Goal: Task Accomplishment & Management: Complete application form

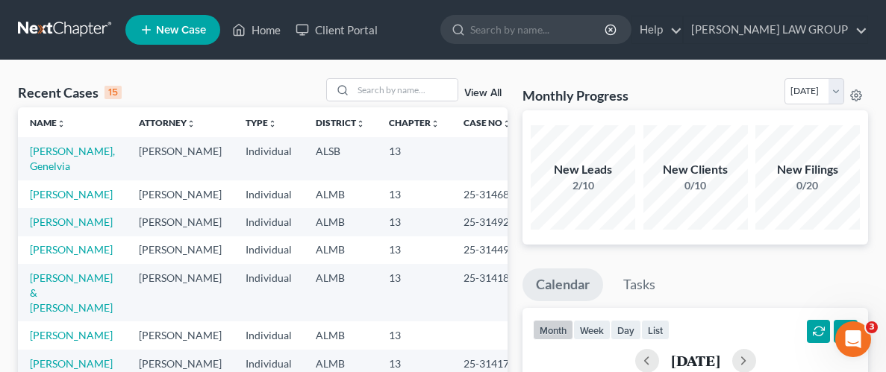
click at [186, 37] on link "New Case" at bounding box center [172, 30] width 95 height 30
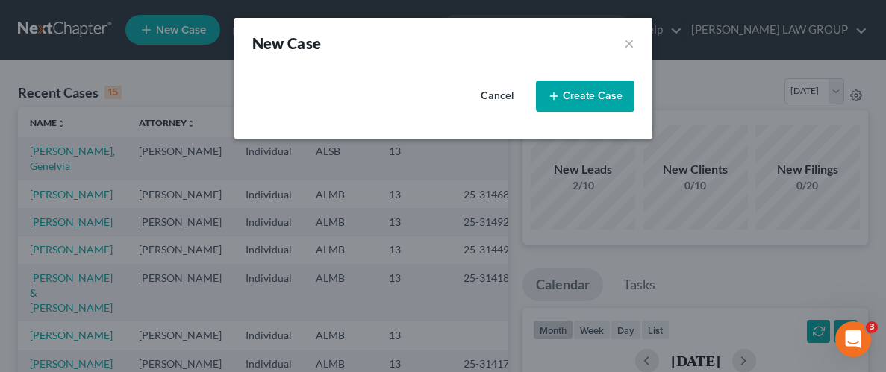
select select "0"
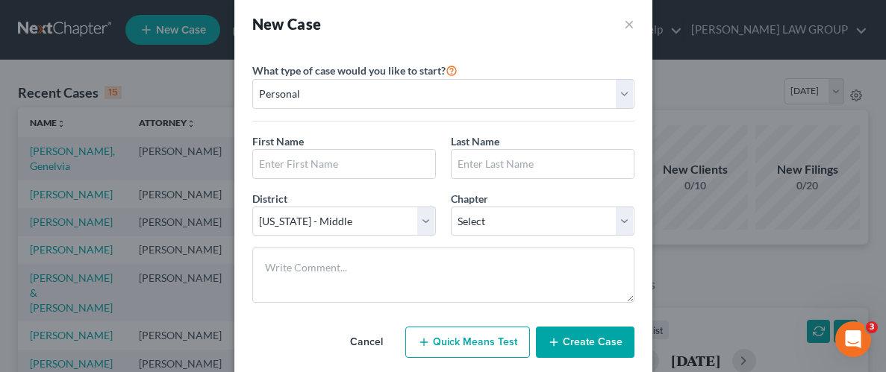
scroll to position [23, 0]
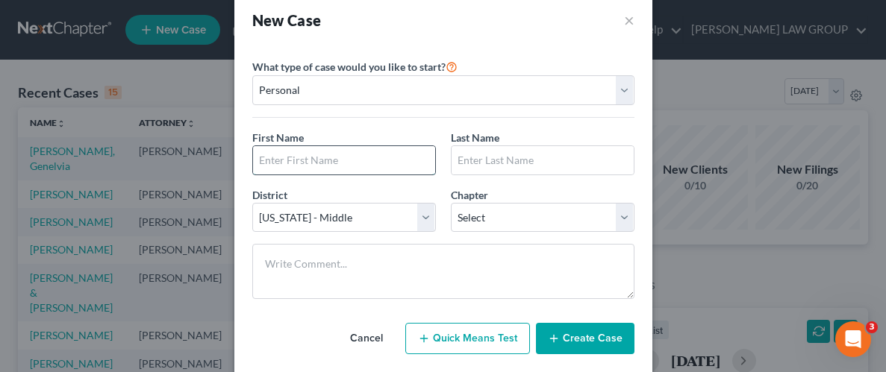
click at [373, 166] on input "text" at bounding box center [344, 160] width 182 height 28
type input "Natis"
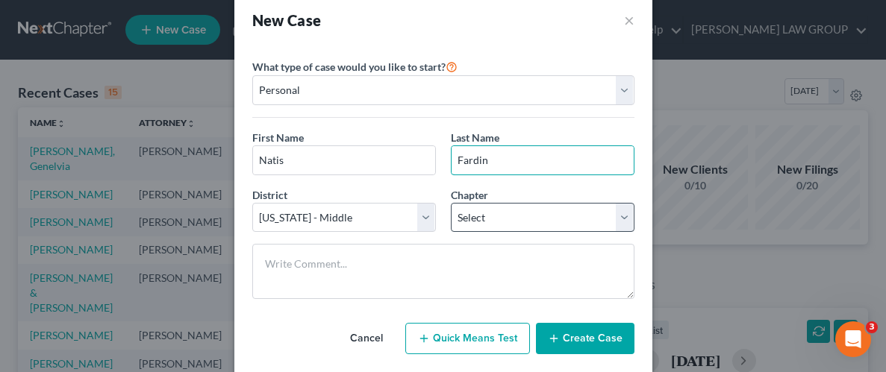
type input "Fardin"
click at [526, 219] on select "Select 7 11 12 13" at bounding box center [543, 218] width 184 height 30
select select "0"
click at [451, 203] on select "Select 7 11 12 13" at bounding box center [543, 218] width 184 height 30
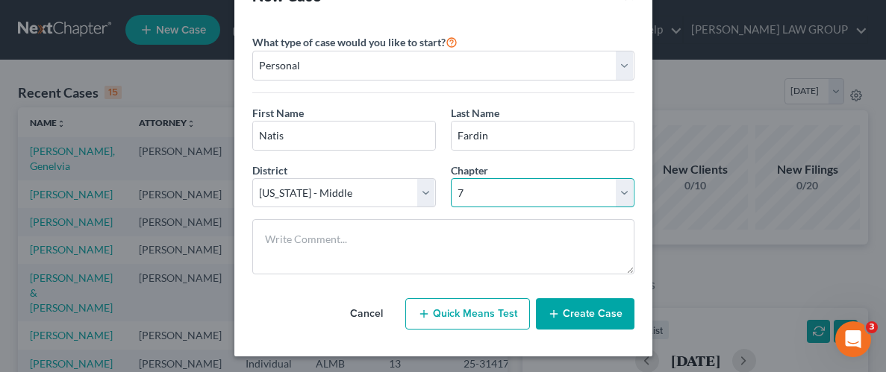
scroll to position [49, 0]
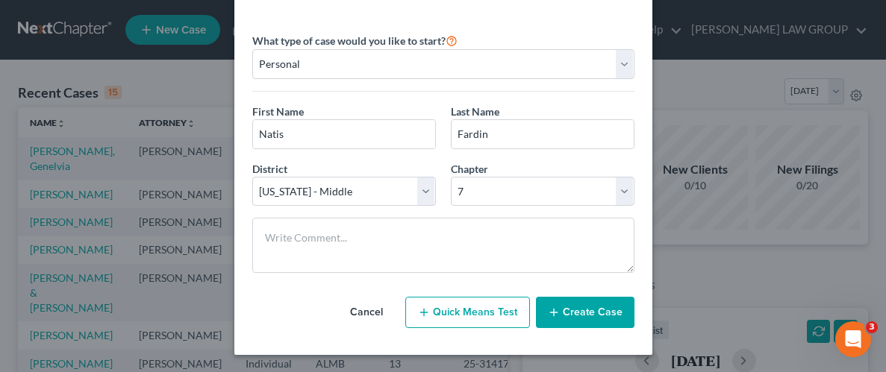
click at [573, 305] on button "Create Case" at bounding box center [585, 312] width 99 height 31
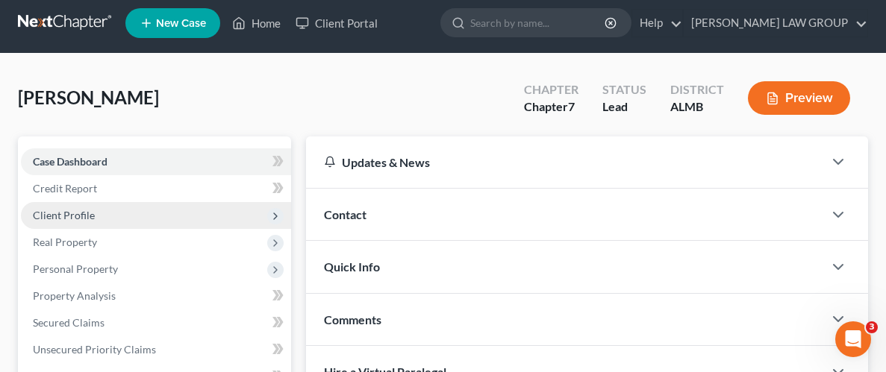
scroll to position [6, 0]
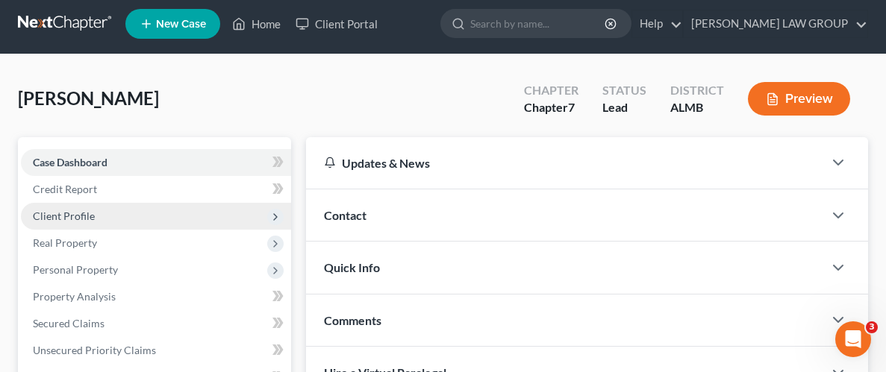
click at [84, 214] on span "Client Profile" at bounding box center [64, 216] width 62 height 13
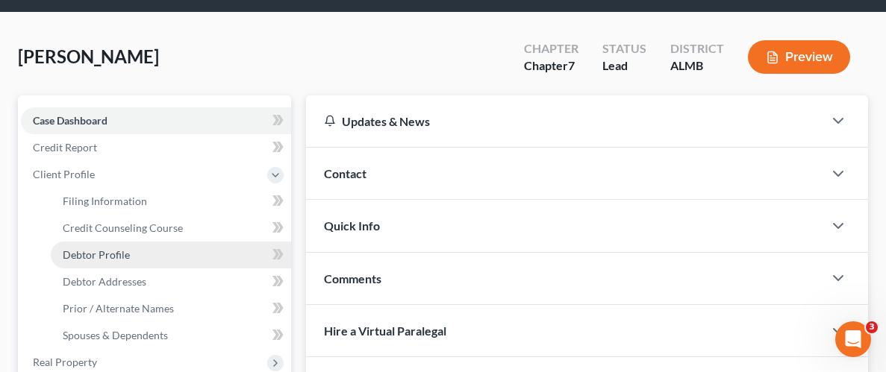
scroll to position [50, 0]
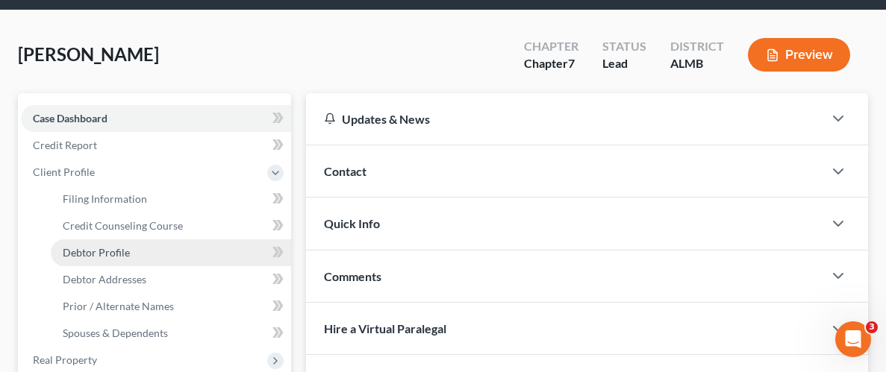
click at [106, 248] on span "Debtor Profile" at bounding box center [96, 252] width 67 height 13
select select "0"
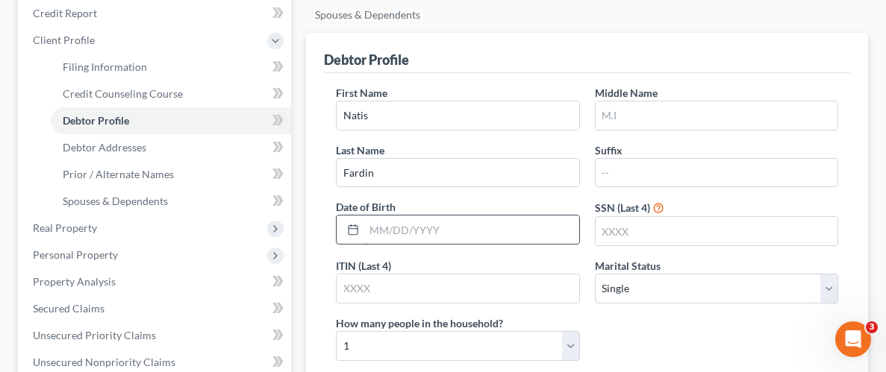
scroll to position [183, 0]
click at [514, 237] on input "text" at bounding box center [471, 229] width 214 height 28
type input "[DATE]"
click at [626, 322] on div "First Name [PERSON_NAME] Middle Name Last Name [PERSON_NAME] Date of Birth [DEM…" at bounding box center [586, 228] width 517 height 288
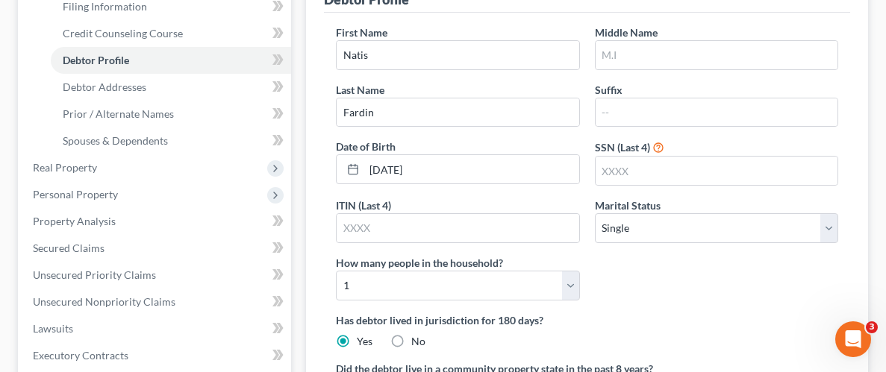
scroll to position [247, 0]
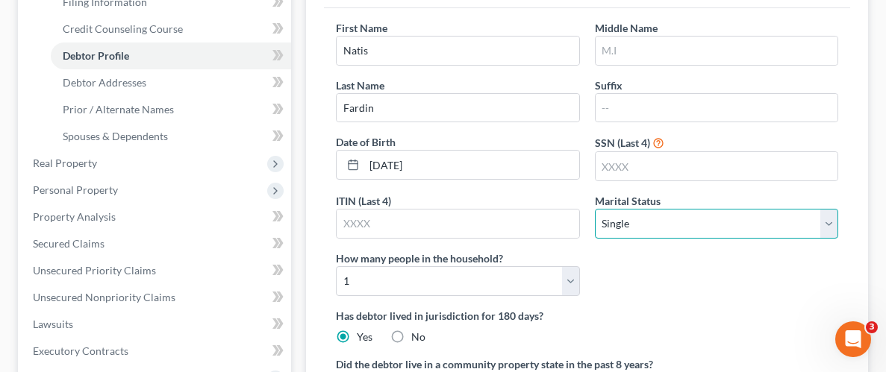
click at [821, 215] on select "Select Single Married Separated Divorced Widowed" at bounding box center [716, 224] width 243 height 30
select select "1"
click at [595, 209] on select "Select Single Married Separated Divorced Widowed" at bounding box center [716, 224] width 243 height 30
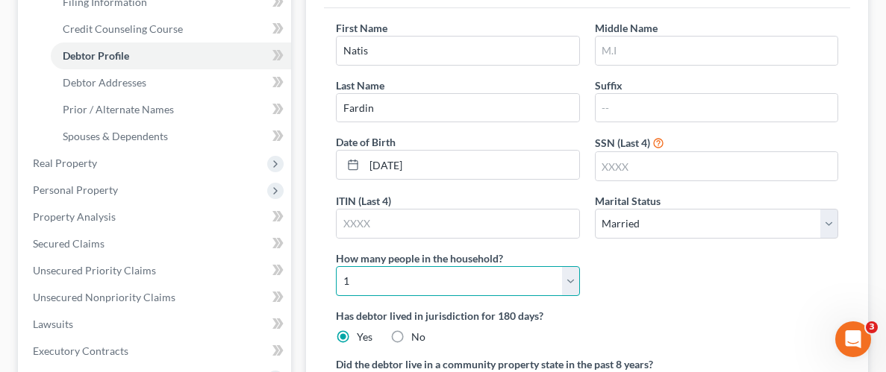
click at [571, 276] on select "Select 1 2 3 4 5 6 7 8 9 10 11 12 13 14 15 16 17 18 19 20" at bounding box center [457, 281] width 243 height 30
click at [336, 266] on select "Select 1 2 3 4 5 6 7 8 9 10 11 12 13 14 15 16 17 18 19 20" at bounding box center [457, 281] width 243 height 30
click at [679, 316] on label "Has debtor lived in jurisdiction for 180 days?" at bounding box center [587, 316] width 502 height 16
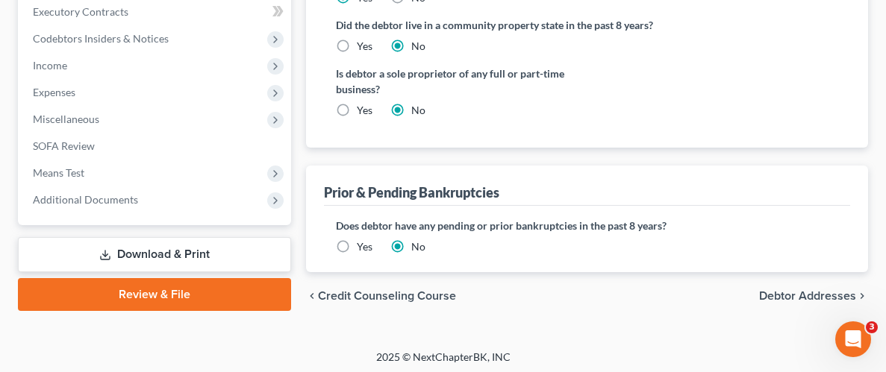
scroll to position [589, 0]
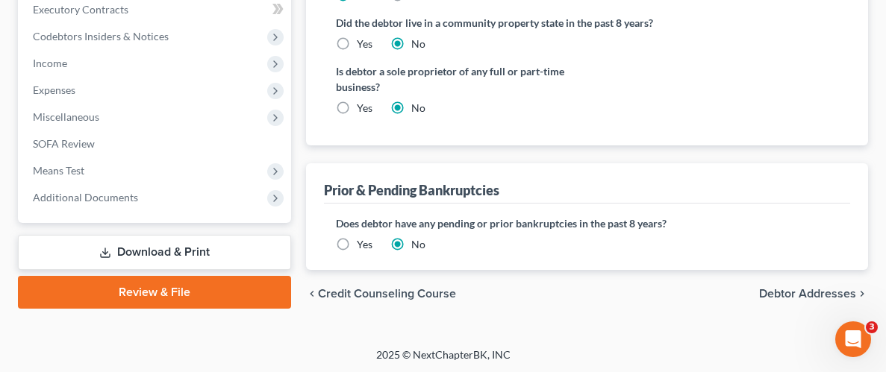
click at [790, 289] on span "Debtor Addresses" at bounding box center [807, 294] width 97 height 12
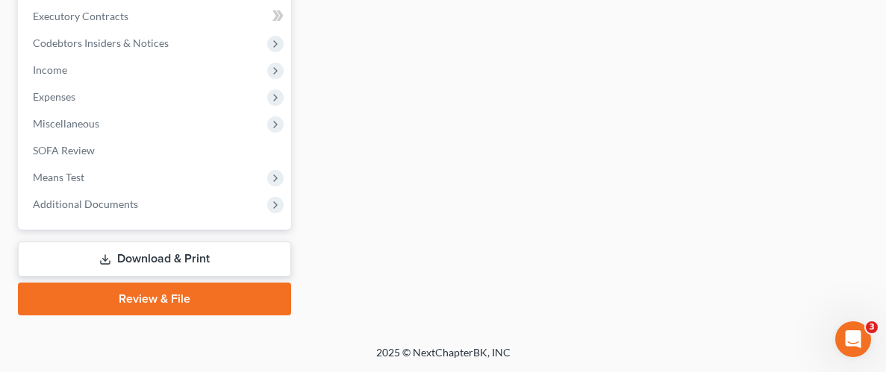
select select "0"
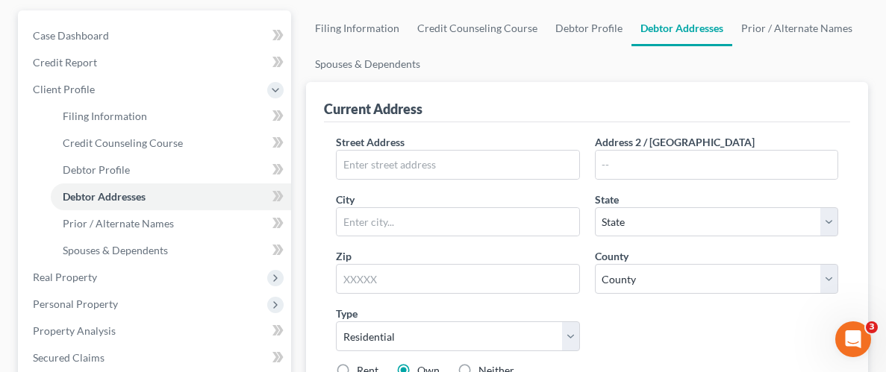
scroll to position [143, 0]
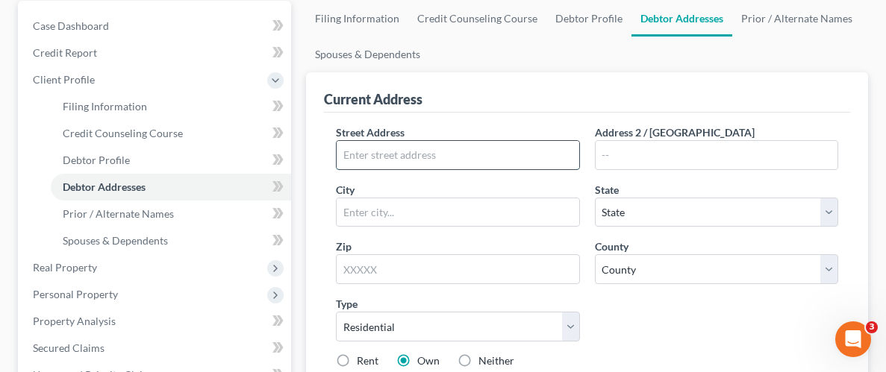
click at [480, 146] on input "text" at bounding box center [458, 155] width 242 height 28
type input "[STREET_ADDRESS]"
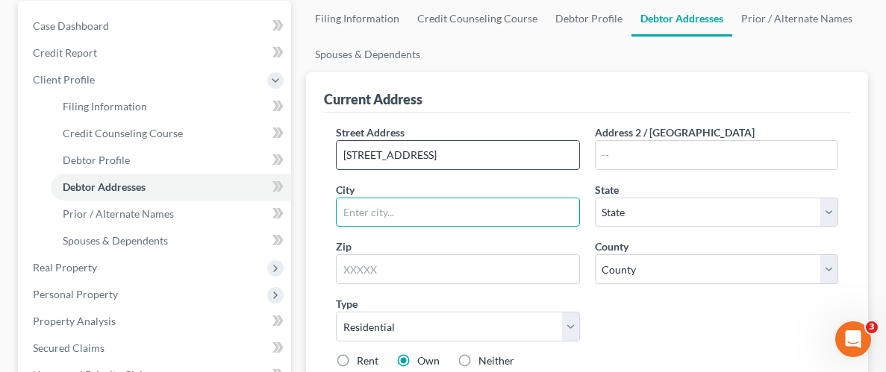
type input "m"
type input "[PERSON_NAME]"
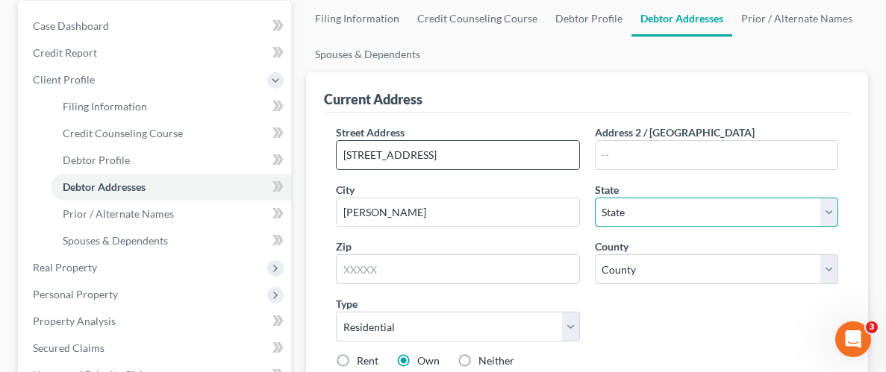
select select "0"
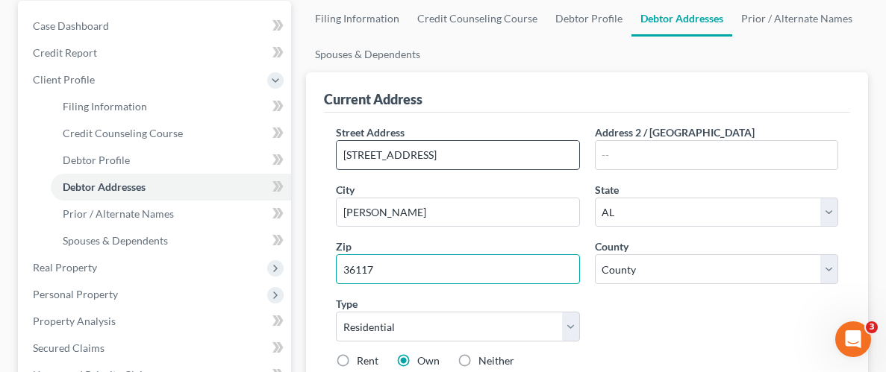
type input "36117"
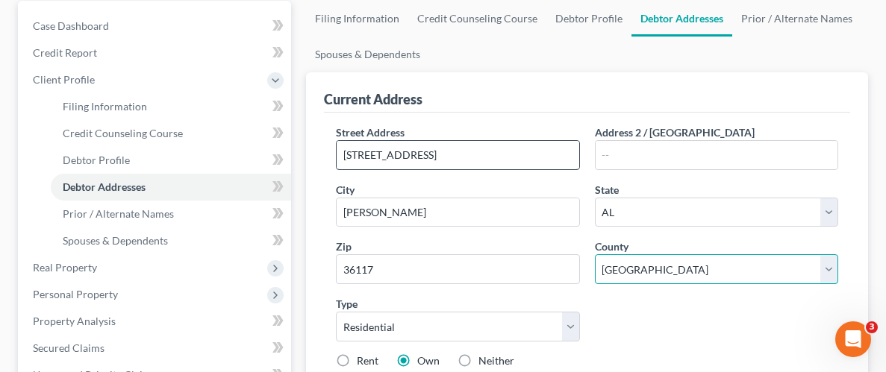
select select "50"
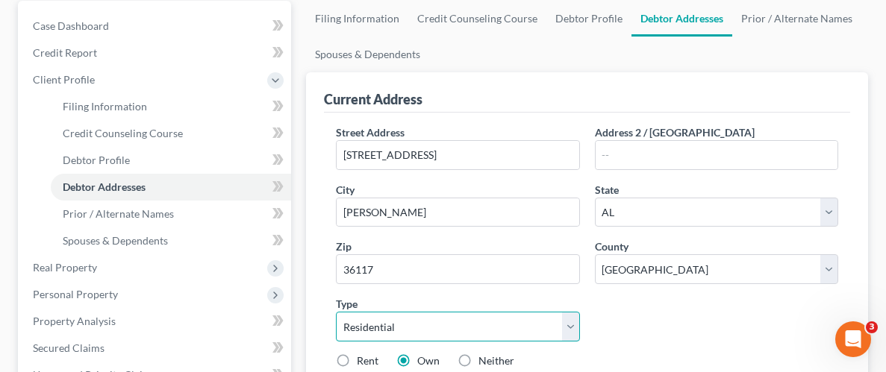
click at [571, 328] on select "Select Residential Mailing Rental Business" at bounding box center [457, 327] width 243 height 30
select select "2"
click at [336, 312] on select "Select Residential Mailing Rental Business" at bounding box center [457, 327] width 243 height 30
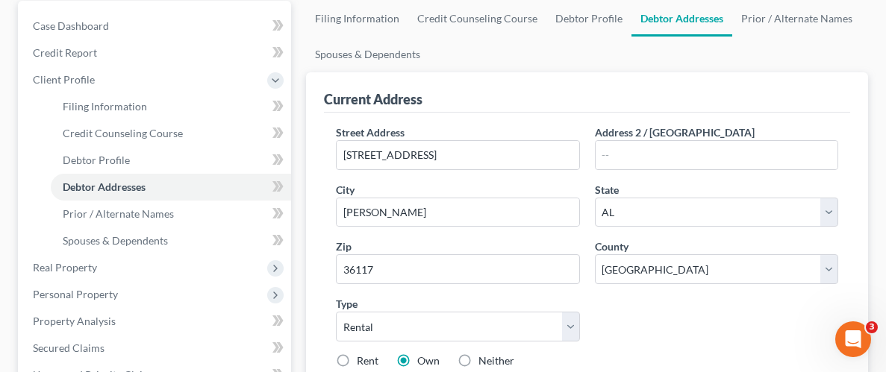
click at [643, 319] on div "Street Address * [GEOGRAPHIC_DATA] Address 2 / [GEOGRAPHIC_DATA] * [PERSON_NAME…" at bounding box center [586, 253] width 517 height 256
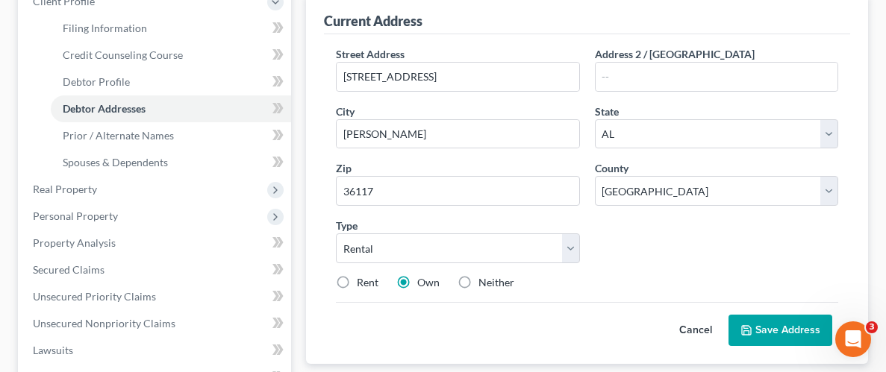
scroll to position [222, 0]
click at [357, 277] on label "Rent" at bounding box center [368, 282] width 22 height 15
click at [363, 277] on input "Rent" at bounding box center [368, 280] width 10 height 10
radio input "true"
click at [581, 242] on div "Type Select Residential Mailing Rental Business" at bounding box center [457, 240] width 258 height 46
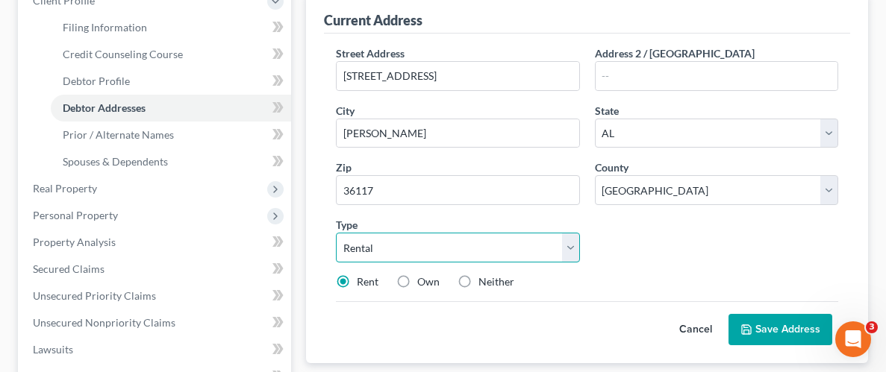
click at [569, 247] on select "Select Residential Mailing Rental Business" at bounding box center [457, 248] width 243 height 30
select select
click at [336, 233] on select "Select Residential Mailing Rental Business" at bounding box center [457, 248] width 243 height 30
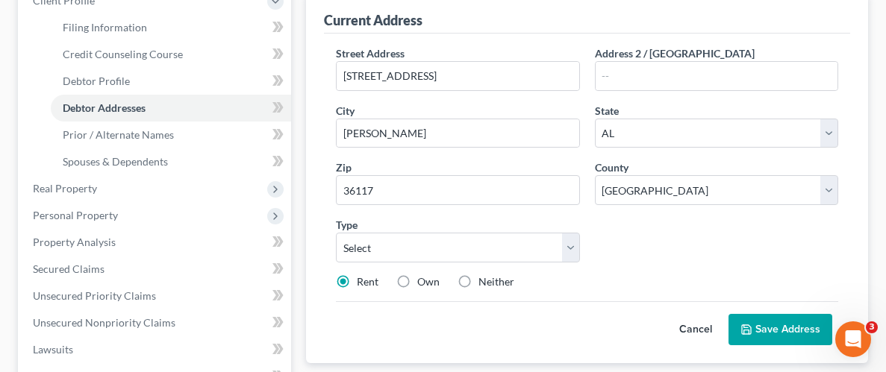
click at [683, 263] on div "Street Address * [GEOGRAPHIC_DATA] Address 2 / [GEOGRAPHIC_DATA] * [PERSON_NAME…" at bounding box center [586, 174] width 517 height 256
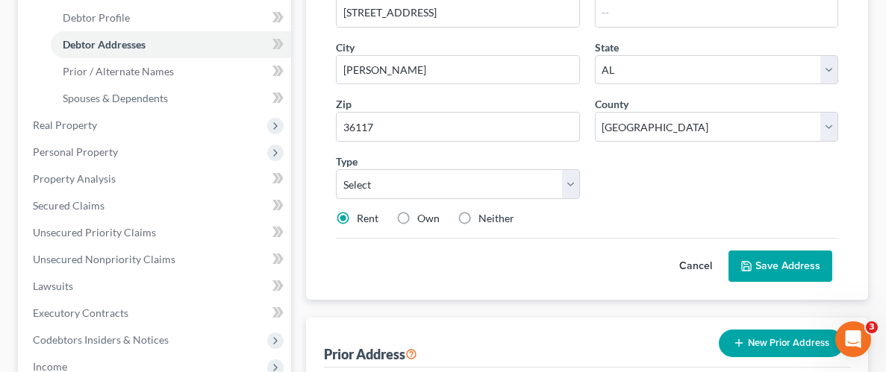
scroll to position [286, 0]
click at [781, 271] on button "Save Address" at bounding box center [780, 265] width 104 height 31
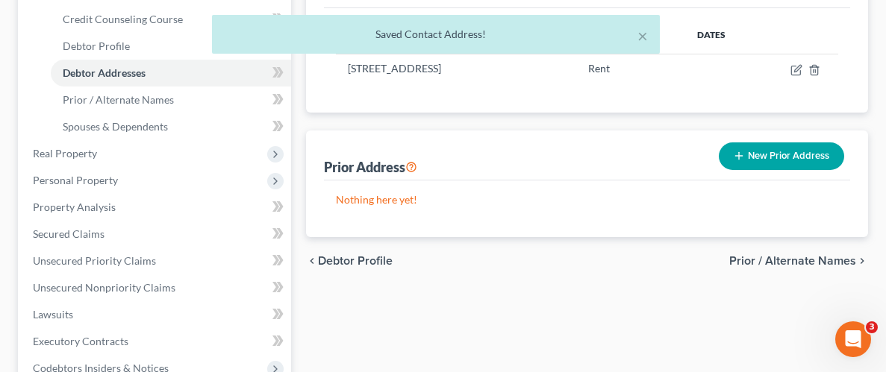
scroll to position [247, 0]
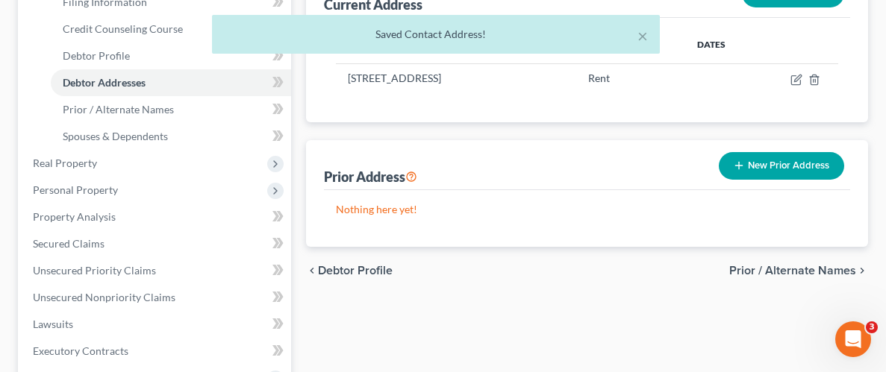
click at [805, 169] on button "New Prior Address" at bounding box center [781, 166] width 125 height 28
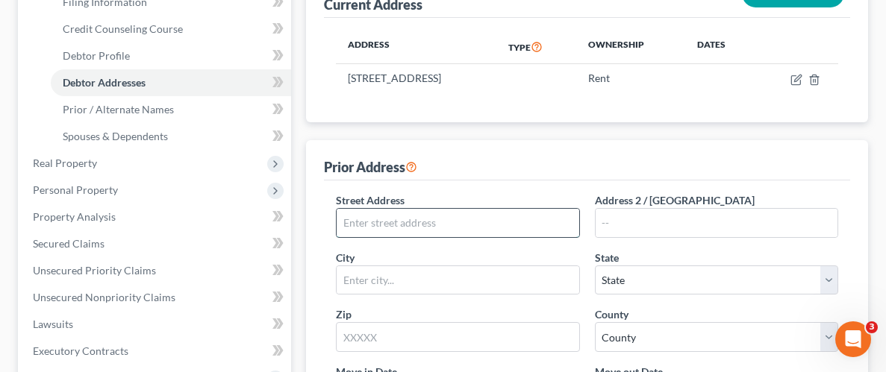
click at [498, 220] on input "text" at bounding box center [458, 223] width 242 height 28
type input "[STREET_ADDRESS][PERSON_NAME]"
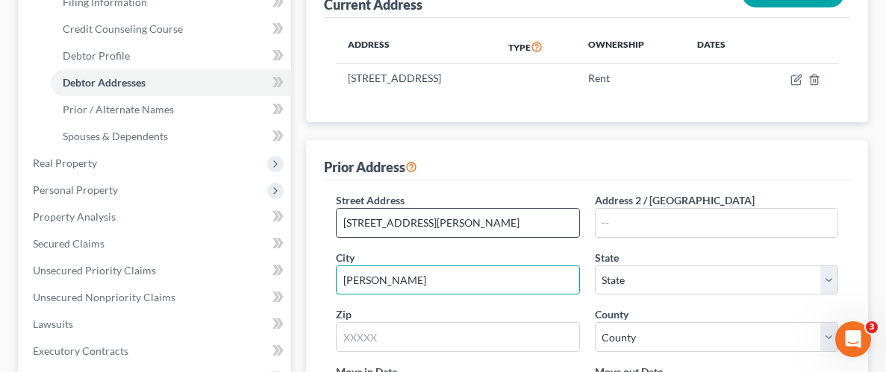
type input "[PERSON_NAME]"
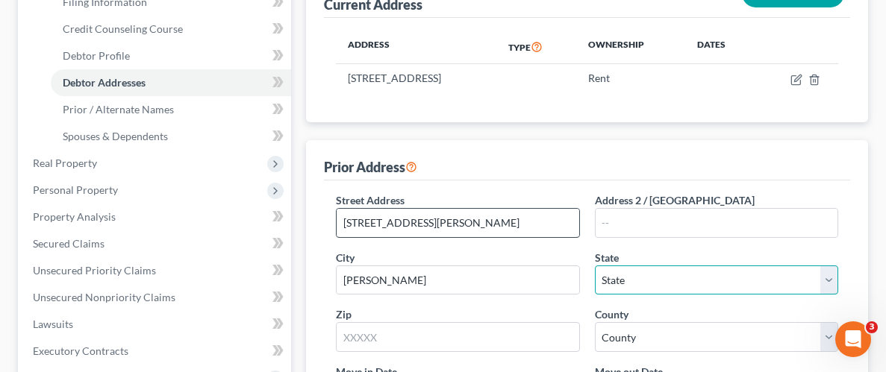
select select "0"
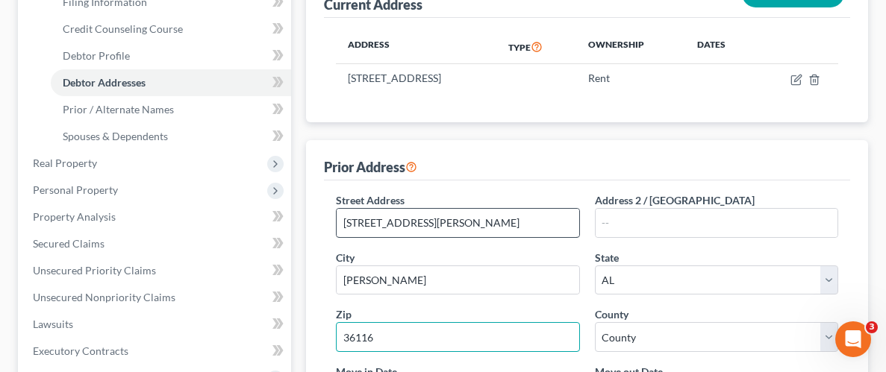
type input "36116"
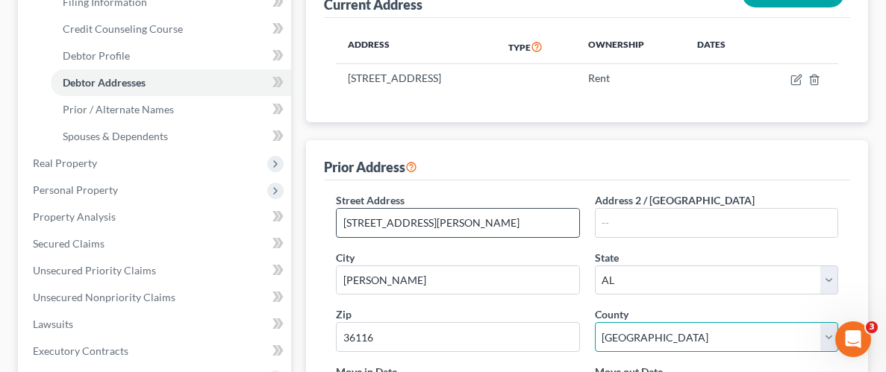
select select "50"
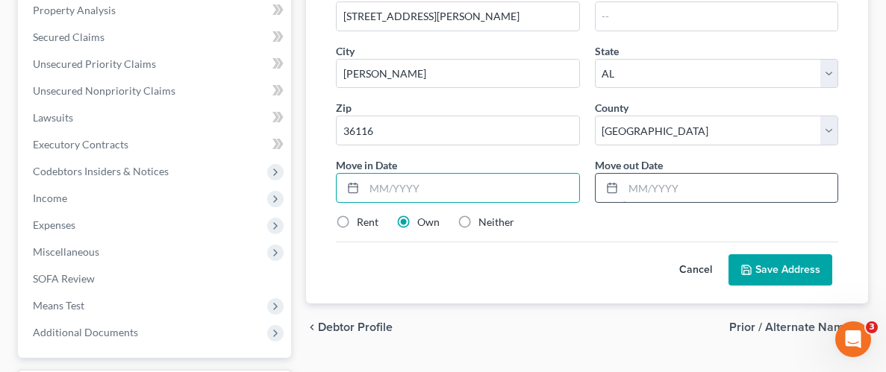
click at [690, 187] on input "text" at bounding box center [730, 188] width 214 height 28
type input "10/22"
click at [394, 189] on input "text" at bounding box center [471, 188] width 214 height 28
type input "10/2014"
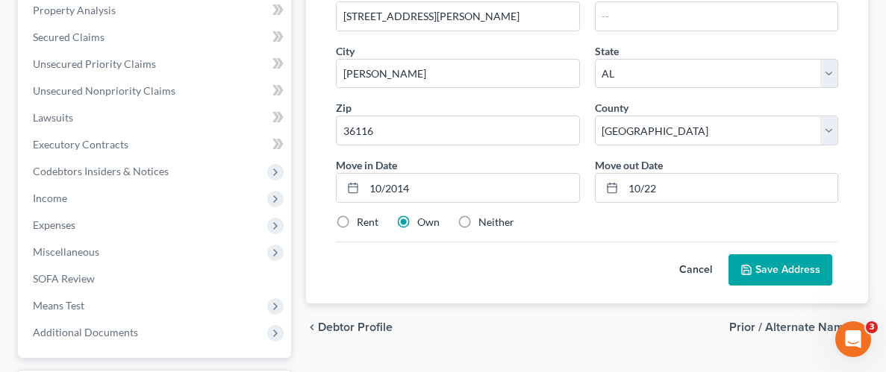
click at [357, 215] on label "Rent" at bounding box center [368, 222] width 22 height 15
click at [363, 215] on input "Rent" at bounding box center [368, 220] width 10 height 10
radio input "true"
click at [781, 266] on button "Save Address" at bounding box center [780, 270] width 104 height 31
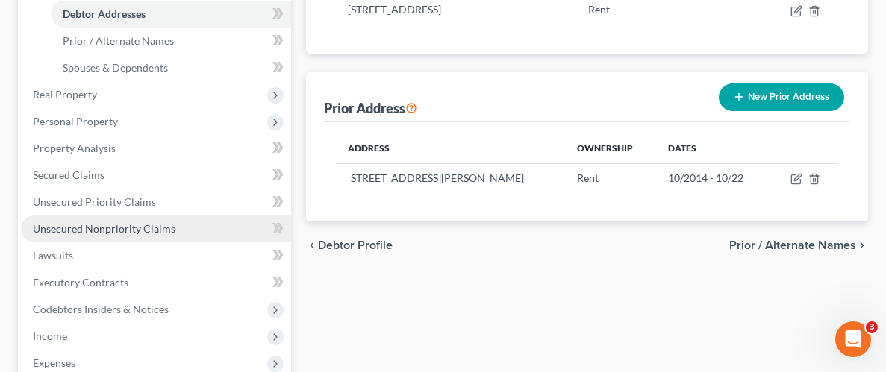
scroll to position [287, 0]
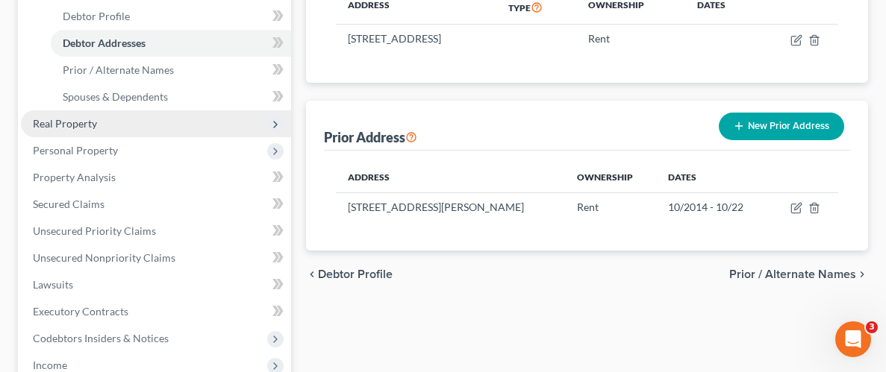
click at [84, 122] on span "Real Property" at bounding box center [65, 123] width 64 height 13
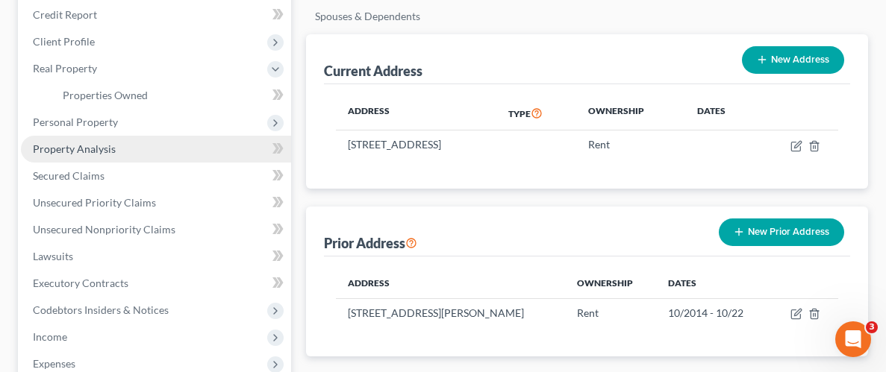
scroll to position [178, 0]
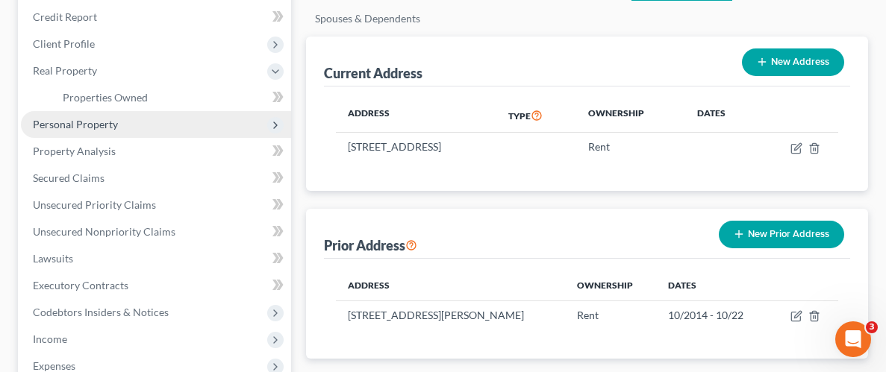
click at [87, 122] on span "Personal Property" at bounding box center [75, 124] width 85 height 13
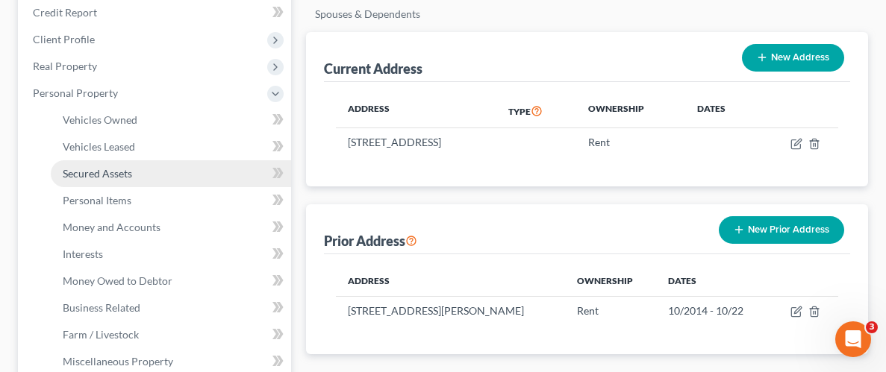
scroll to position [169, 0]
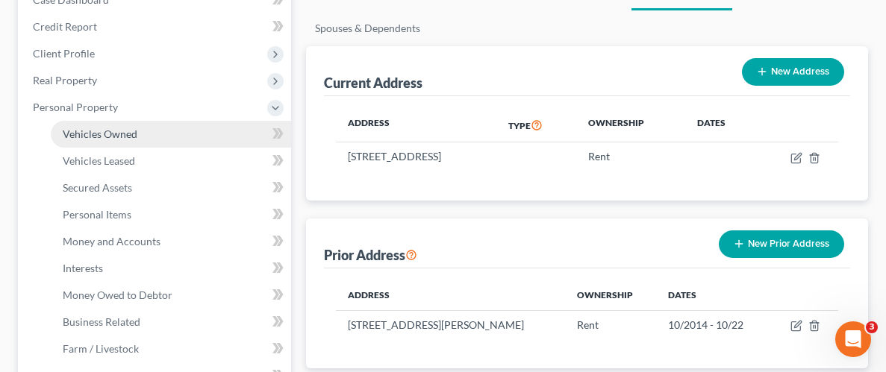
click at [81, 130] on span "Vehicles Owned" at bounding box center [100, 134] width 75 height 13
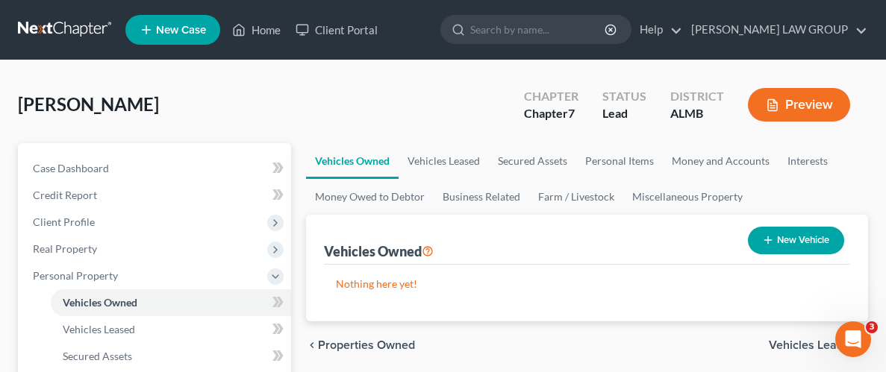
click at [813, 238] on button "New Vehicle" at bounding box center [796, 241] width 96 height 28
select select "0"
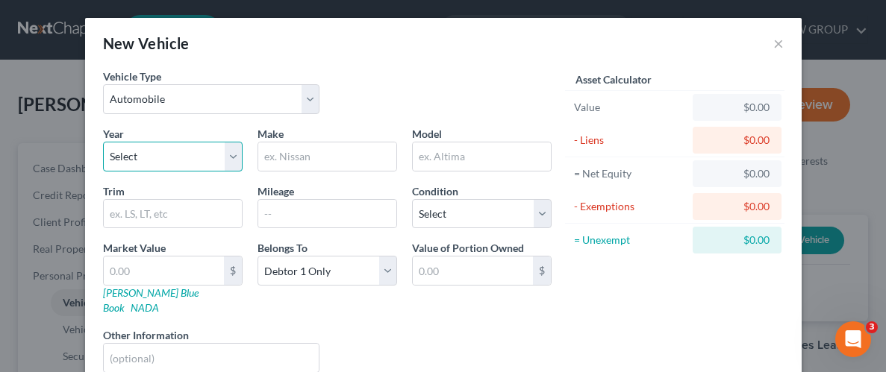
click at [240, 167] on select "Select 2026 2025 2024 2023 2022 2021 2020 2019 2018 2017 2016 2015 2014 2013 20…" at bounding box center [173, 157] width 140 height 30
select select "35"
click at [103, 142] on select "Select 2026 2025 2024 2023 2022 2021 2020 2019 2018 2017 2016 2015 2014 2013 20…" at bounding box center [173, 157] width 140 height 30
click at [343, 168] on input "text" at bounding box center [327, 157] width 138 height 28
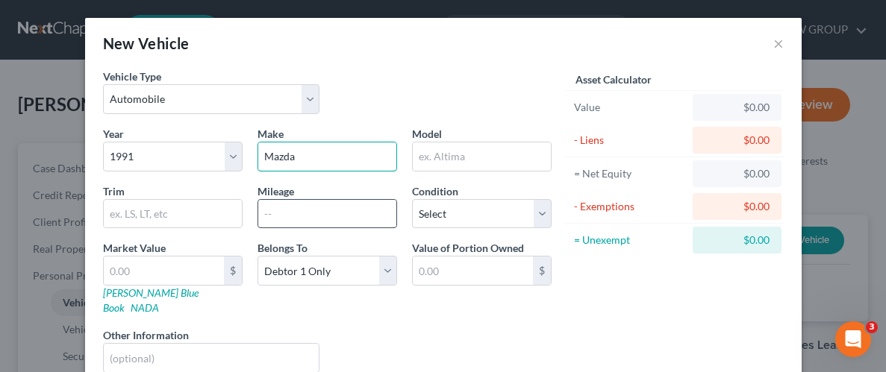
type input "Mazda"
click at [287, 218] on input "text" at bounding box center [327, 214] width 138 height 28
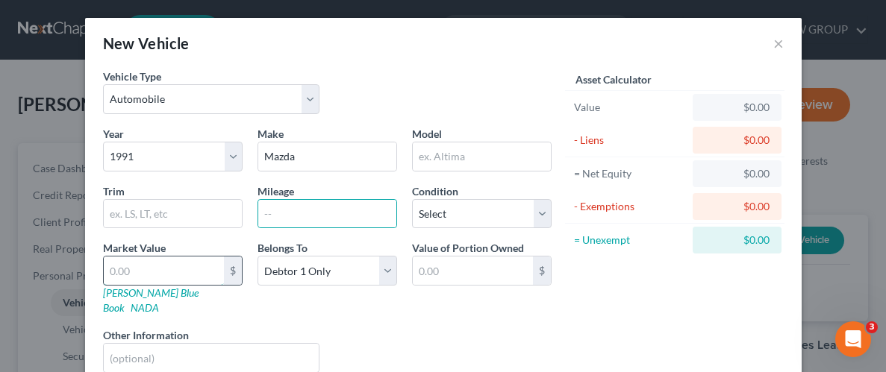
click at [163, 271] on input "text" at bounding box center [164, 271] width 120 height 28
type input "5"
type input "5.00"
type input "50"
type input "50.00"
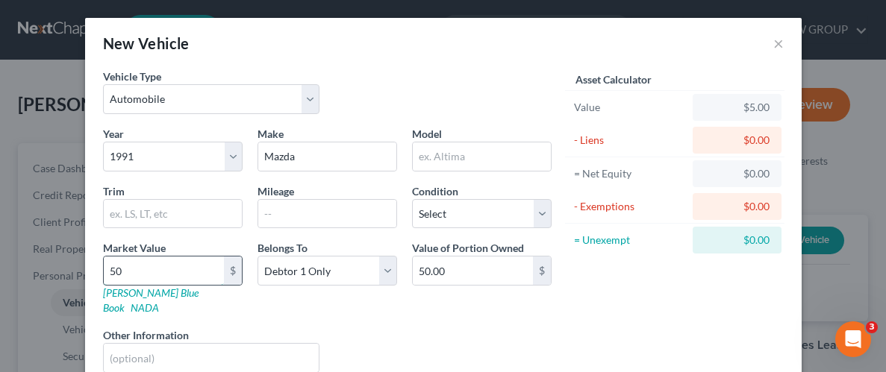
type input "500"
type input "500.00"
click at [606, 302] on div "Asset Calculator Value $500.00 - Liens $0.00 = Net Equity $500.00 - Exemptions …" at bounding box center [675, 227] width 232 height 316
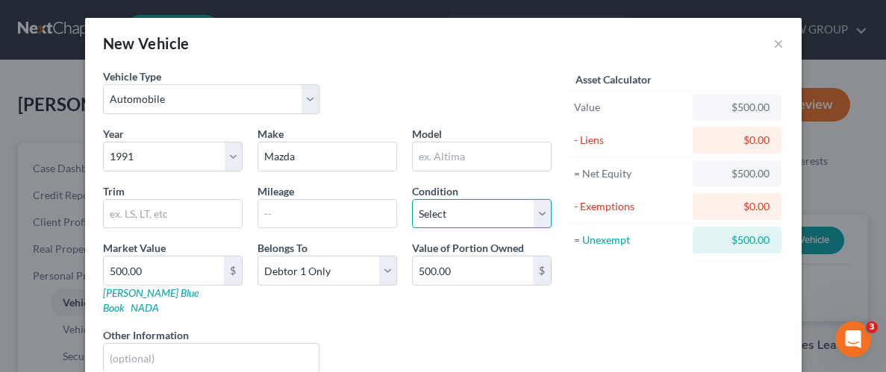
click at [540, 219] on select "Select Excellent Very Good Good Fair Poor" at bounding box center [482, 214] width 140 height 30
click at [608, 274] on div "Asset Calculator Value $500.00 - Liens $0.00 = Net Equity $500.00 - Exemptions …" at bounding box center [675, 227] width 232 height 316
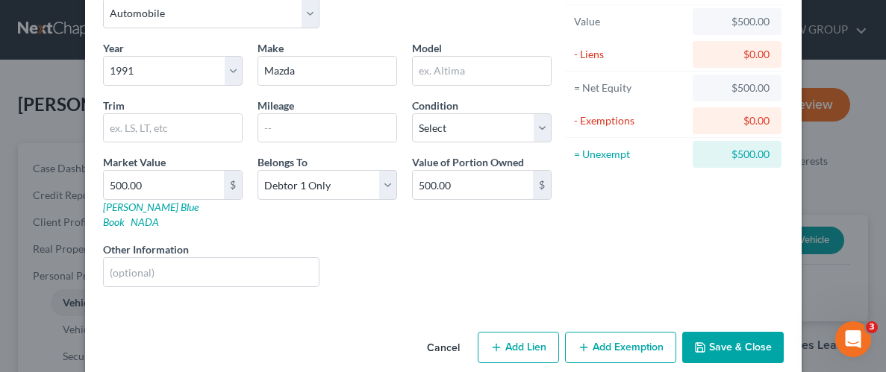
scroll to position [90, 0]
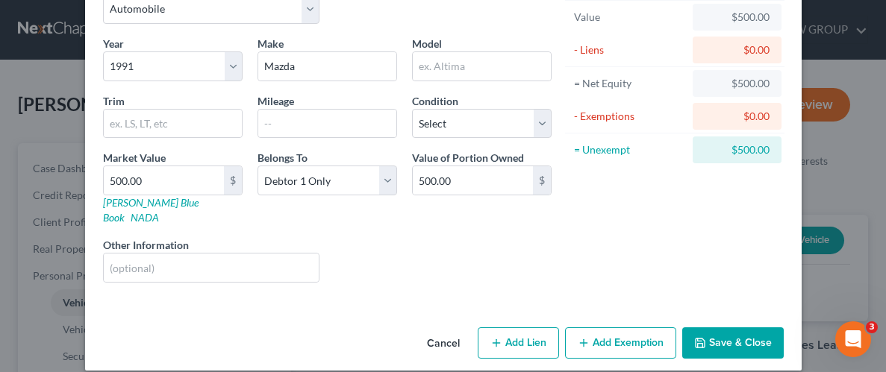
click at [608, 328] on button "Add Exemption" at bounding box center [620, 343] width 111 height 31
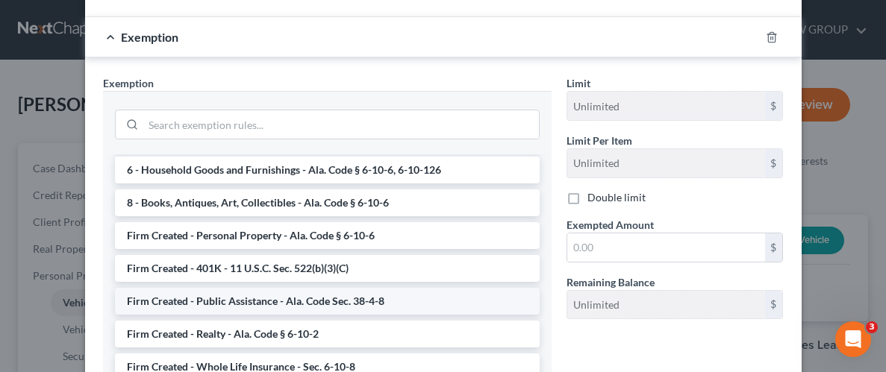
scroll to position [1093, 0]
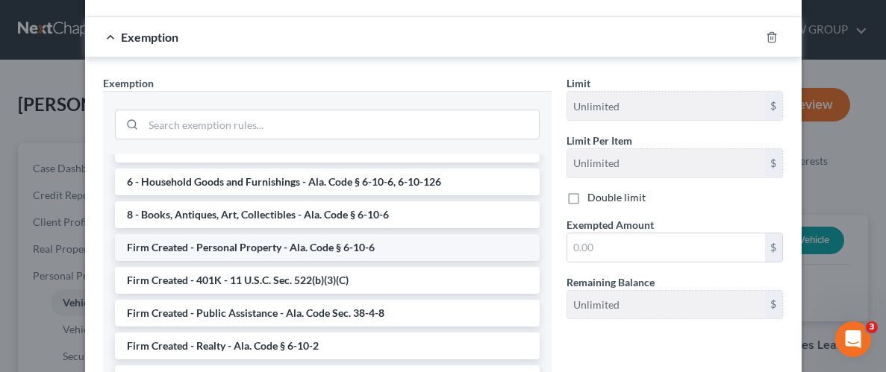
click at [273, 234] on li "Firm Created - Personal Property - Ala. Code § 6-10-6" at bounding box center [327, 247] width 425 height 27
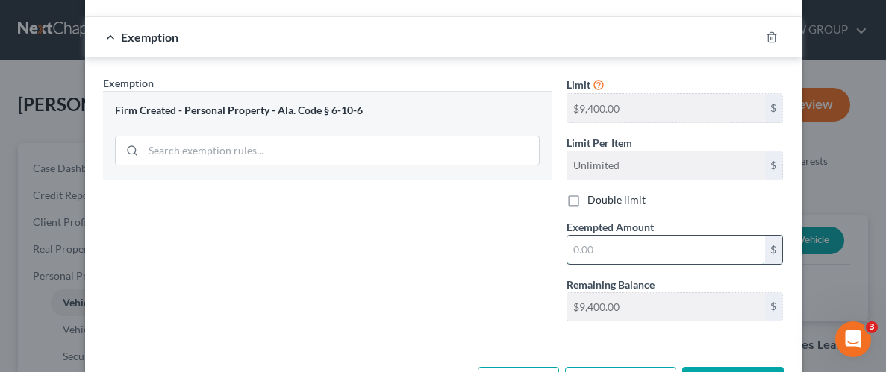
click at [693, 238] on input "text" at bounding box center [666, 250] width 198 height 28
type input "500.00"
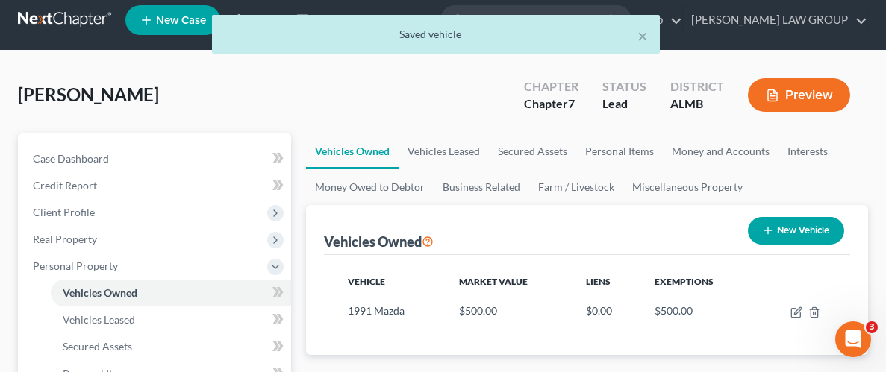
scroll to position [23, 0]
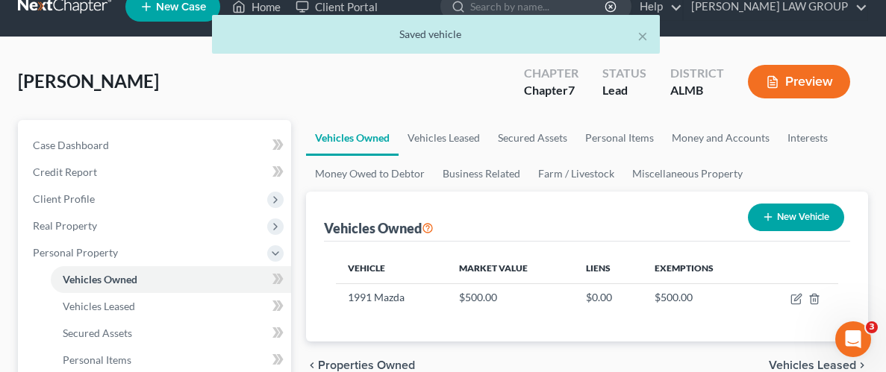
click at [800, 211] on button "New Vehicle" at bounding box center [796, 218] width 96 height 28
select select "0"
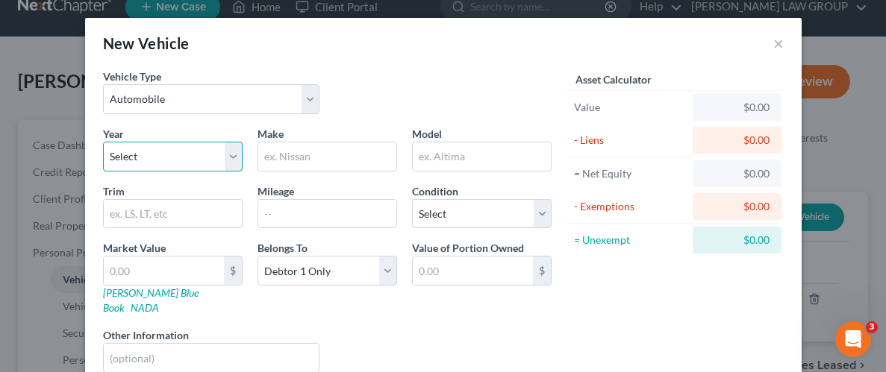
click at [241, 155] on select "Select 2026 2025 2024 2023 2022 2021 2020 2019 2018 2017 2016 2015 2014 2013 20…" at bounding box center [173, 157] width 140 height 30
select select "14"
click at [103, 142] on select "Select 2026 2025 2024 2023 2022 2021 2020 2019 2018 2017 2016 2015 2014 2013 20…" at bounding box center [173, 157] width 140 height 30
click at [326, 159] on input "text" at bounding box center [327, 157] width 138 height 28
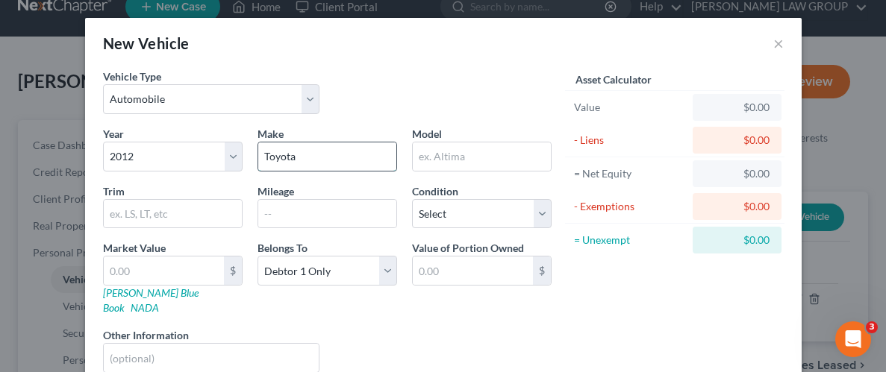
type input "Toyota"
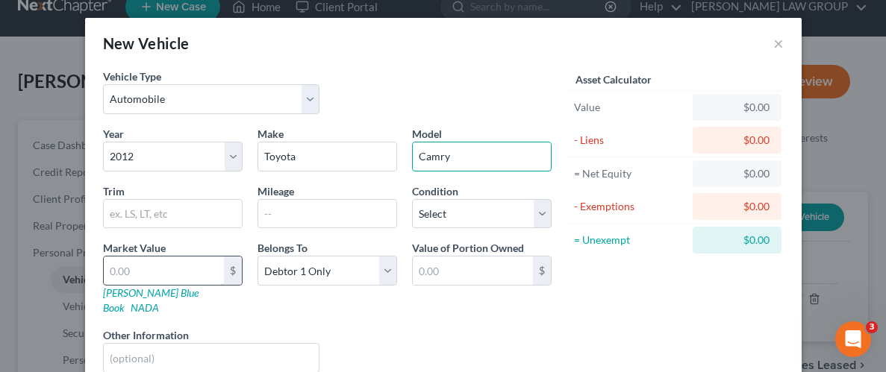
type input "Camry"
click at [175, 278] on input "text" at bounding box center [164, 271] width 120 height 28
click at [210, 284] on input "text" at bounding box center [164, 271] width 120 height 28
type input "8"
type input "8.00"
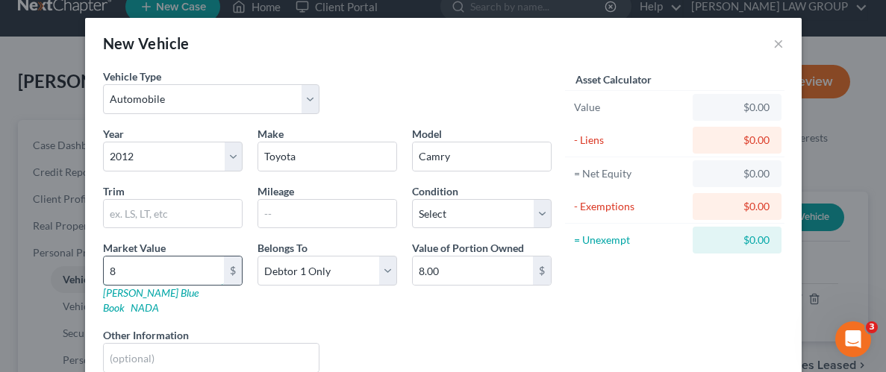
type input "82"
type input "82.00"
type input "828"
type input "828.00"
type input "8288"
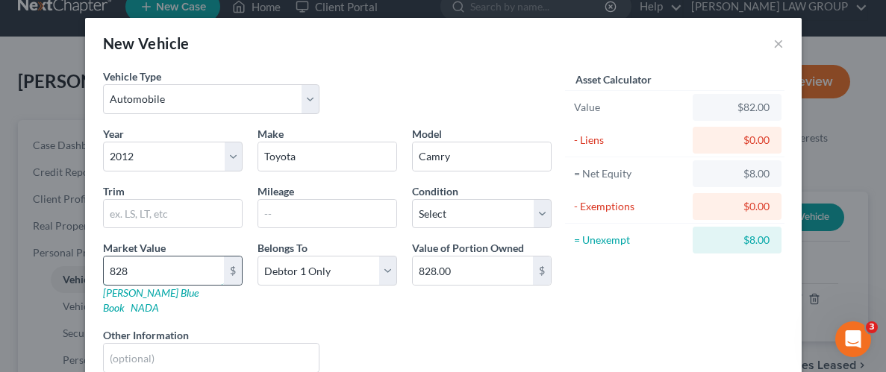
type input "8,288.00"
click at [393, 328] on div "Liens Select" at bounding box center [443, 351] width 232 height 46
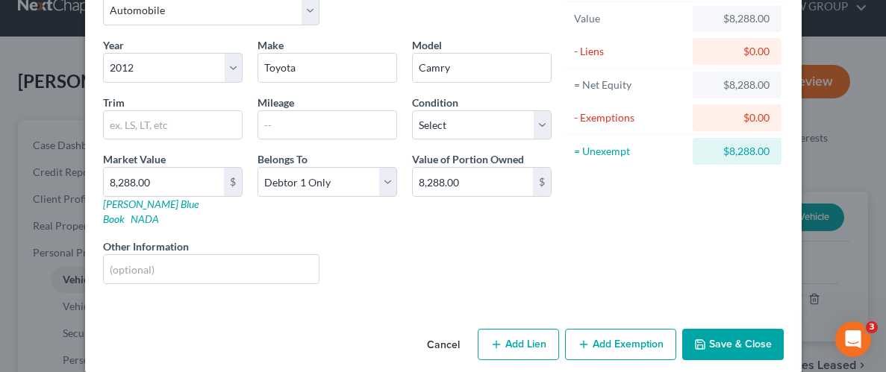
scroll to position [90, 0]
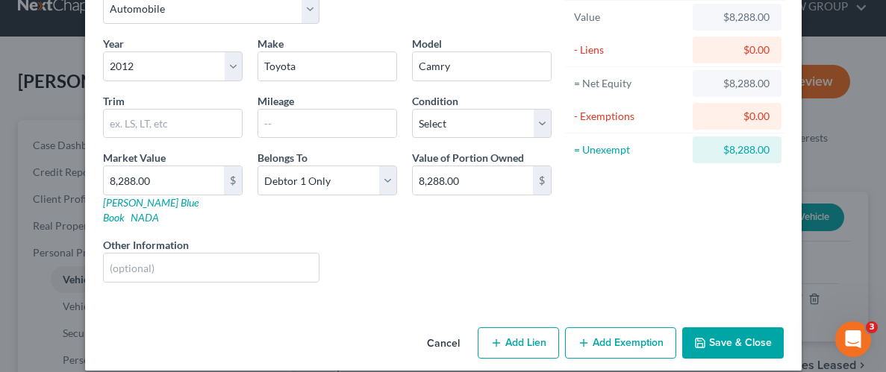
click at [724, 328] on button "Save & Close" at bounding box center [733, 343] width 102 height 31
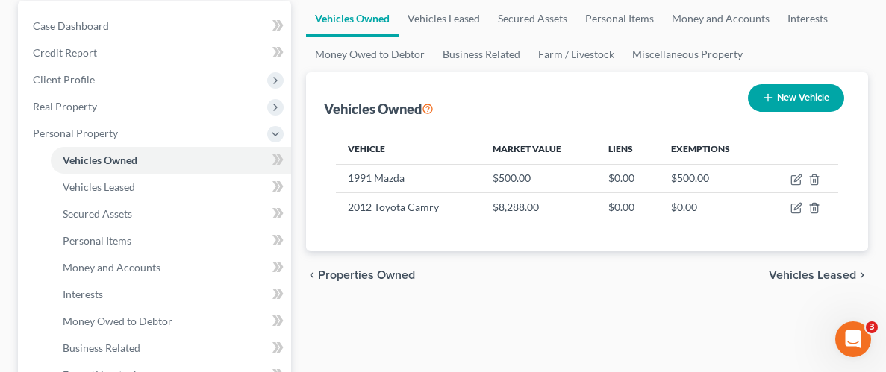
scroll to position [148, 0]
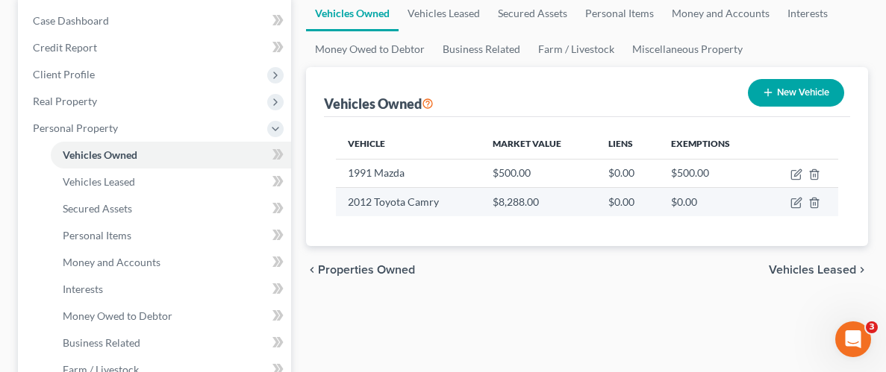
click at [430, 197] on td "2012 Toyota Camry" at bounding box center [408, 202] width 144 height 28
click at [389, 201] on td "2012 Toyota Camry" at bounding box center [408, 202] width 144 height 28
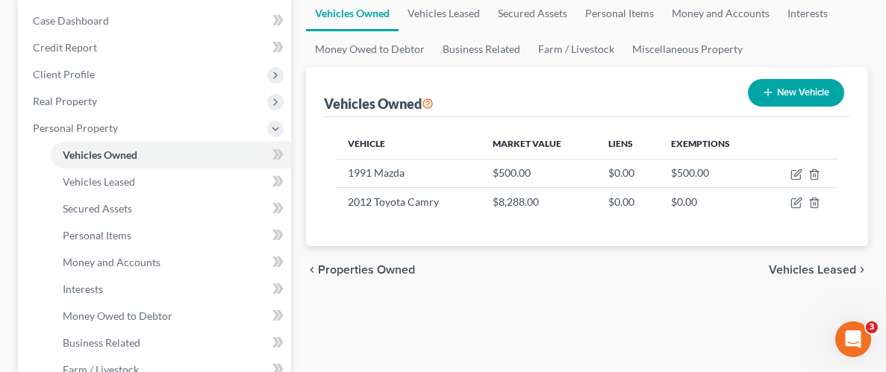
click at [643, 291] on div "chevron_left Properties Owned Vehicles Leased chevron_right" at bounding box center [587, 270] width 562 height 48
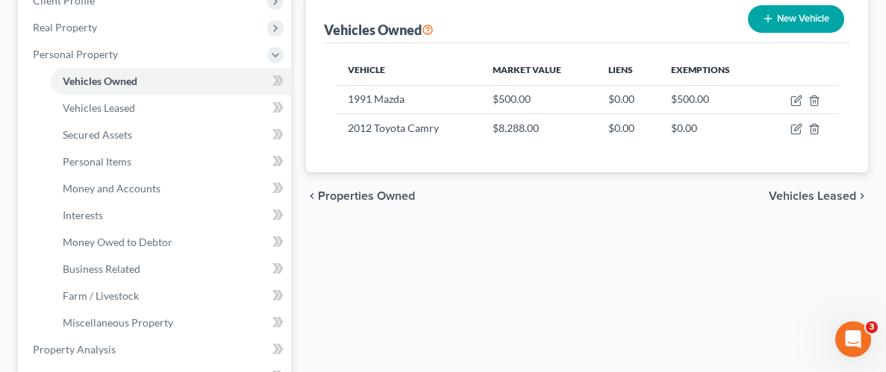
scroll to position [222, 0]
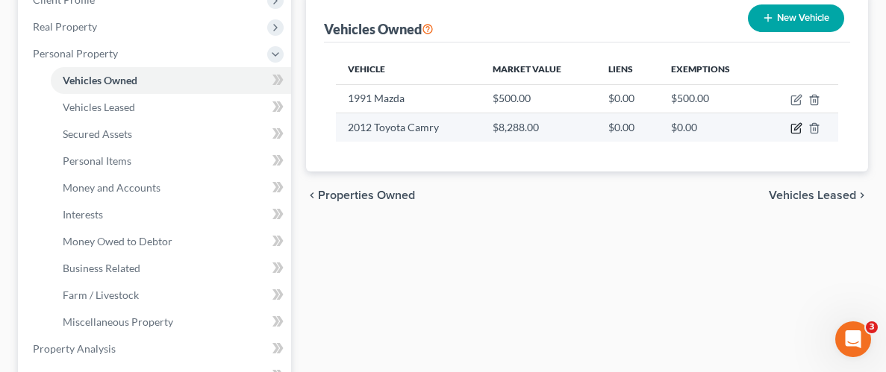
click at [791, 128] on icon "button" at bounding box center [795, 129] width 9 height 9
select select "0"
select select "14"
select select "0"
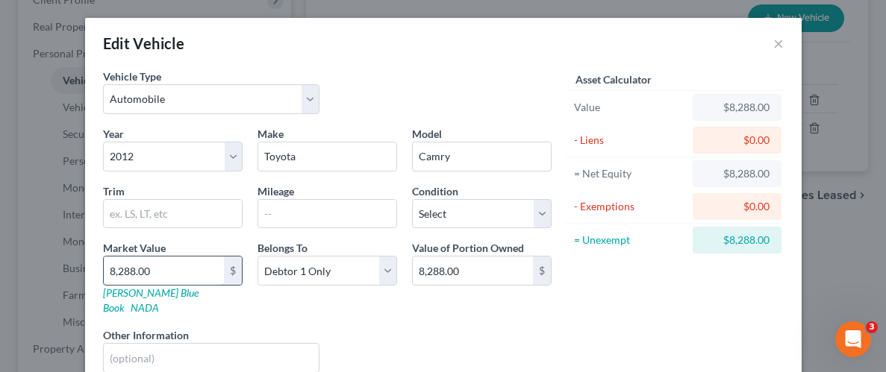
click at [181, 261] on input "8,288.00" at bounding box center [164, 271] width 120 height 28
type input "7"
type input "7.00"
click at [194, 272] on input "7" at bounding box center [164, 271] width 120 height 28
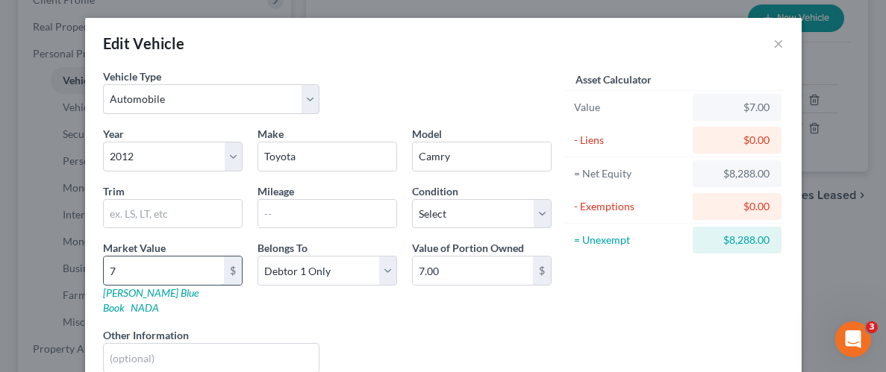
type input "78"
type input "78.00"
type input "780"
type input "780.00"
type input "7806"
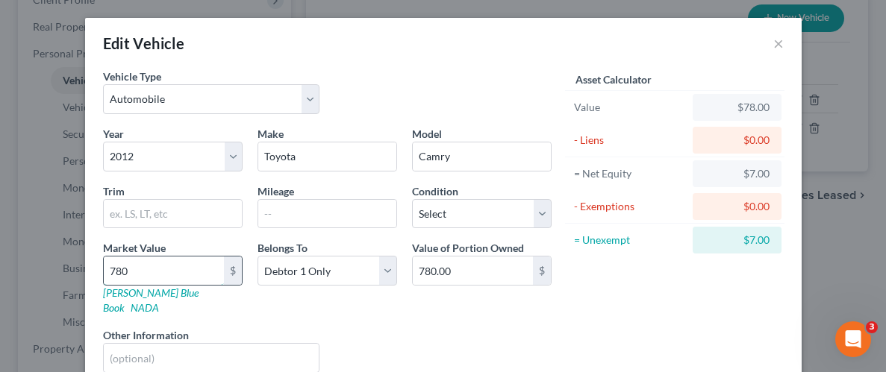
type input "7,806.00"
type input "7,806"
click at [638, 316] on div "Asset Calculator Value $7,806.00 - Liens $0.00 = Net Equity $78.00 - Exemptions…" at bounding box center [675, 227] width 232 height 316
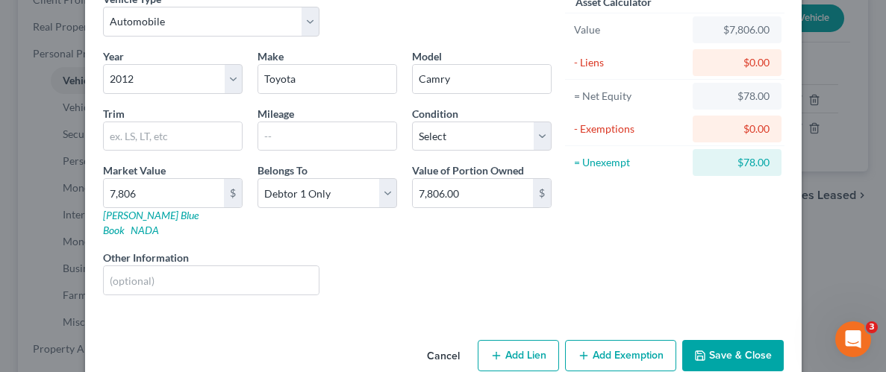
scroll to position [90, 0]
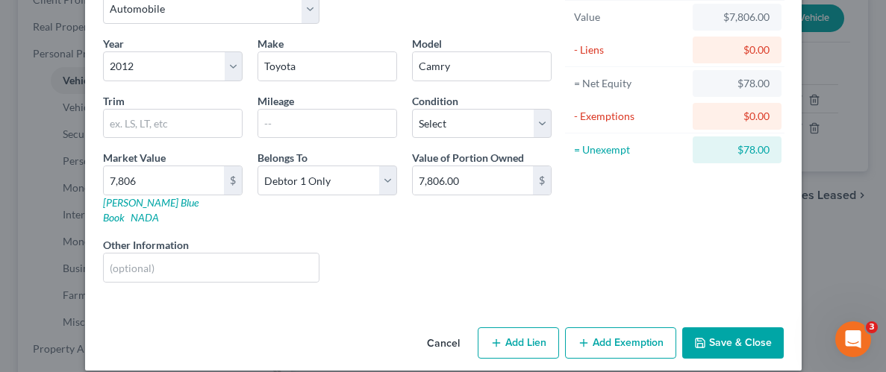
click at [732, 330] on button "Save & Close" at bounding box center [733, 343] width 102 height 31
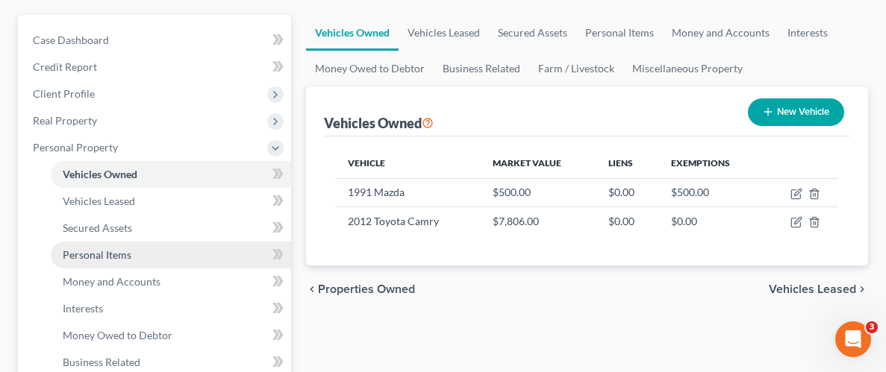
scroll to position [132, 0]
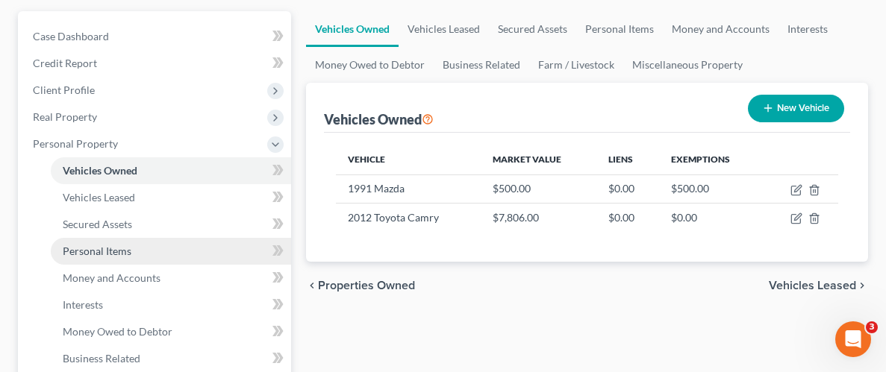
click at [98, 252] on span "Personal Items" at bounding box center [97, 251] width 69 height 13
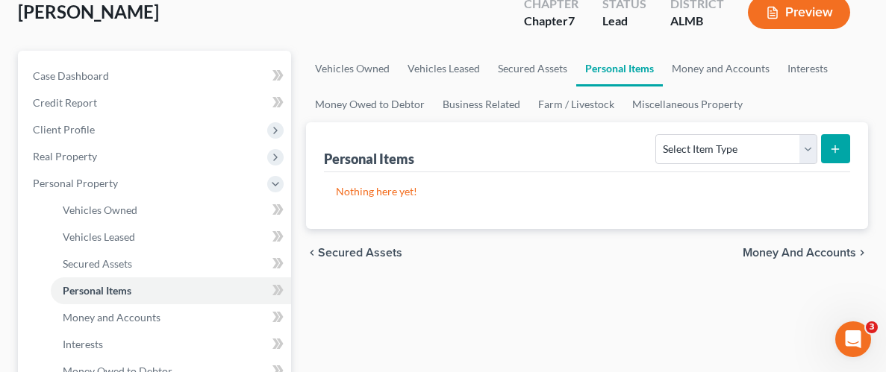
scroll to position [99, 0]
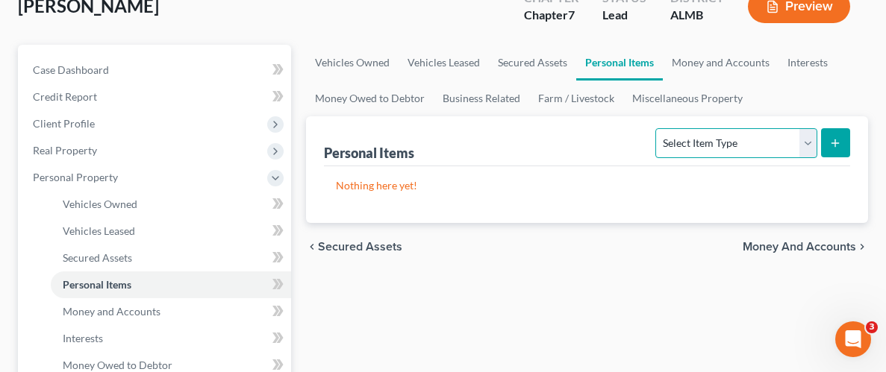
click at [808, 142] on select "Select Item Type Clothing Collectibles Of Value Electronics Firearms Household …" at bounding box center [735, 143] width 161 height 30
select select "clothing"
click at [658, 128] on select "Select Item Type Clothing Collectibles Of Value Electronics Firearms Household …" at bounding box center [735, 143] width 161 height 30
click at [829, 143] on icon "submit" at bounding box center [835, 143] width 12 height 12
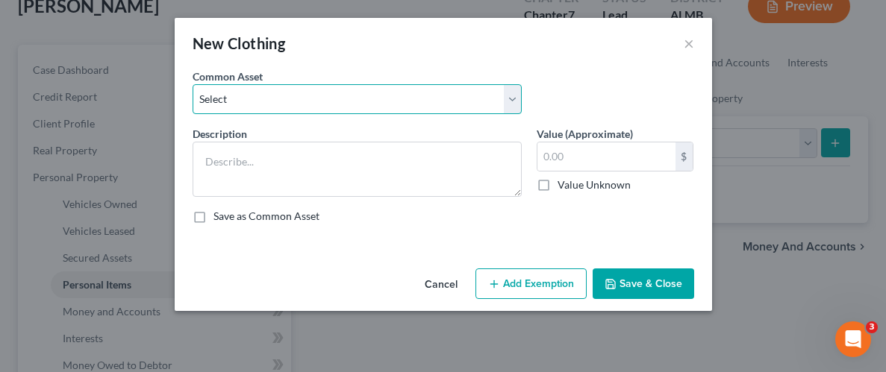
click at [519, 106] on select "Select Wearing apparel" at bounding box center [357, 99] width 329 height 30
select select "0"
click at [193, 84] on select "Select Wearing apparel" at bounding box center [357, 99] width 329 height 30
type textarea "Wearing apparel"
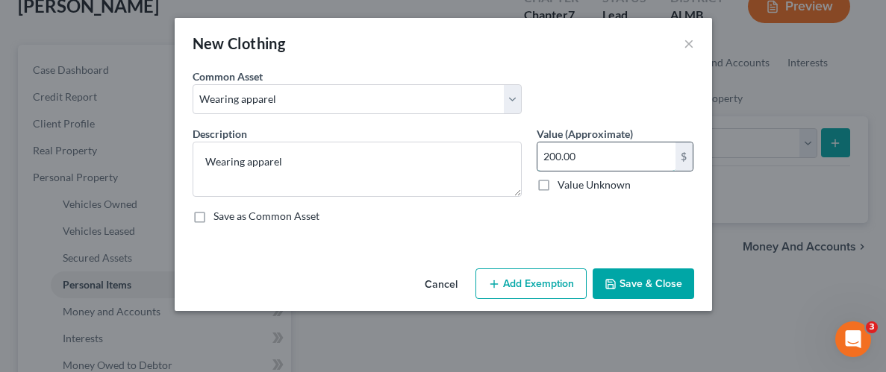
click at [594, 145] on input "200.00" at bounding box center [606, 157] width 138 height 28
type input "300.00"
click at [560, 272] on button "Add Exemption" at bounding box center [530, 284] width 111 height 31
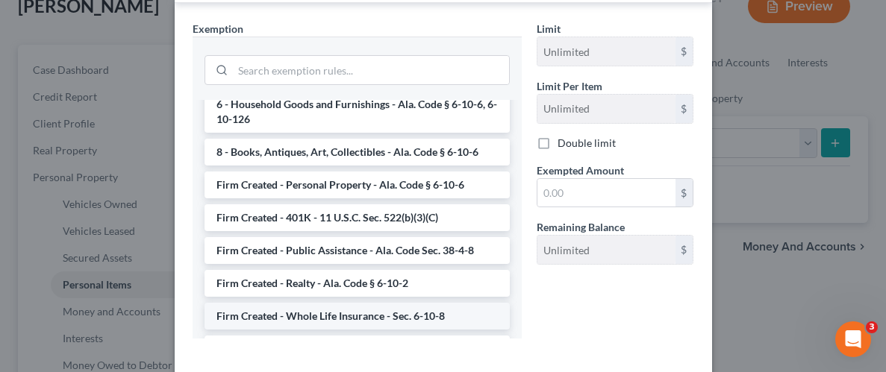
scroll to position [1256, 0]
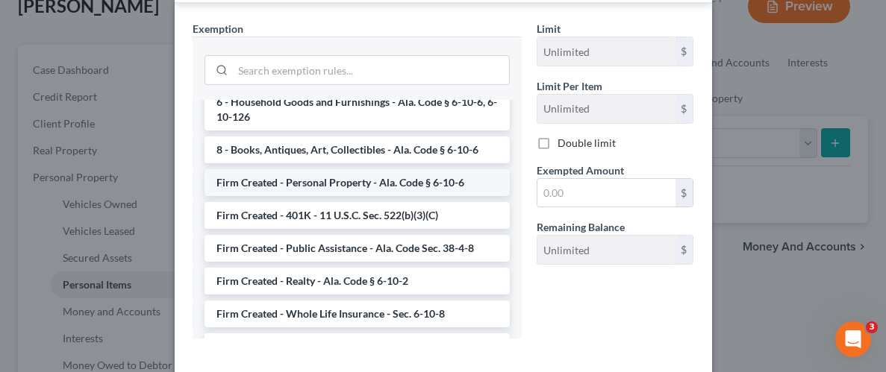
click at [343, 169] on li "Firm Created - Personal Property - Ala. Code § 6-10-6" at bounding box center [357, 182] width 305 height 27
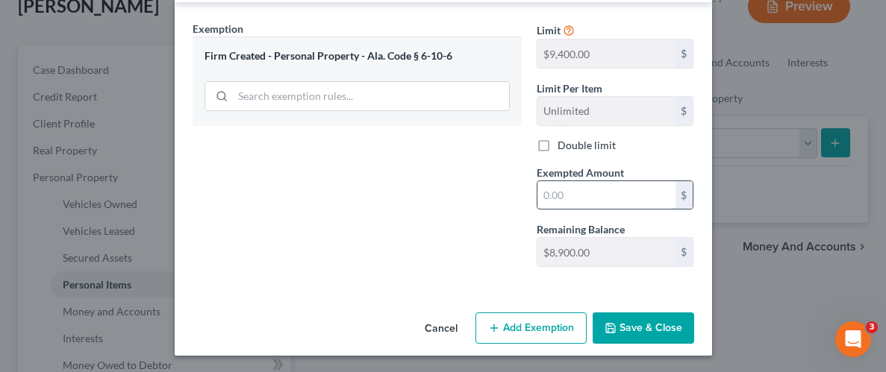
click at [605, 193] on input "text" at bounding box center [606, 195] width 138 height 28
type input "300.00"
click at [656, 334] on button "Save & Close" at bounding box center [644, 328] width 102 height 31
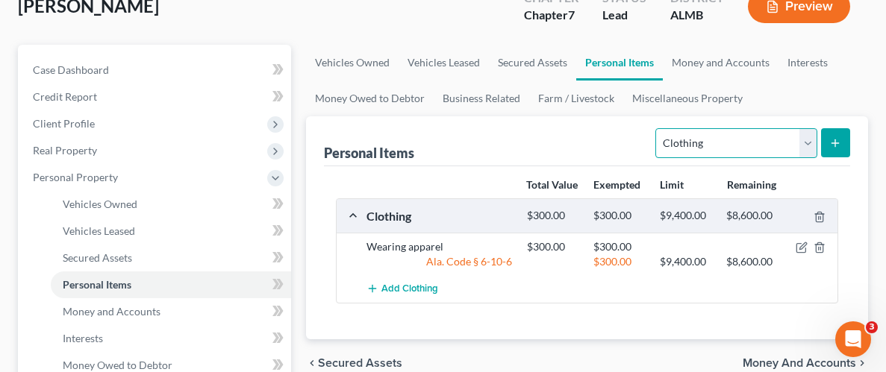
click at [811, 141] on select "Select Item Type Clothing Collectibles Of Value Electronics Firearms Household …" at bounding box center [735, 143] width 161 height 30
select select "firearms"
click at [658, 128] on select "Select Item Type Clothing Collectibles Of Value Electronics Firearms Household …" at bounding box center [735, 143] width 161 height 30
click at [834, 146] on icon "submit" at bounding box center [835, 143] width 12 height 12
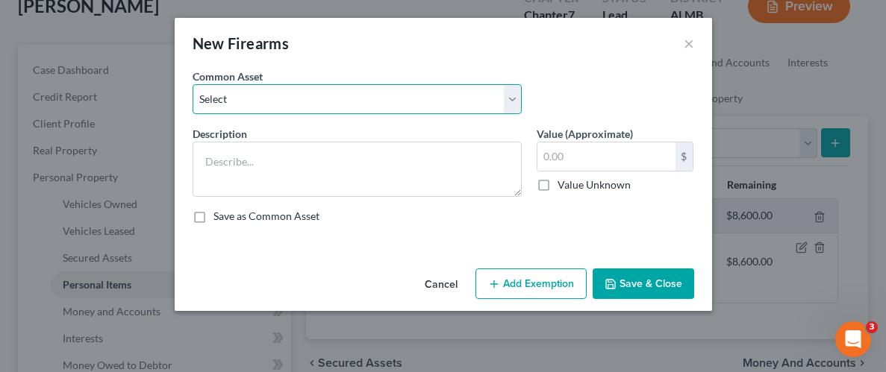
click at [433, 107] on select "Select 2 rifles / 1 shotgun" at bounding box center [357, 99] width 329 height 30
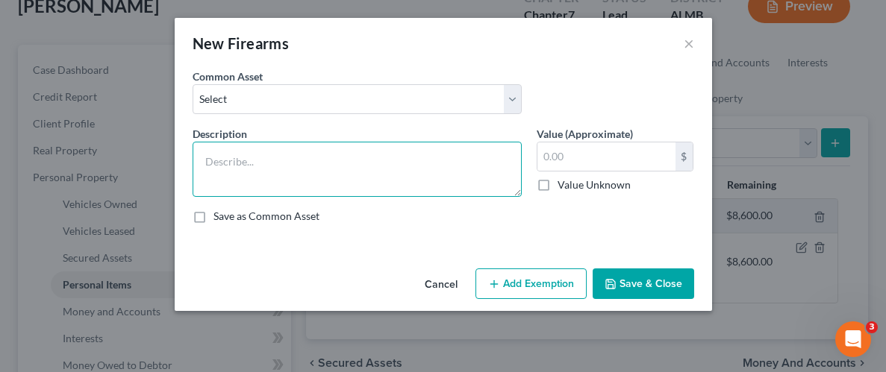
click at [377, 179] on textarea at bounding box center [357, 169] width 329 height 55
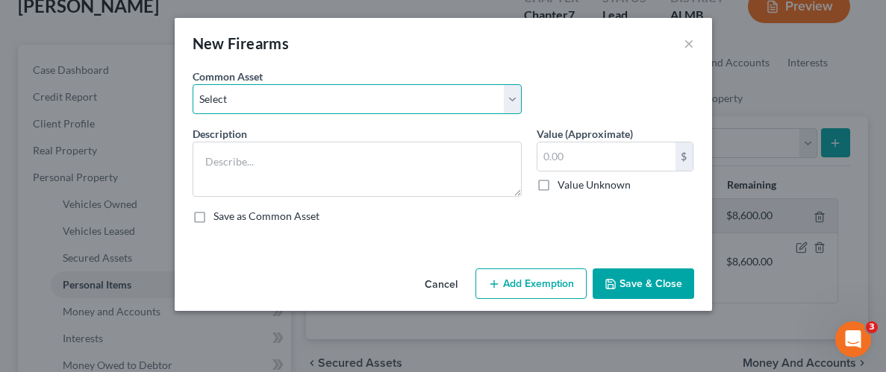
click at [515, 99] on select "Select 2 rifles / 1 shotgun" at bounding box center [357, 99] width 329 height 30
click at [193, 84] on select "Select 2 rifles / 1 shotgun" at bounding box center [357, 99] width 329 height 30
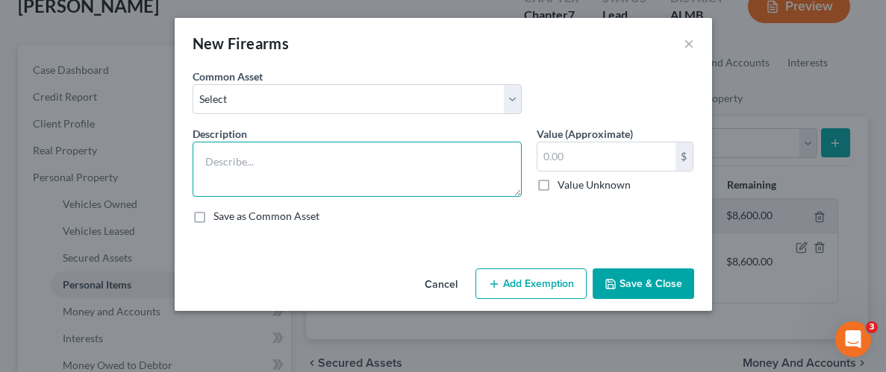
click at [374, 170] on textarea at bounding box center [357, 169] width 329 height 55
type textarea "S&W BodyGuard 2.0"
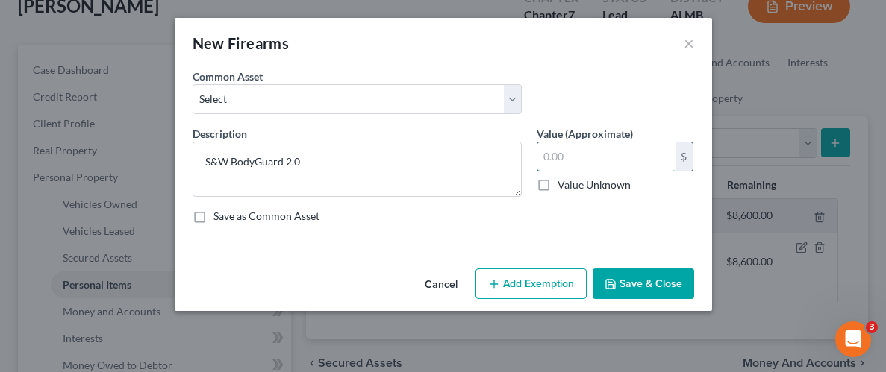
click at [622, 149] on input "text" at bounding box center [606, 157] width 138 height 28
type input "300.00"
click at [569, 296] on button "Add Exemption" at bounding box center [530, 284] width 111 height 31
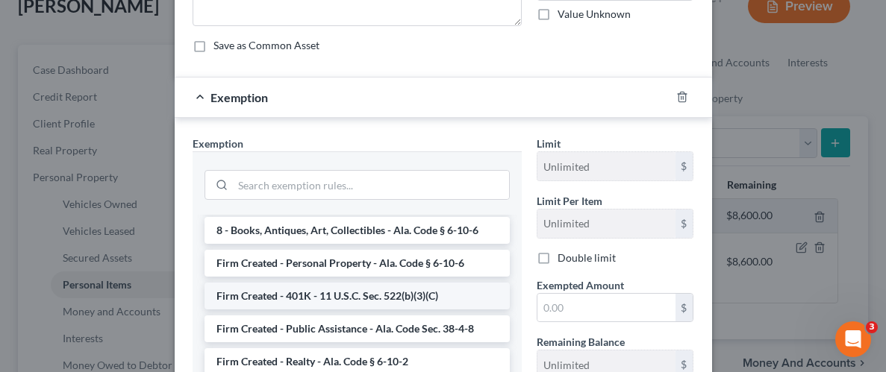
scroll to position [1258, 0]
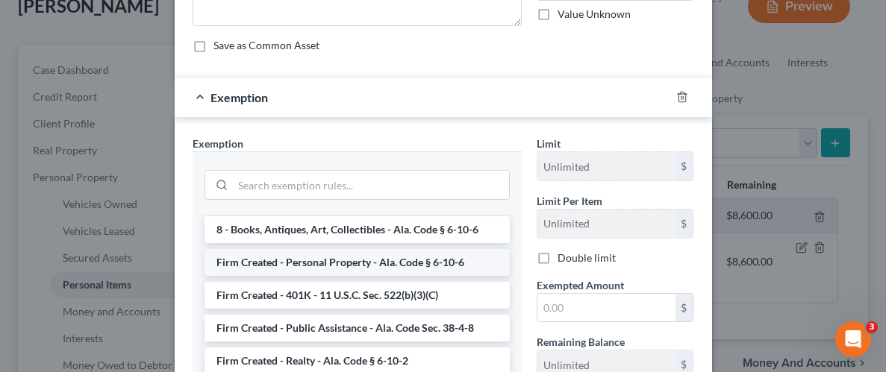
click at [339, 249] on li "Firm Created - Personal Property - Ala. Code § 6-10-6" at bounding box center [357, 262] width 305 height 27
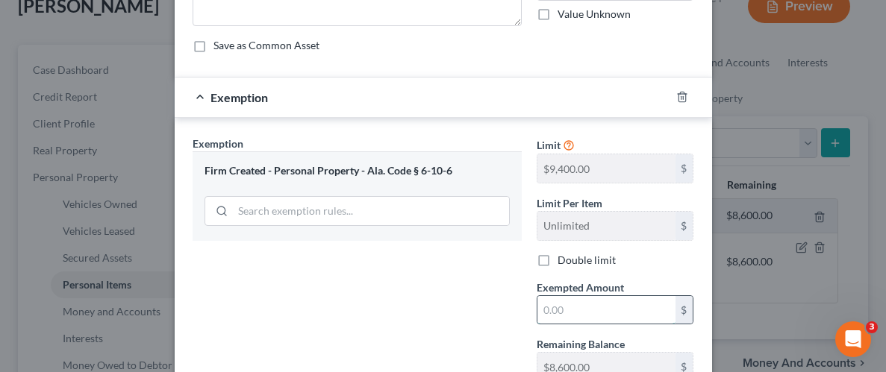
click at [605, 299] on input "text" at bounding box center [606, 310] width 138 height 28
type input "300.00"
click at [459, 281] on div "Exemption Set must be selected for CA. Exemption * Firm Created - Personal Prop…" at bounding box center [357, 265] width 344 height 258
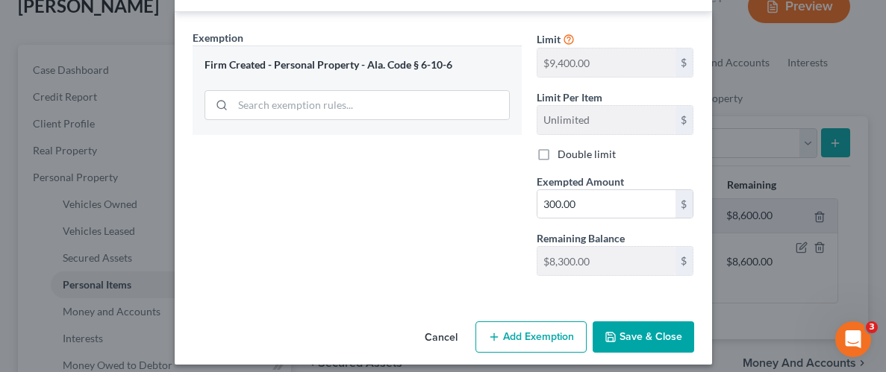
scroll to position [286, 0]
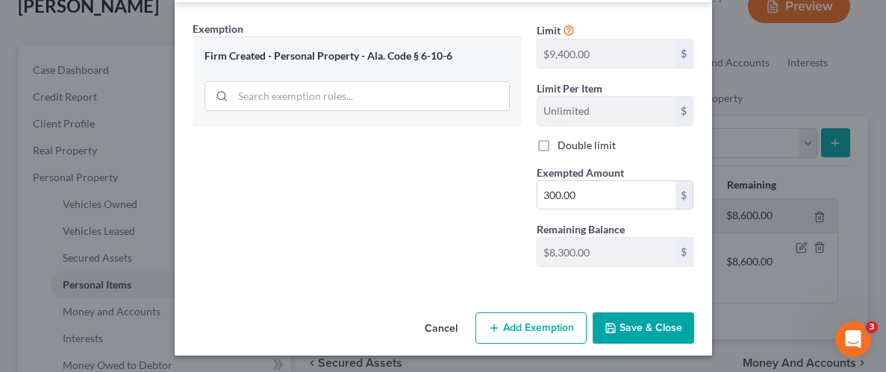
click at [617, 319] on button "Save & Close" at bounding box center [644, 328] width 102 height 31
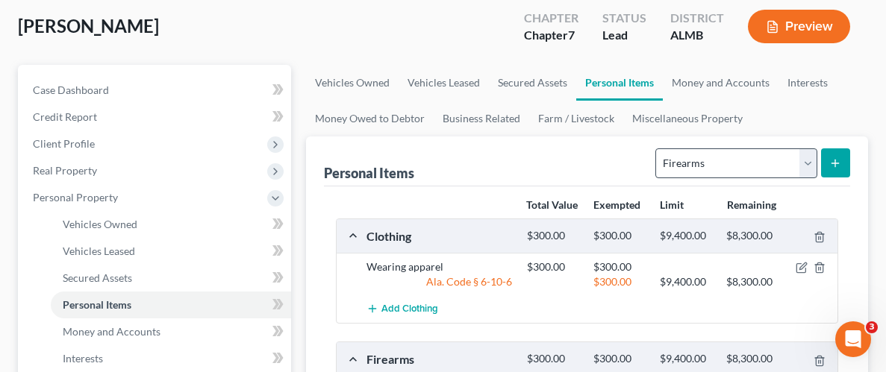
scroll to position [65, 0]
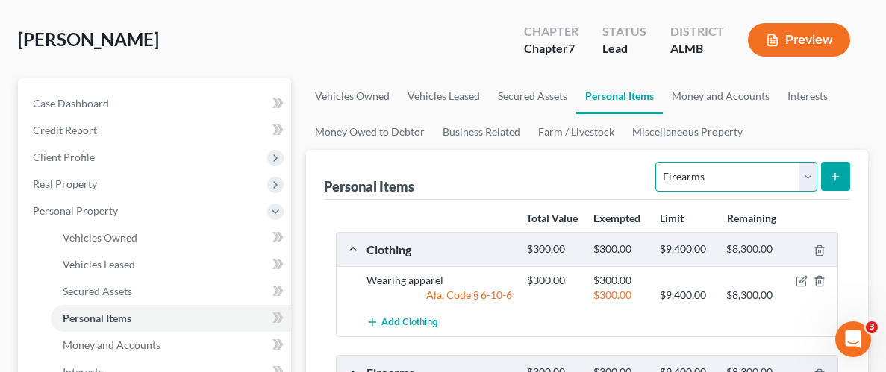
click at [809, 184] on select "Select Item Type Clothing Collectibles Of Value Electronics Firearms Household …" at bounding box center [735, 177] width 161 height 30
select select "household_goods"
click at [658, 162] on select "Select Item Type Clothing Collectibles Of Value Electronics Firearms Household …" at bounding box center [735, 177] width 161 height 30
click at [831, 163] on button "submit" at bounding box center [835, 176] width 29 height 29
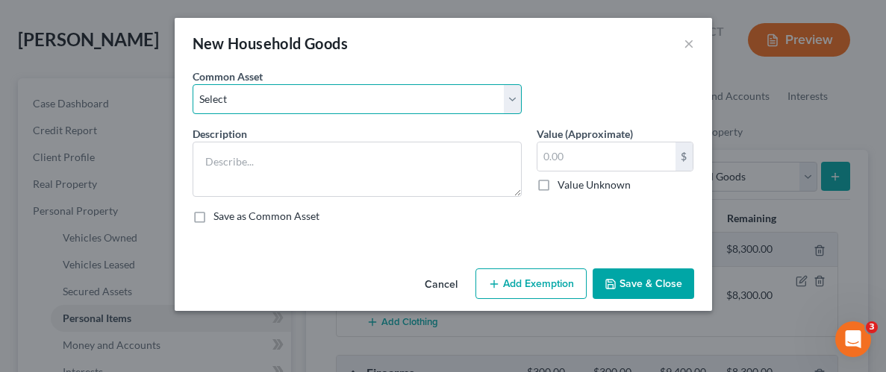
click at [519, 93] on select "Select Household Goods Household Goods" at bounding box center [357, 99] width 329 height 30
select select "0"
click at [193, 84] on select "Select Household Goods Household Goods" at bounding box center [357, 99] width 329 height 30
type textarea "Household Goods"
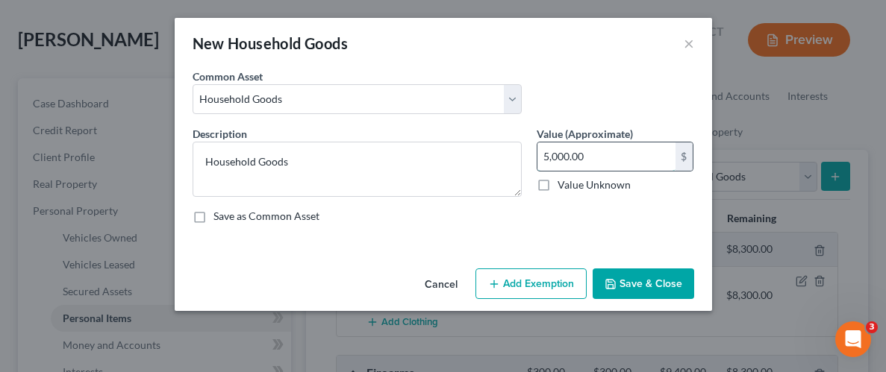
click at [605, 155] on input "5,000.00" at bounding box center [606, 157] width 138 height 28
type input "500"
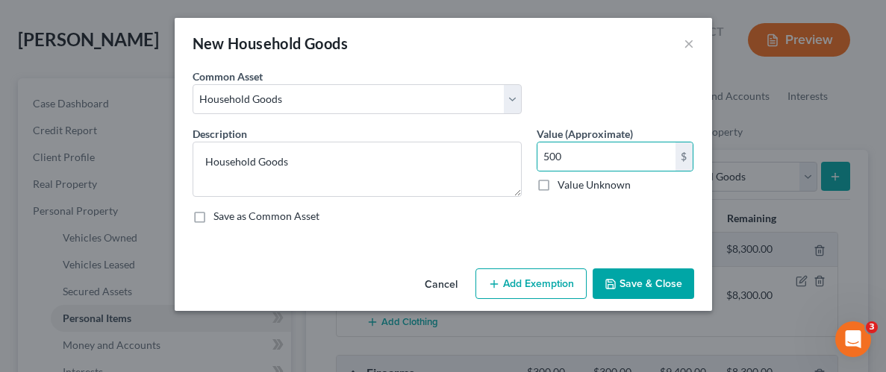
click at [551, 287] on button "Add Exemption" at bounding box center [530, 284] width 111 height 31
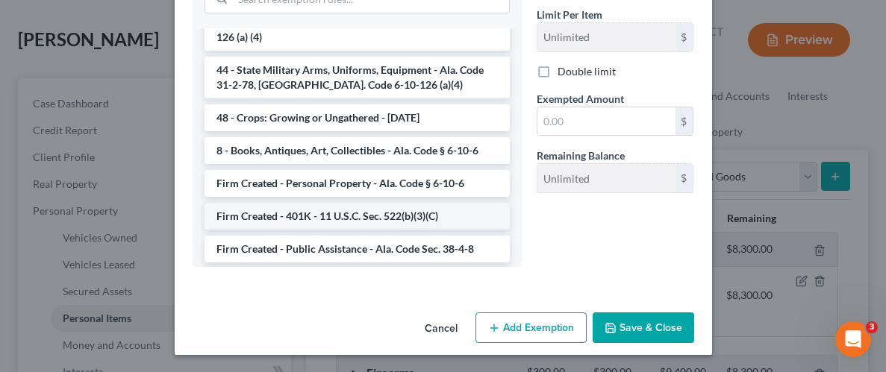
scroll to position [1155, 0]
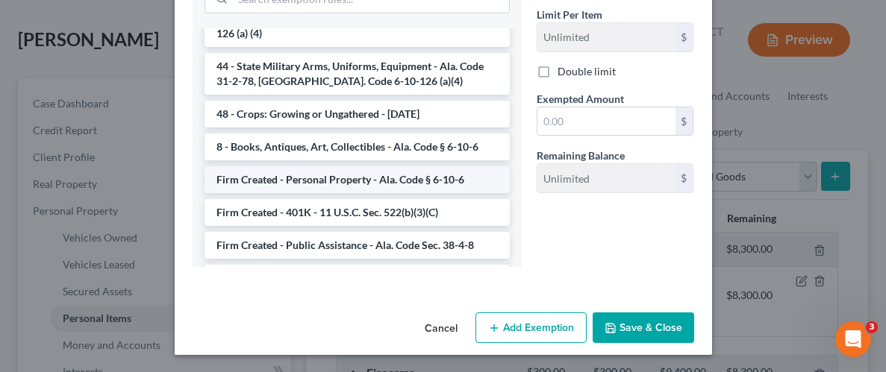
click at [312, 166] on li "Firm Created - Personal Property - Ala. Code § 6-10-6" at bounding box center [357, 179] width 305 height 27
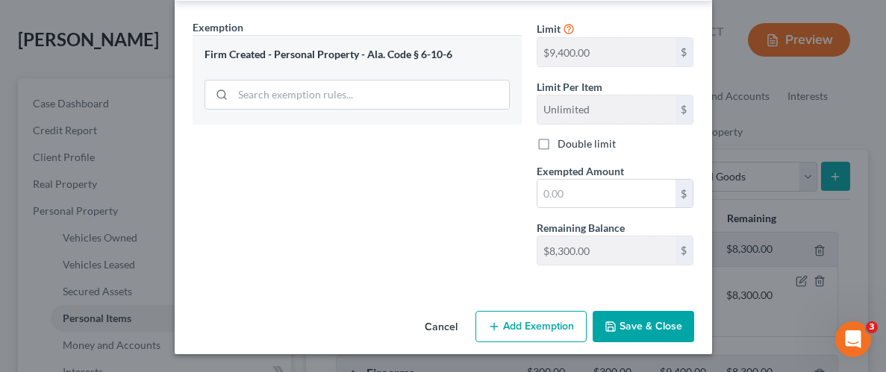
scroll to position [286, 0]
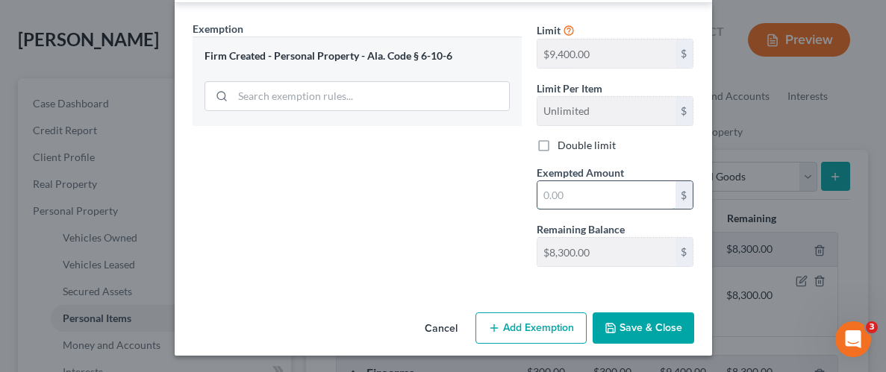
click at [585, 186] on input "text" at bounding box center [606, 195] width 138 height 28
type input "500.00"
click at [644, 322] on button "Save & Close" at bounding box center [644, 328] width 102 height 31
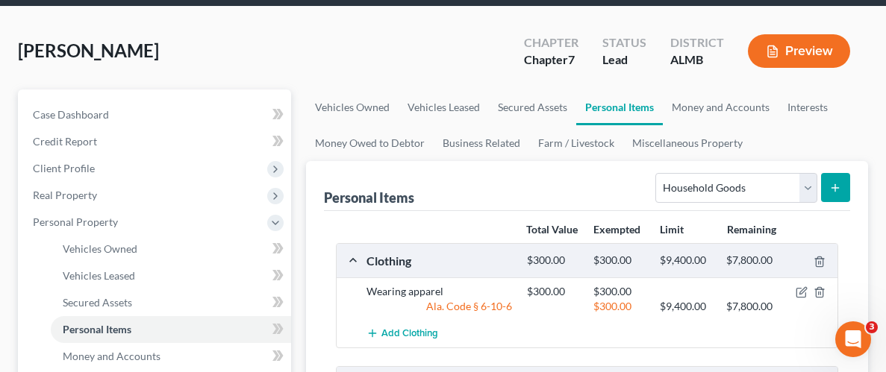
scroll to position [41, 0]
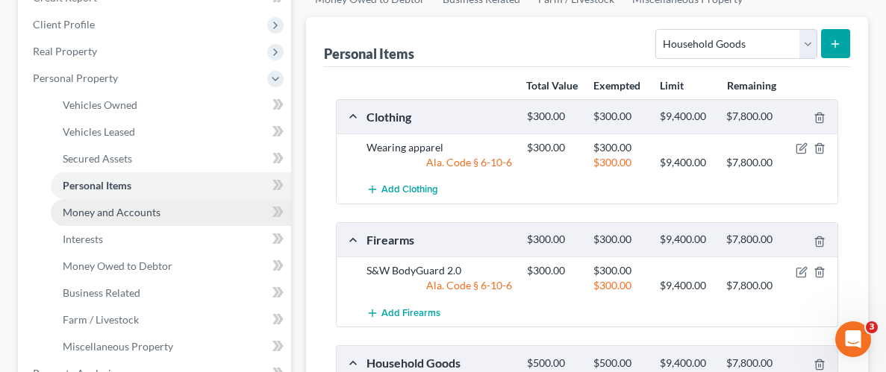
click at [112, 212] on span "Money and Accounts" at bounding box center [112, 212] width 98 height 13
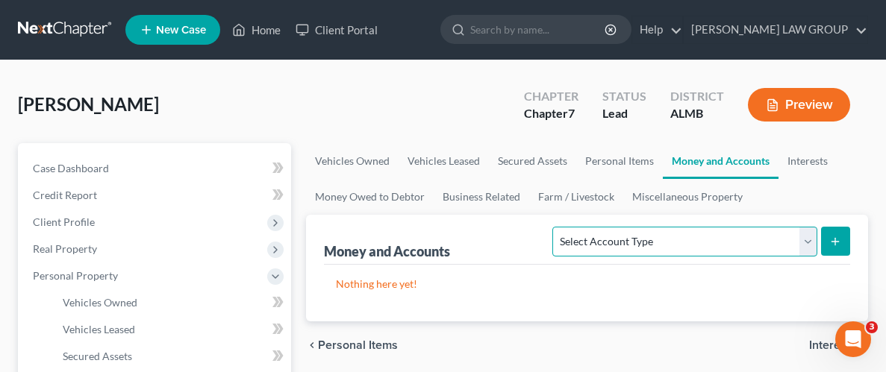
click at [814, 239] on select "Select Account Type Brokerage Cash on Hand Certificates of Deposit Checking Acc…" at bounding box center [684, 242] width 264 height 30
select select "cash_on_hand"
click at [556, 227] on select "Select Account Type Brokerage Cash on Hand Certificates of Deposit Checking Acc…" at bounding box center [684, 242] width 264 height 30
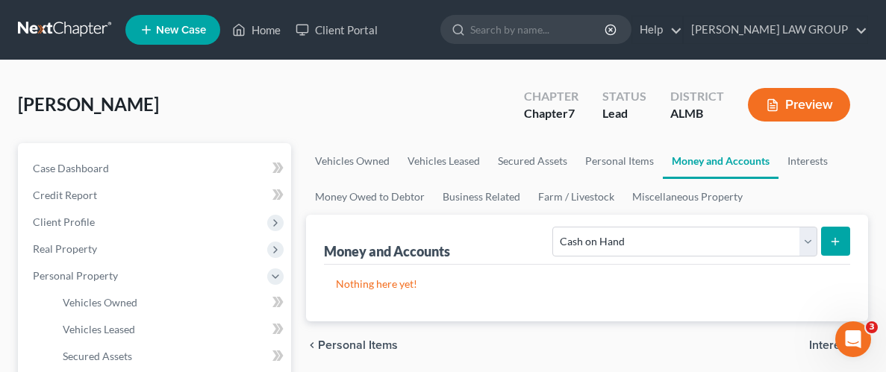
click at [835, 238] on line "submit" at bounding box center [835, 241] width 0 height 7
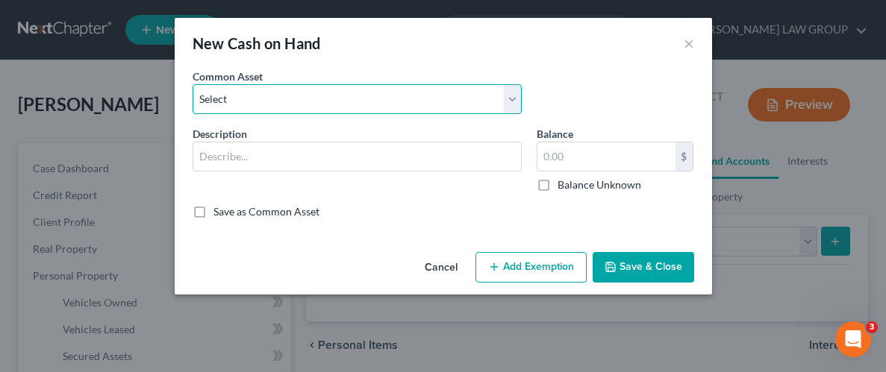
click at [519, 106] on select "Select Cash on Hand" at bounding box center [357, 99] width 329 height 30
select select "0"
click at [193, 84] on select "Select Cash on Hand" at bounding box center [357, 99] width 329 height 30
type input "Cash on Hand"
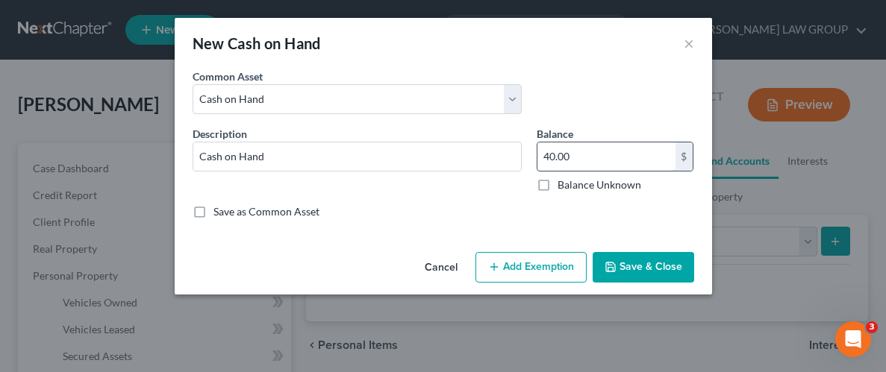
click at [578, 160] on input "40.00" at bounding box center [606, 157] width 138 height 28
type input "600.00"
click at [542, 266] on button "Add Exemption" at bounding box center [530, 267] width 111 height 31
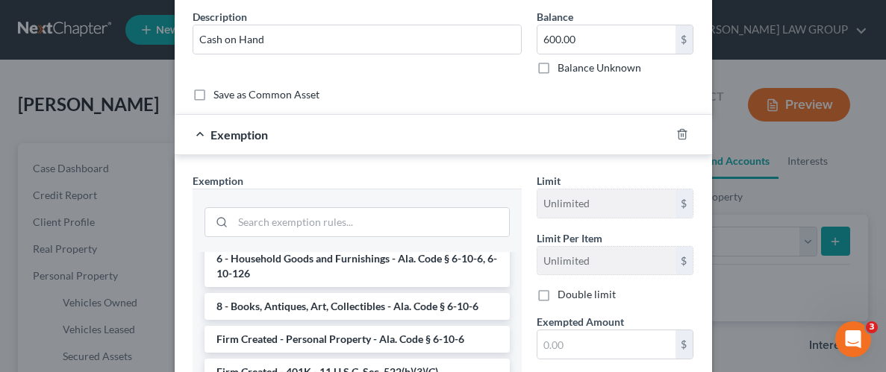
scroll to position [1238, 0]
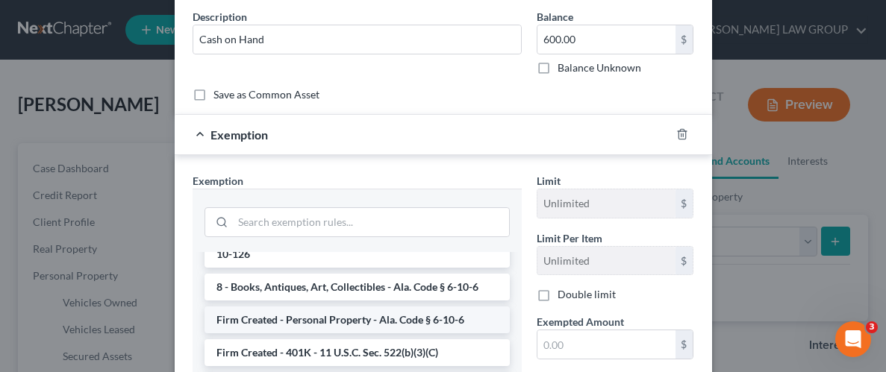
click at [322, 307] on li "Firm Created - Personal Property - Ala. Code § 6-10-6" at bounding box center [357, 320] width 305 height 27
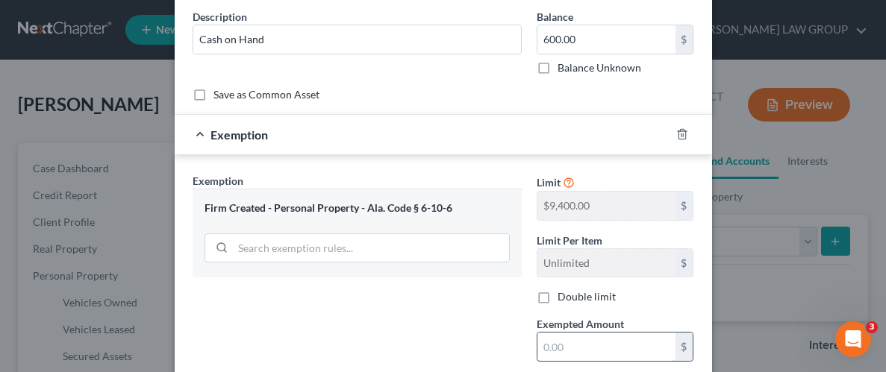
click at [598, 344] on input "text" at bounding box center [606, 347] width 138 height 28
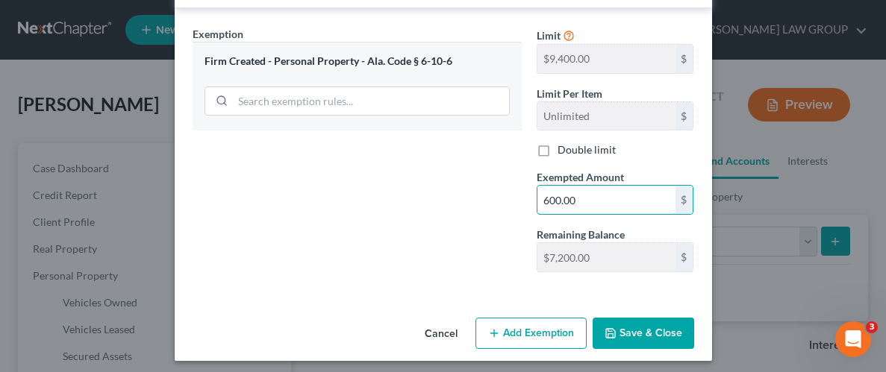
scroll to position [269, 0]
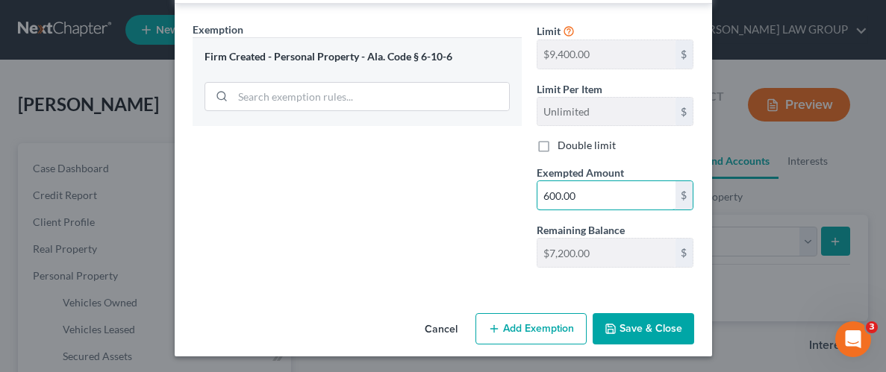
type input "600.00"
click at [654, 326] on button "Save & Close" at bounding box center [644, 328] width 102 height 31
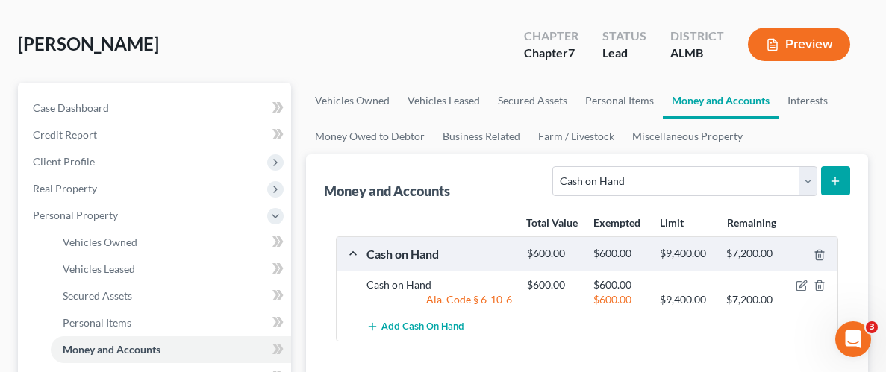
scroll to position [84, 0]
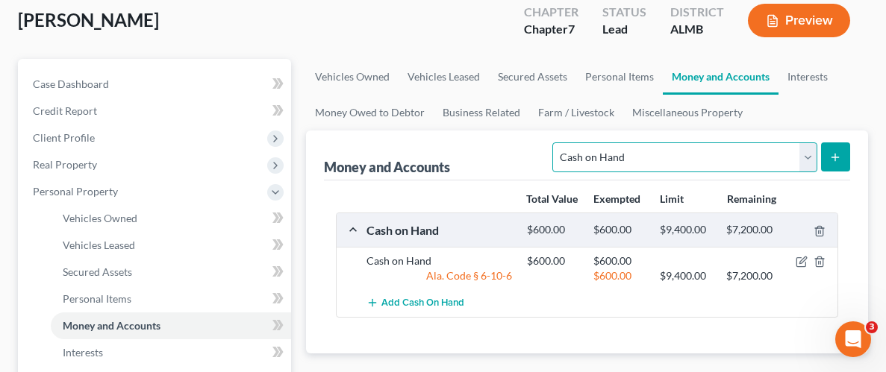
click at [806, 149] on select "Select Account Type Brokerage Cash on Hand Certificates of Deposit Checking Acc…" at bounding box center [684, 158] width 264 height 30
select select "checking"
click at [556, 143] on select "Select Account Type Brokerage Cash on Hand Certificates of Deposit Checking Acc…" at bounding box center [684, 158] width 264 height 30
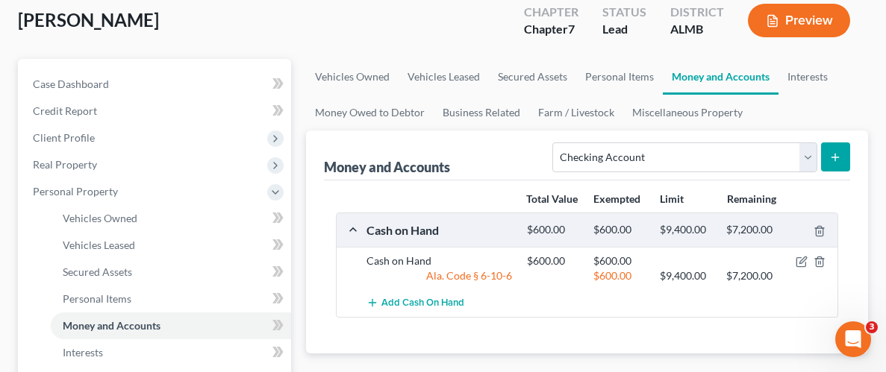
click at [837, 158] on icon "submit" at bounding box center [835, 158] width 12 height 12
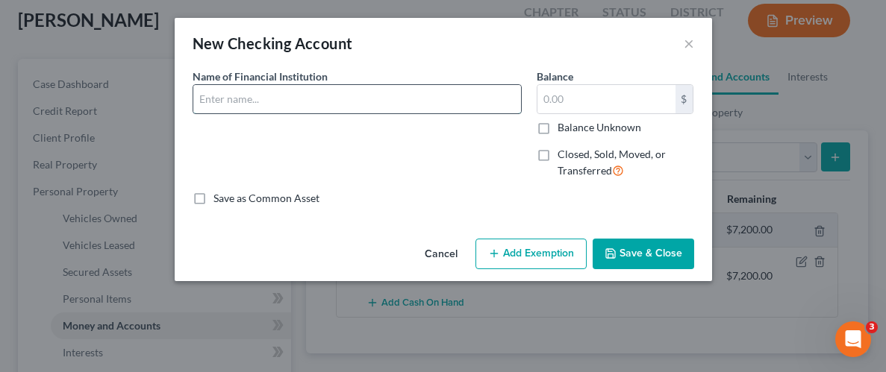
click at [384, 105] on input "text" at bounding box center [357, 99] width 328 height 28
type input "[PERSON_NAME] Fargo"
click at [607, 99] on input "text" at bounding box center [606, 99] width 138 height 28
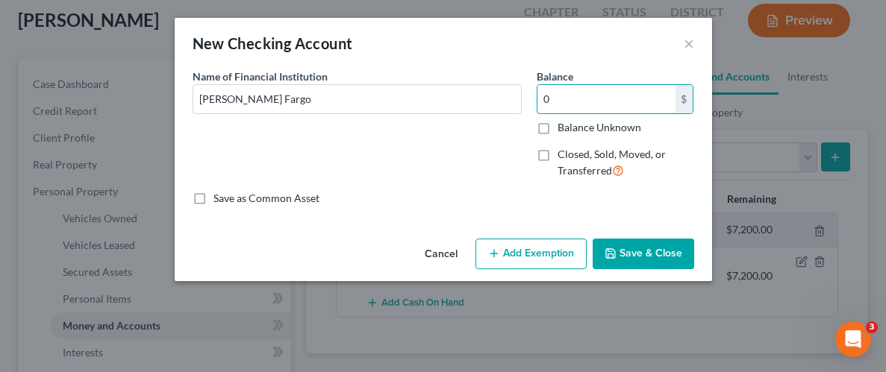
type input "0"
click at [634, 259] on button "Save & Close" at bounding box center [644, 254] width 102 height 31
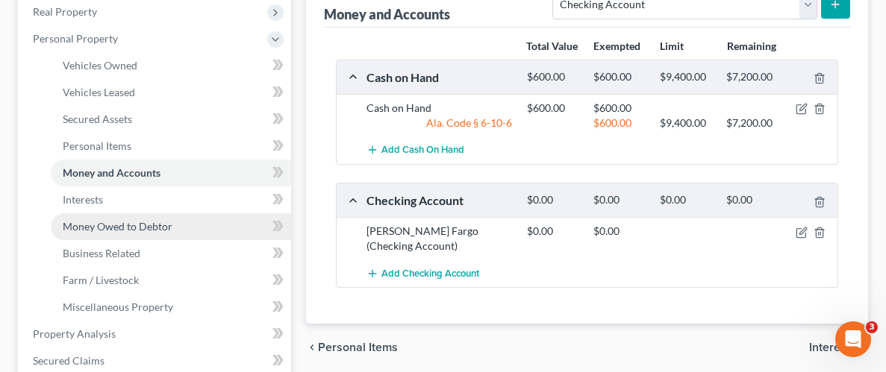
scroll to position [249, 0]
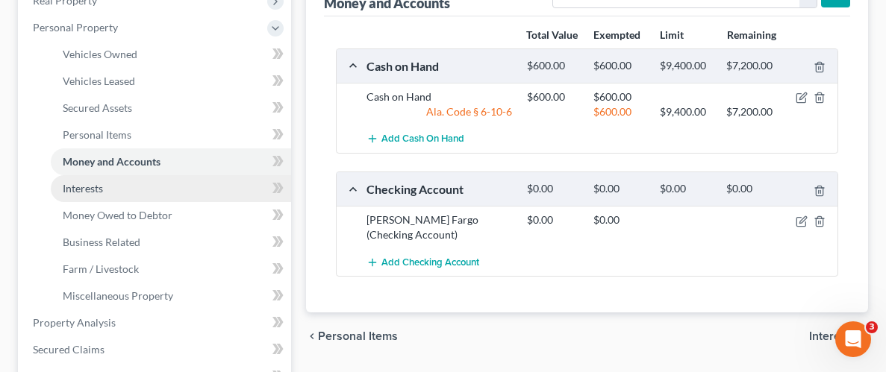
click at [98, 186] on span "Interests" at bounding box center [83, 188] width 40 height 13
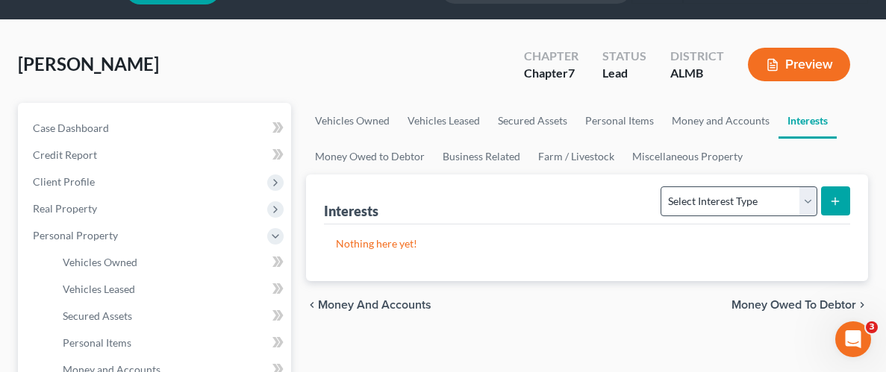
scroll to position [41, 0]
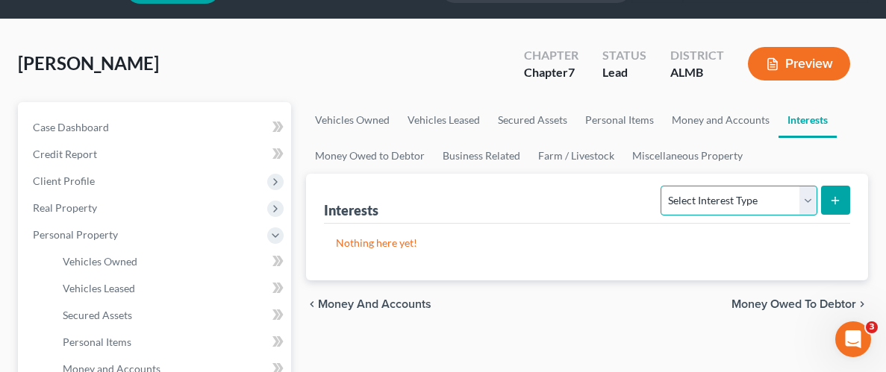
click at [808, 205] on select "Select Interest Type 401K Annuity Bond Education IRA Government Bond Government…" at bounding box center [739, 201] width 156 height 30
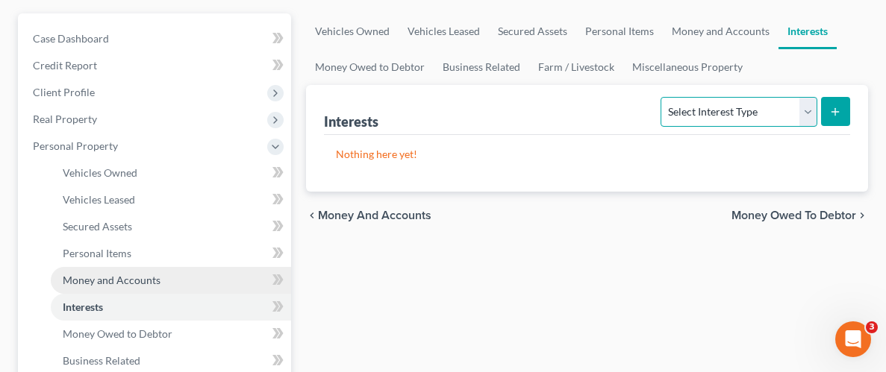
scroll to position [141, 0]
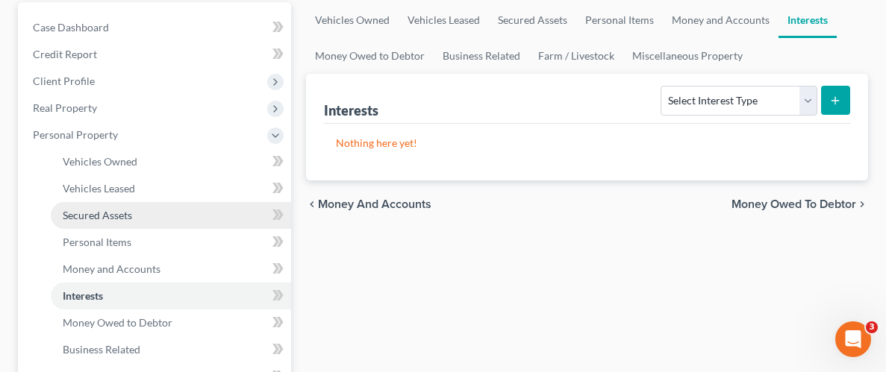
click at [122, 210] on span "Secured Assets" at bounding box center [97, 215] width 69 height 13
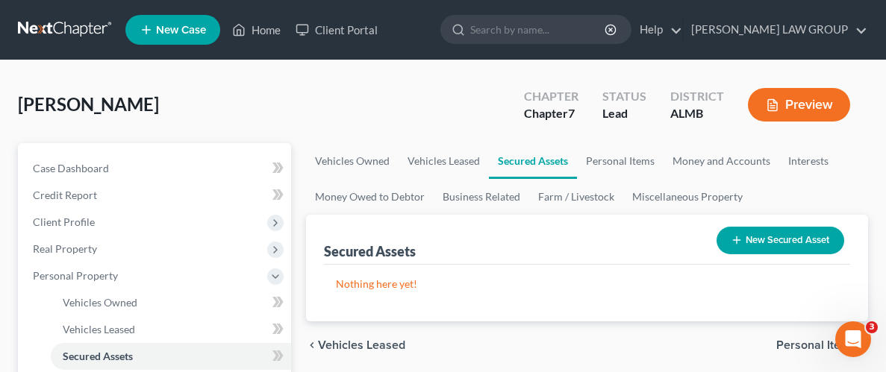
click at [771, 234] on button "New Secured Asset" at bounding box center [781, 241] width 128 height 28
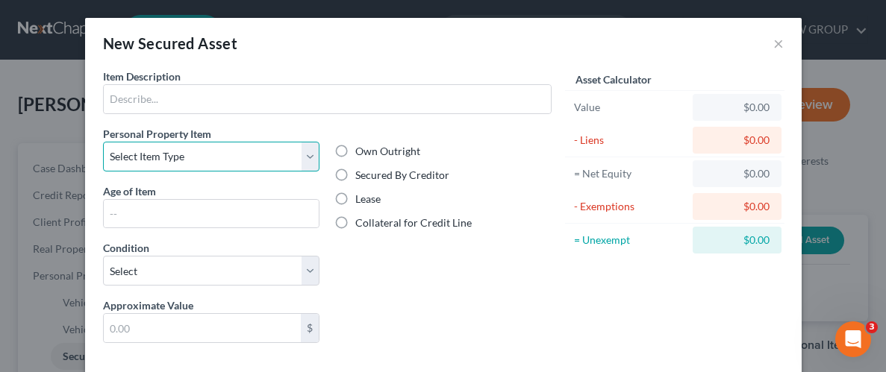
click at [308, 157] on select "Select Item Type Clothing Collectibles Of Value Electronics Firearms Household …" at bounding box center [211, 157] width 217 height 30
click at [773, 38] on button "×" at bounding box center [778, 43] width 10 height 18
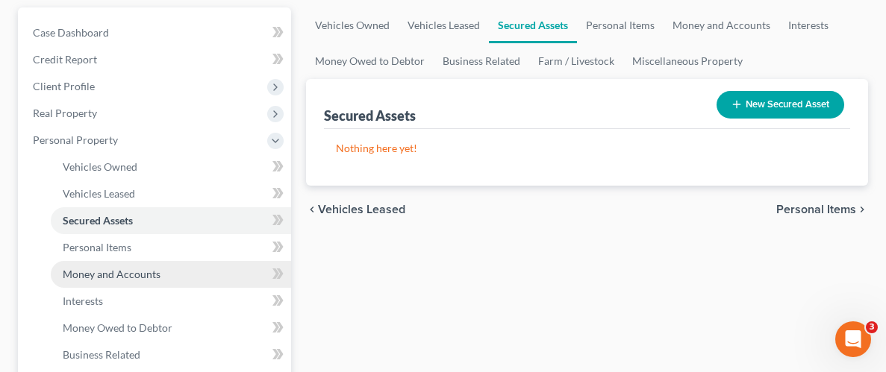
scroll to position [152, 0]
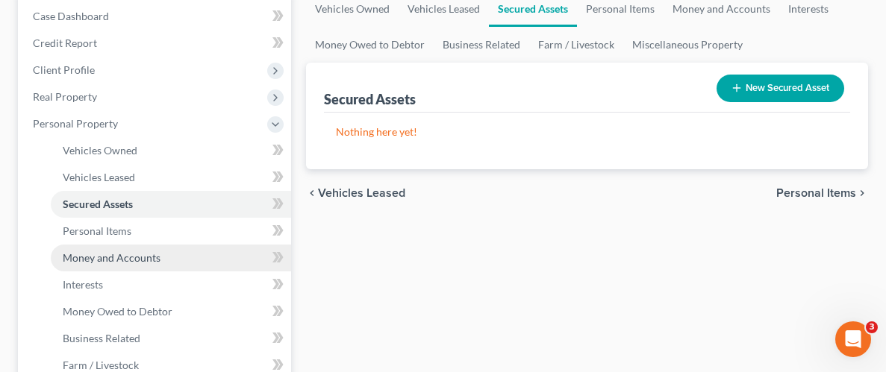
click at [143, 260] on span "Money and Accounts" at bounding box center [112, 258] width 98 height 13
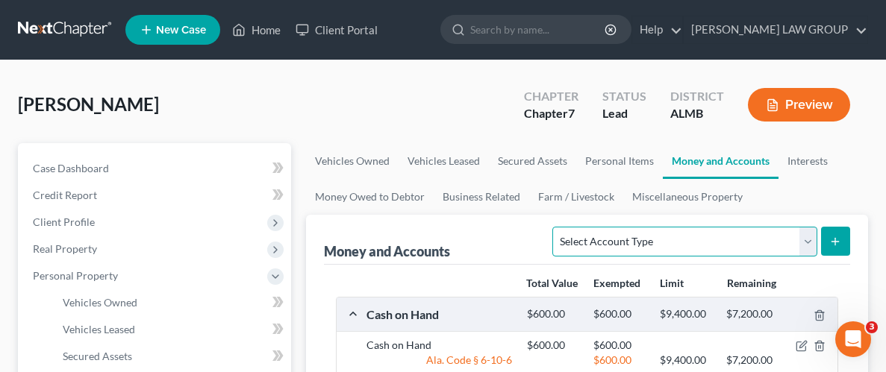
click at [803, 242] on select "Select Account Type Brokerage Cash on Hand Certificates of Deposit Checking Acc…" at bounding box center [684, 242] width 264 height 30
select select "security_deposits"
click at [556, 227] on select "Select Account Type Brokerage Cash on Hand Certificates of Deposit Checking Acc…" at bounding box center [684, 242] width 264 height 30
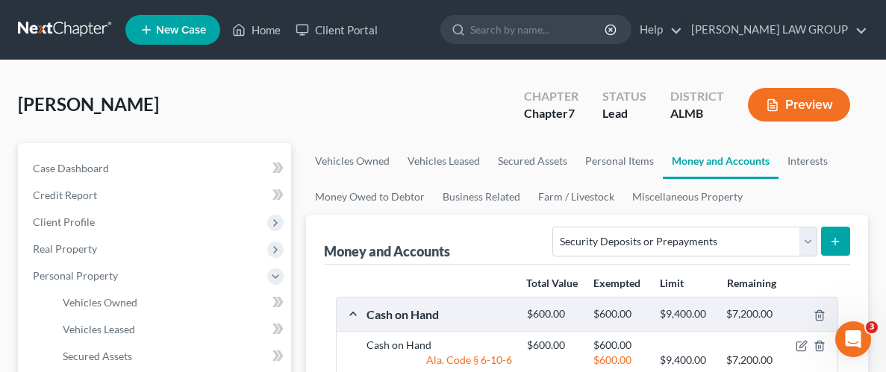
click at [831, 239] on icon "submit" at bounding box center [835, 242] width 12 height 12
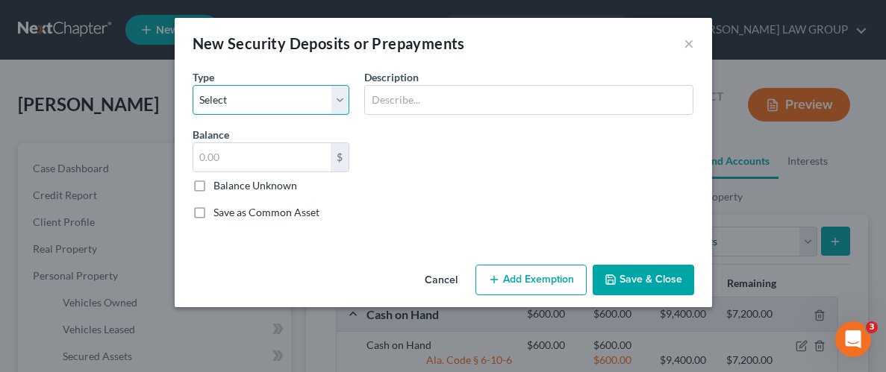
click at [342, 93] on select "Select Electric Gas Heating Oil Security Deposit On Rental Unit Prepaid Rent Te…" at bounding box center [271, 100] width 157 height 30
select select "3"
click at [193, 85] on select "Select Electric Gas Heating Oil Security Deposit On Rental Unit Prepaid Rent Te…" at bounding box center [271, 100] width 157 height 30
click at [332, 106] on select "Select Electric Gas Heating Oil Security Deposit On Rental Unit Prepaid Rent Te…" at bounding box center [271, 100] width 157 height 30
click at [343, 95] on select "Select Electric Gas Heating Oil Security Deposit On Rental Unit Prepaid Rent Te…" at bounding box center [271, 100] width 157 height 30
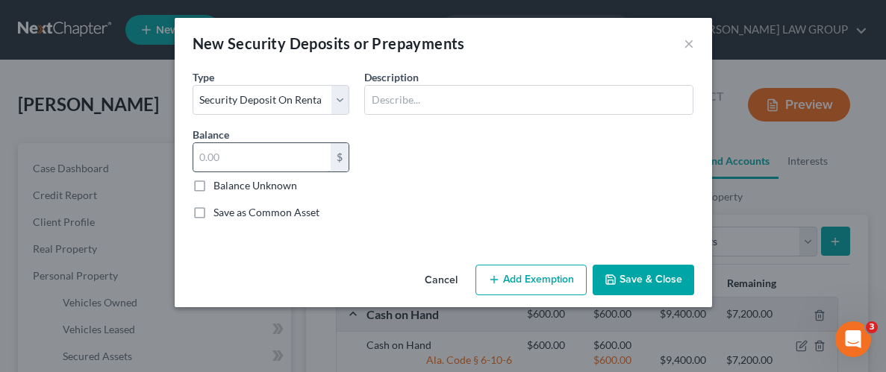
click at [316, 155] on input "text" at bounding box center [262, 157] width 138 height 28
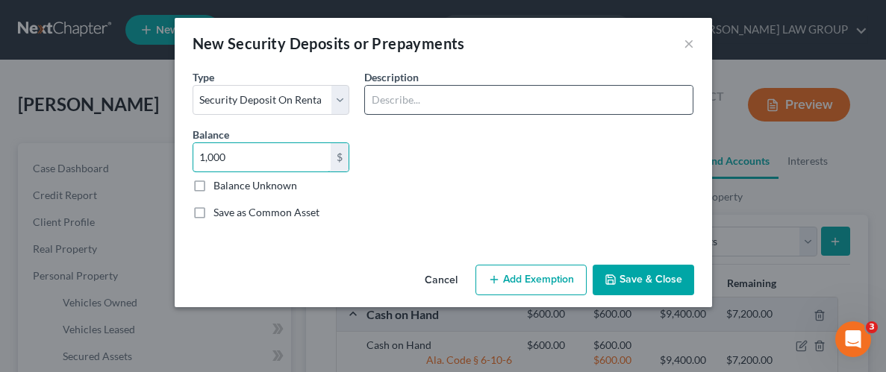
type input "1,000"
click at [437, 95] on input "text" at bounding box center [529, 100] width 328 height 28
type input "Landlord deposit"
click at [572, 281] on button "Add Exemption" at bounding box center [530, 280] width 111 height 31
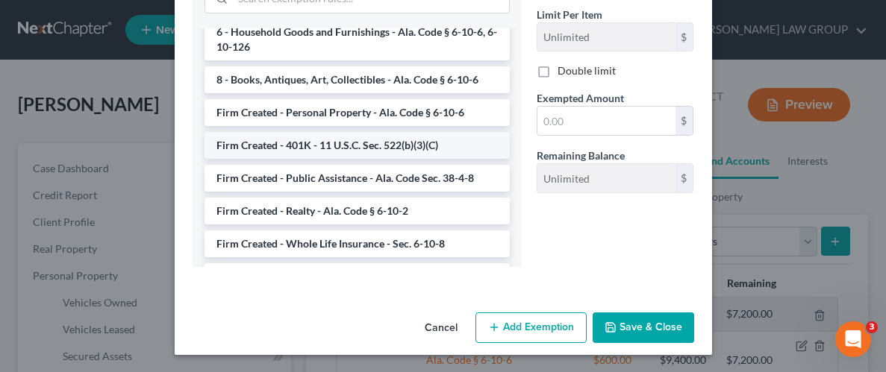
scroll to position [1233, 0]
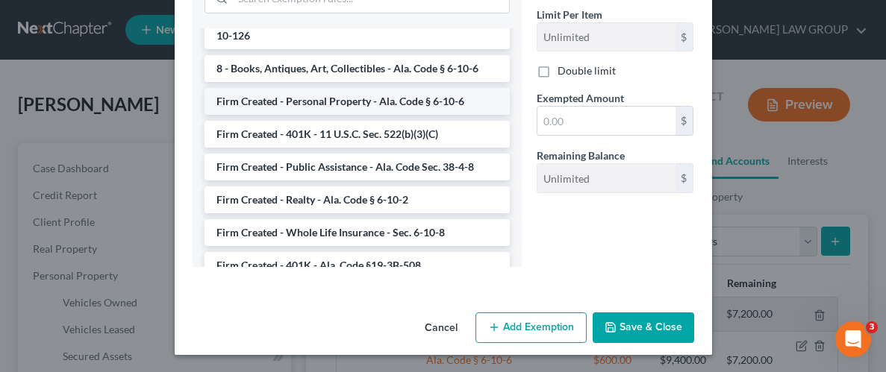
click at [318, 88] on li "Firm Created - Personal Property - Ala. Code § 6-10-6" at bounding box center [357, 101] width 305 height 27
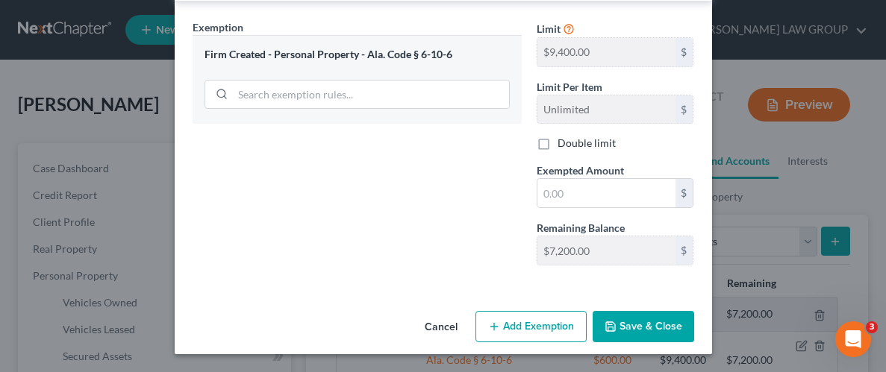
scroll to position [281, 0]
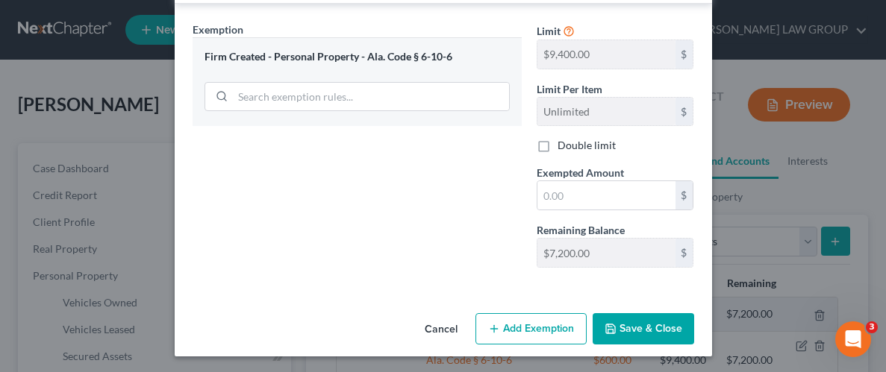
click at [652, 330] on button "Save & Close" at bounding box center [644, 328] width 102 height 31
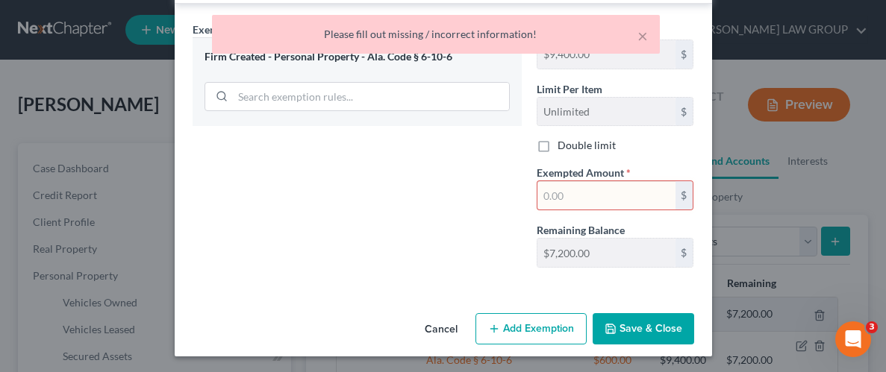
click at [663, 194] on input "text" at bounding box center [606, 195] width 138 height 28
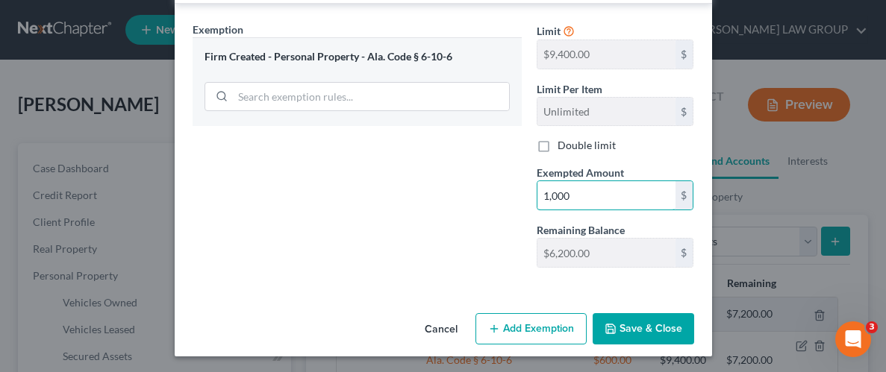
type input "1,000"
click at [655, 319] on button "Save & Close" at bounding box center [644, 328] width 102 height 31
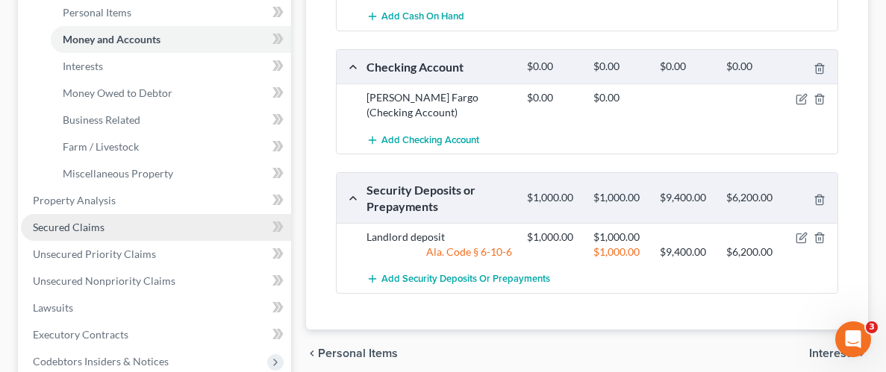
scroll to position [384, 0]
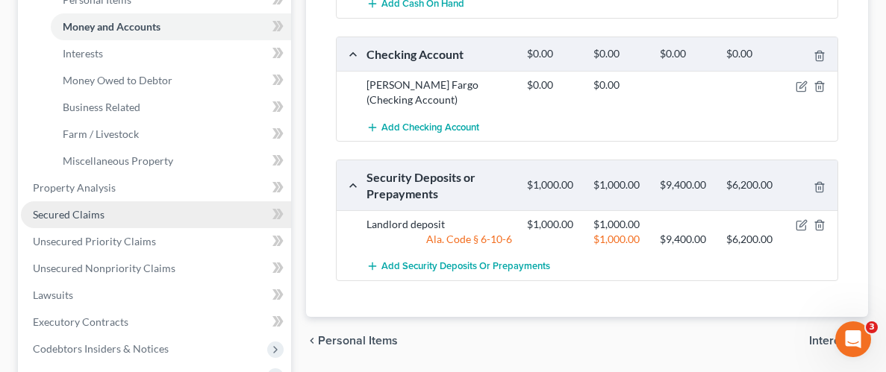
click at [83, 216] on span "Secured Claims" at bounding box center [69, 214] width 72 height 13
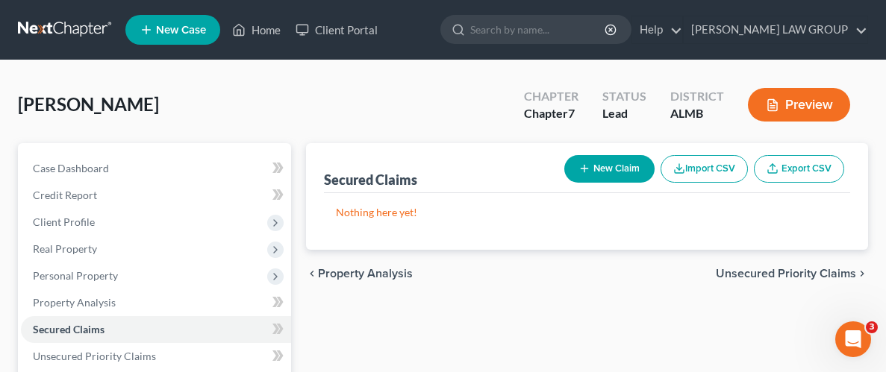
click at [608, 164] on button "New Claim" at bounding box center [609, 169] width 90 height 28
select select "0"
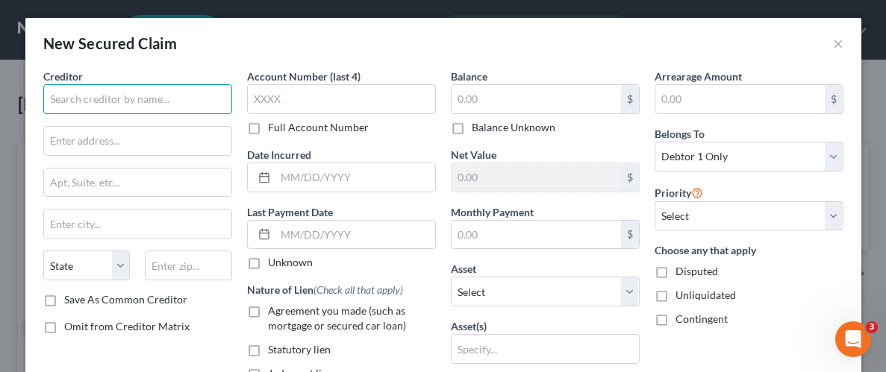
click at [144, 84] on input "text" at bounding box center [137, 99] width 189 height 30
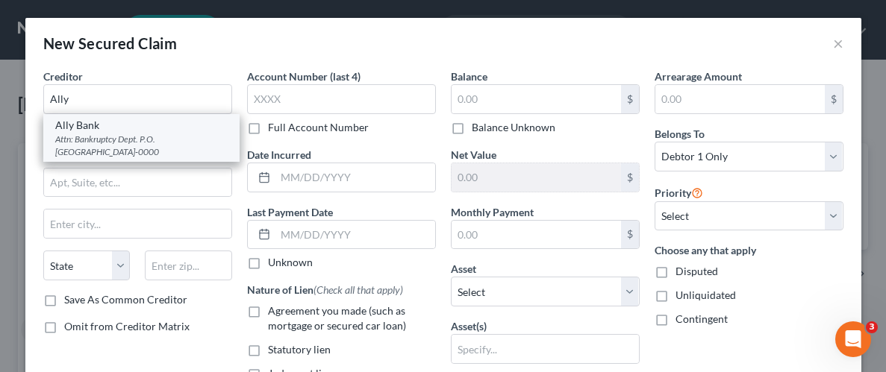
click at [82, 131] on div "Ally Bank" at bounding box center [141, 125] width 172 height 15
type input "Ally Bank"
type input "Attn: Bankruptcy Dept."
type input "P.O. Box 380901"
type input "Bloomington"
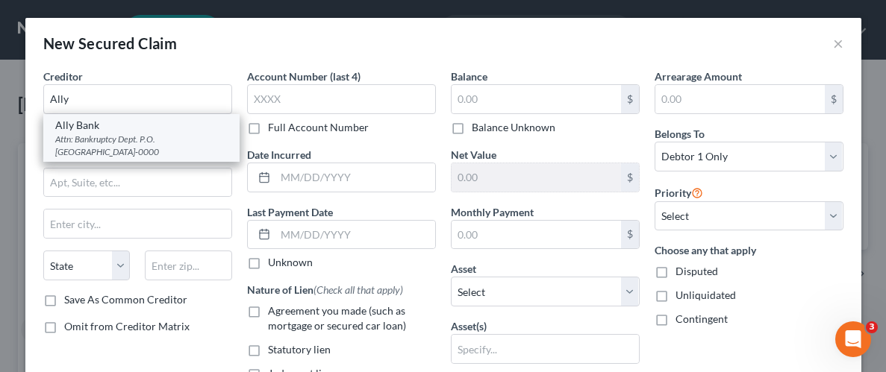
select select "24"
type input "55438-0000"
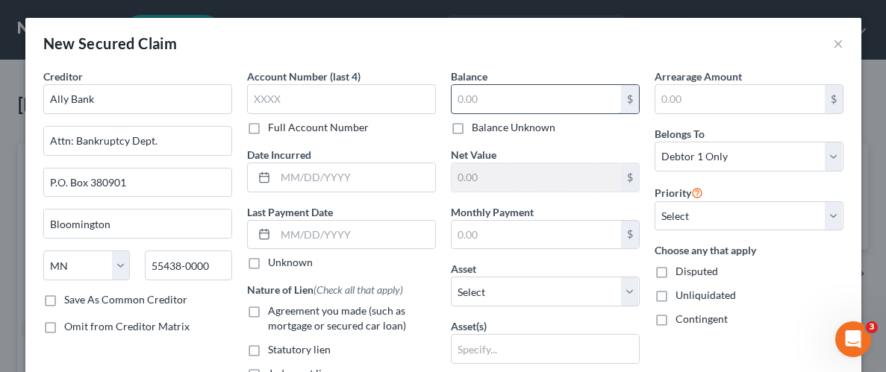
click at [529, 96] on input "text" at bounding box center [536, 99] width 169 height 28
type input "7,000"
click at [629, 278] on select "Select Other Multiple Assets Landlord deposit (Security Deposits or Prepayments…" at bounding box center [545, 292] width 189 height 30
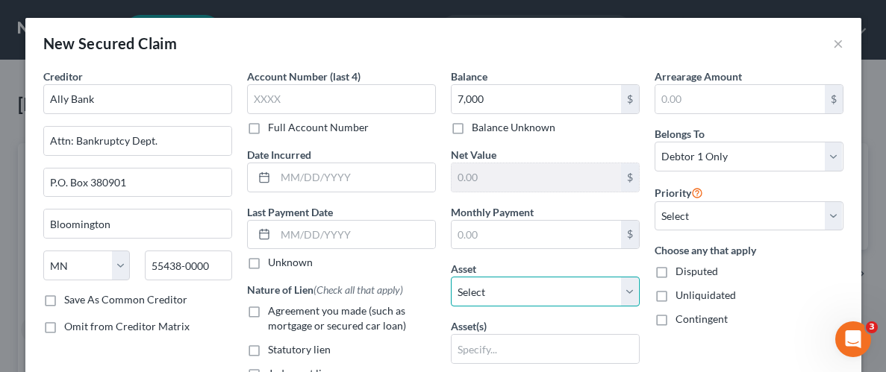
select select "6"
click at [451, 277] on select "Select Other Multiple Assets Landlord deposit (Security Deposits or Prepayments…" at bounding box center [545, 292] width 189 height 30
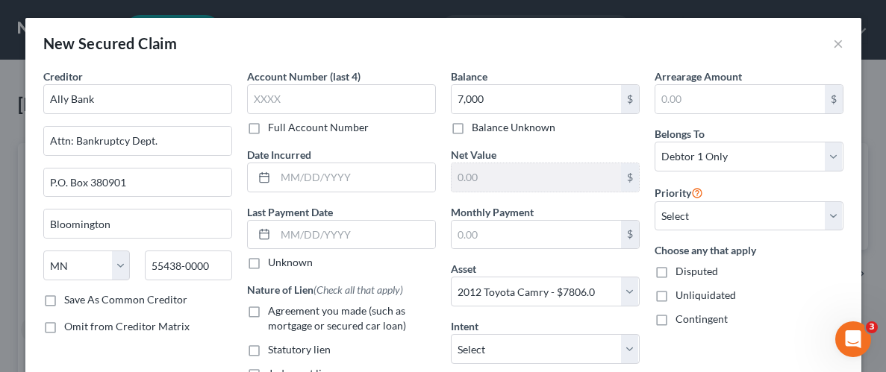
click at [764, 301] on div "Unliquidated" at bounding box center [749, 295] width 189 height 15
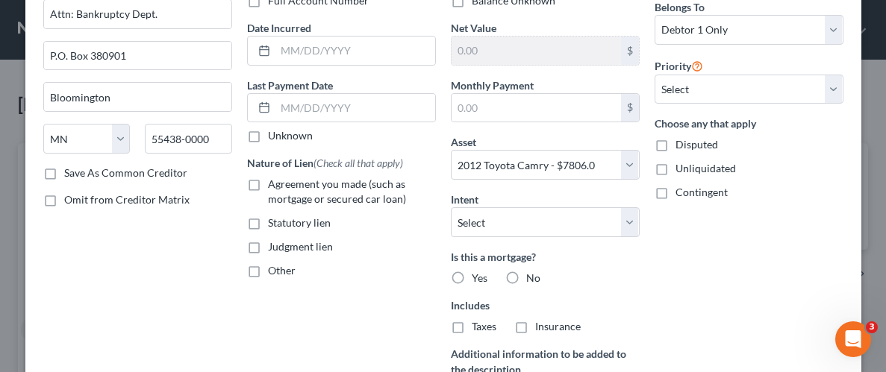
scroll to position [130, 0]
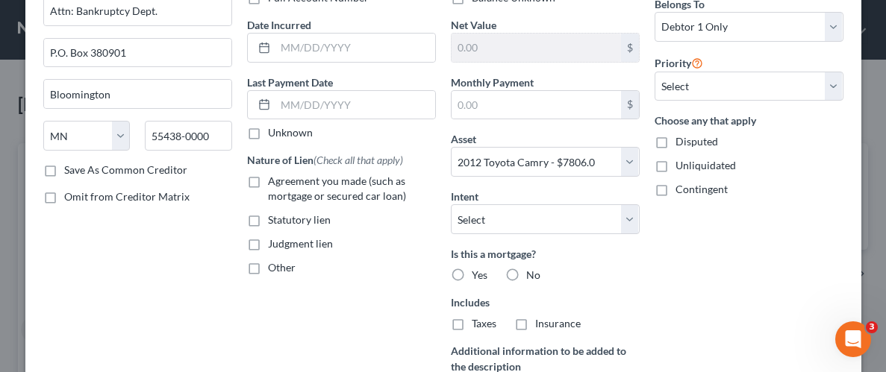
click at [526, 275] on label "No" at bounding box center [533, 275] width 14 height 15
click at [532, 275] on input "No" at bounding box center [537, 273] width 10 height 10
radio input "true"
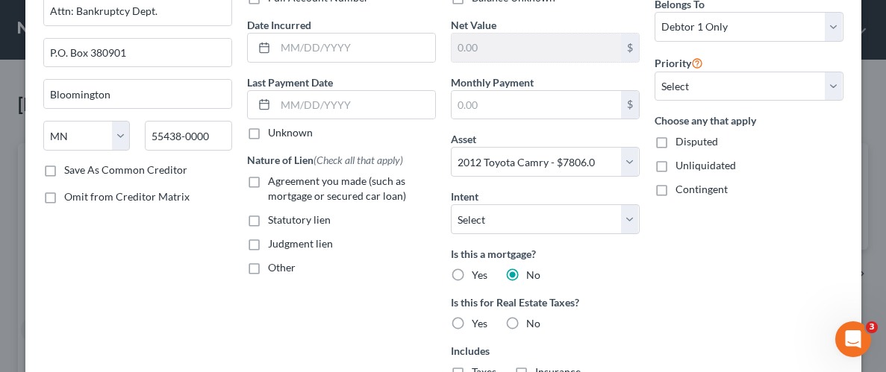
click at [675, 167] on label "Unliquidated" at bounding box center [705, 165] width 60 height 15
click at [681, 167] on input "Unliquidated" at bounding box center [686, 163] width 10 height 10
checkbox input "true"
click at [699, 240] on div "Arrearage Amount $ Belongs To * Select Debtor 1 Only Debtor 2 Only Debtor 1 And…" at bounding box center [749, 215] width 204 height 552
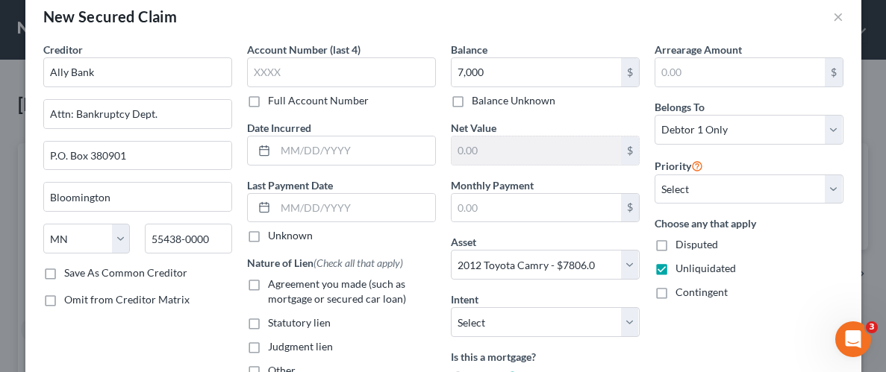
scroll to position [5, 0]
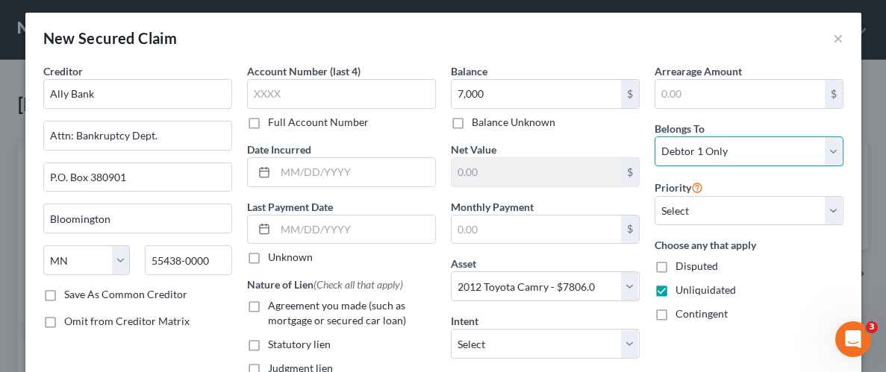
click at [834, 153] on select "Select Debtor 1 Only Debtor 2 Only Debtor 1 And Debtor 2 Only At Least One Of T…" at bounding box center [749, 152] width 189 height 30
select select "3"
click at [655, 137] on select "Select Debtor 1 Only Debtor 2 Only Debtor 1 And Debtor 2 Only At Least One Of T…" at bounding box center [749, 152] width 189 height 30
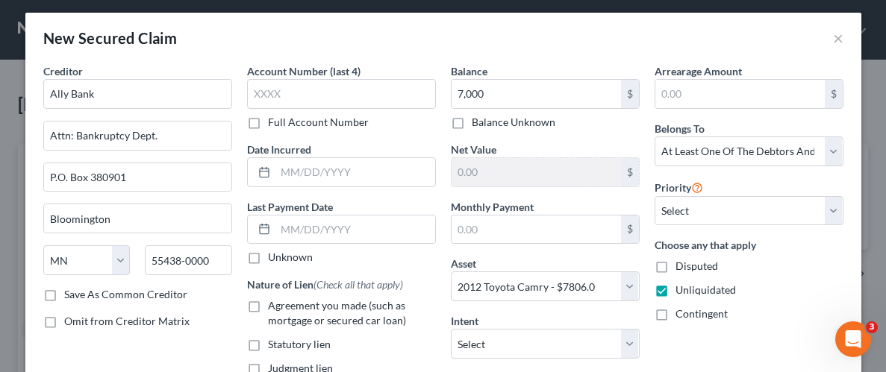
click at [790, 249] on label "Choose any that apply" at bounding box center [749, 245] width 189 height 16
click at [814, 272] on div "Disputed" at bounding box center [749, 266] width 189 height 15
click at [831, 210] on select "Select 1st 2nd 3rd 4th 5th 6th 7th 8th 9th 10th 11th 12th 13th 14th 15th 16th 1…" at bounding box center [749, 211] width 189 height 30
click at [829, 261] on div "Disputed" at bounding box center [749, 266] width 189 height 15
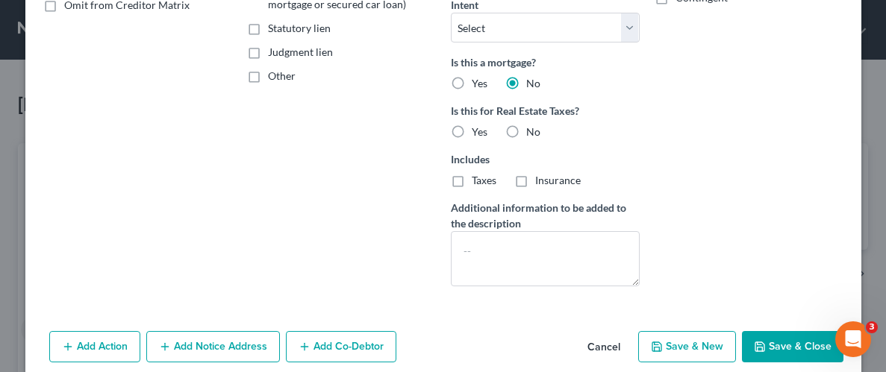
scroll to position [340, 0]
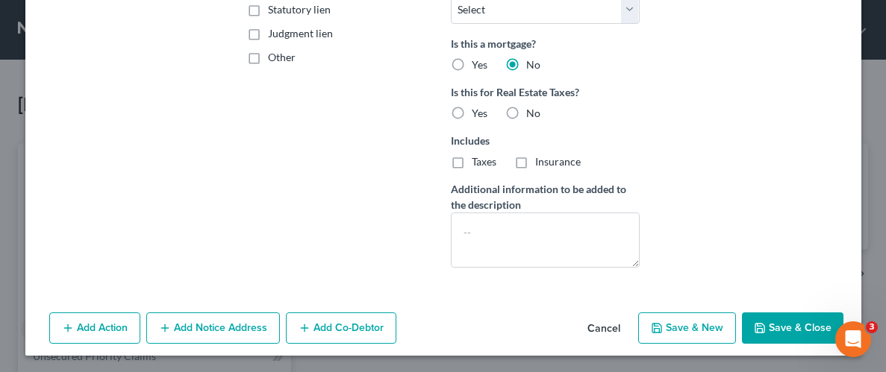
click at [766, 322] on icon "button" at bounding box center [760, 328] width 12 height 12
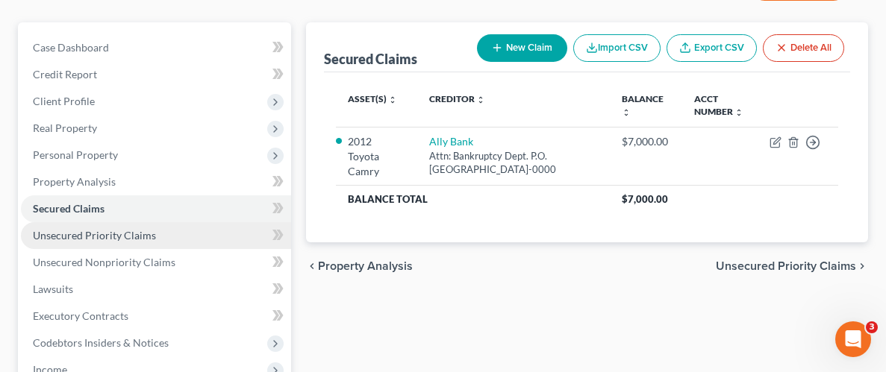
scroll to position [122, 0]
click at [152, 236] on span "Unsecured Priority Claims" at bounding box center [94, 234] width 123 height 13
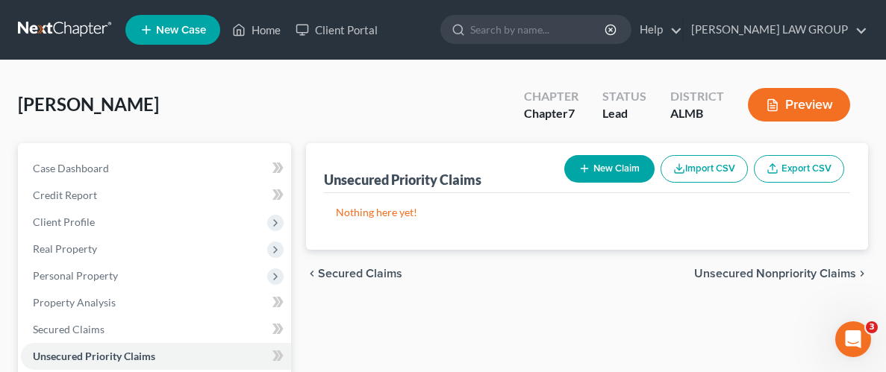
click at [617, 170] on button "New Claim" at bounding box center [609, 169] width 90 height 28
select select "0"
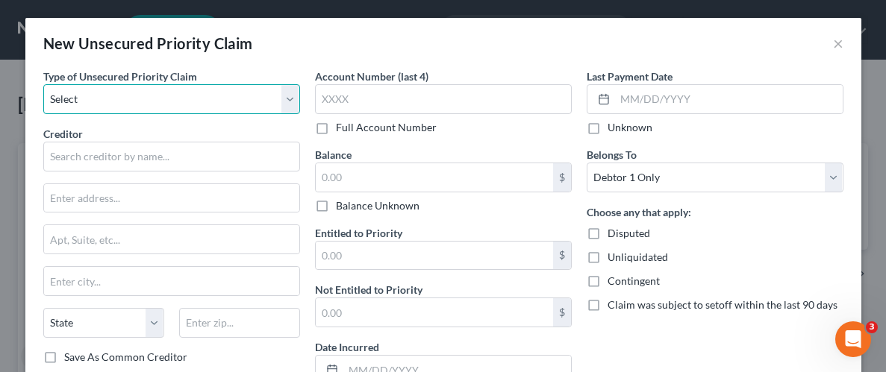
click at [287, 98] on select "Select Taxes & Other Government Units Domestic Support Obligations Extensions o…" at bounding box center [171, 99] width 257 height 30
click at [43, 84] on select "Select Taxes & Other Government Units Domestic Support Obligations Extensions o…" at bounding box center [171, 99] width 257 height 30
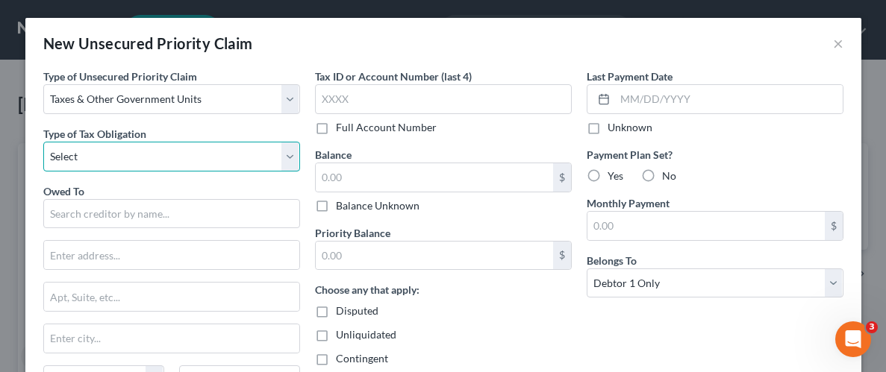
click at [290, 155] on select "Select Federal City State Franchise Tax Board Other" at bounding box center [171, 157] width 257 height 30
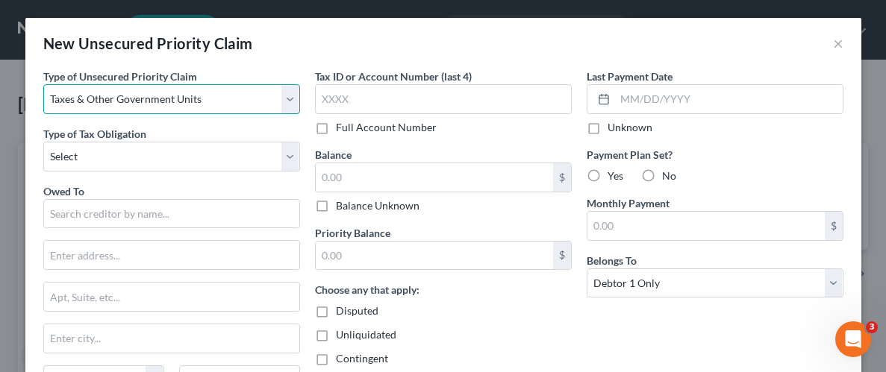
click at [290, 99] on select "Select Taxes & Other Government Units Domestic Support Obligations Extensions o…" at bounding box center [171, 99] width 257 height 30
select select "9"
click at [43, 84] on select "Select Taxes & Other Government Units Domestic Support Obligations Extensions o…" at bounding box center [171, 99] width 257 height 30
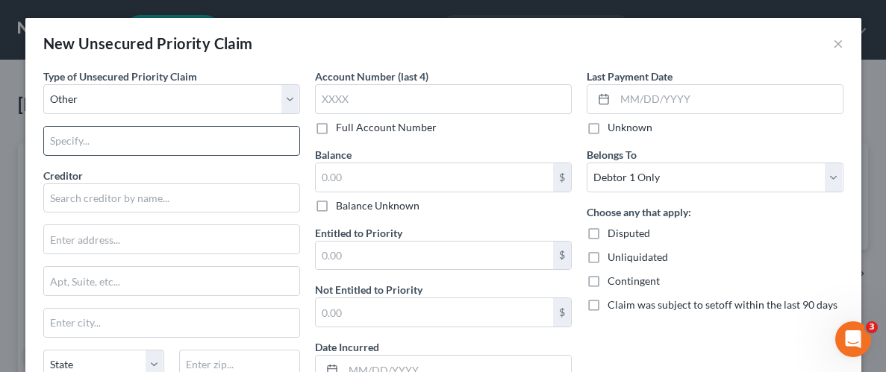
click at [217, 148] on input "text" at bounding box center [171, 141] width 255 height 28
type input "Student Loans"
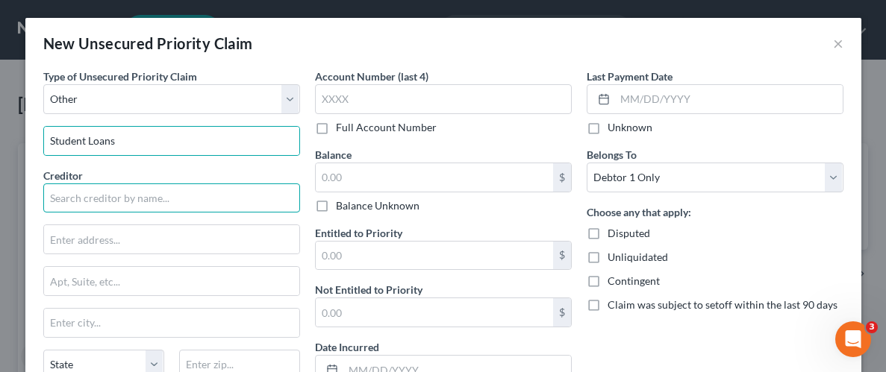
click at [178, 198] on input "text" at bounding box center [171, 199] width 257 height 30
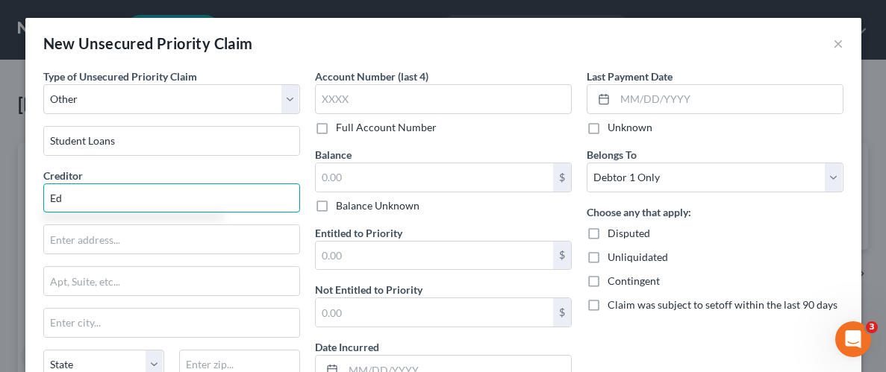
type input "E"
click at [161, 196] on input "text" at bounding box center [171, 199] width 257 height 30
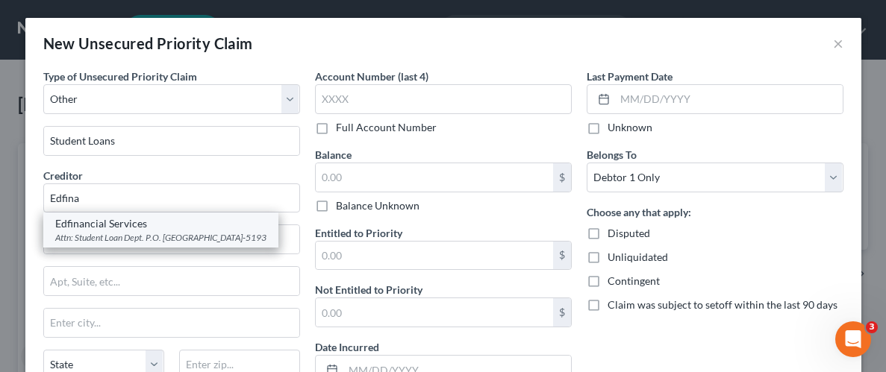
click at [148, 240] on div "Attn: Student Loan Dept. P.O. [GEOGRAPHIC_DATA]-5193" at bounding box center [160, 237] width 211 height 13
type input "Edfinancial Services"
type input "Attn: Student Loan Dept."
type input "P.O. Box 105193"
type input "[GEOGRAPHIC_DATA]"
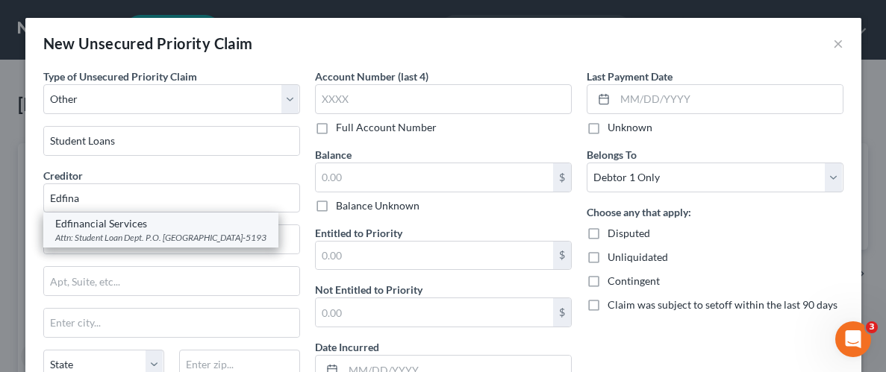
select select "10"
type input "30348-5193"
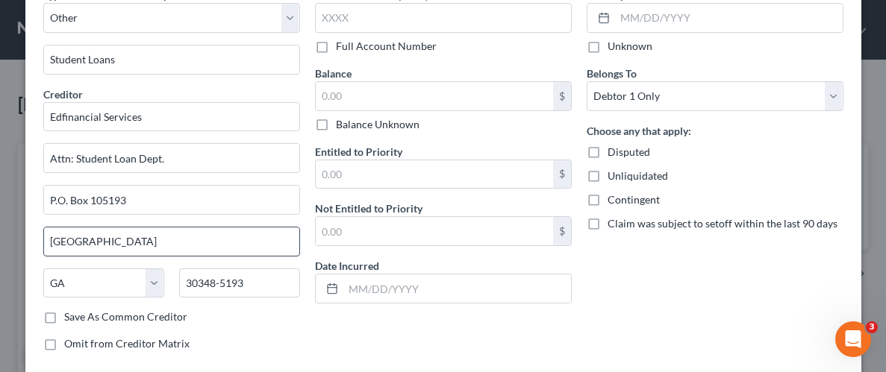
scroll to position [97, 0]
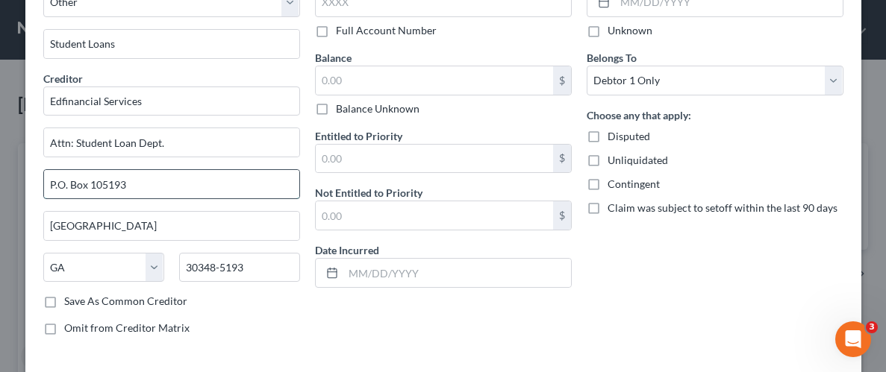
click at [187, 190] on input "P.O. Box 105193" at bounding box center [171, 184] width 255 height 28
paste input "36008"
type input "P.O. Box 36008"
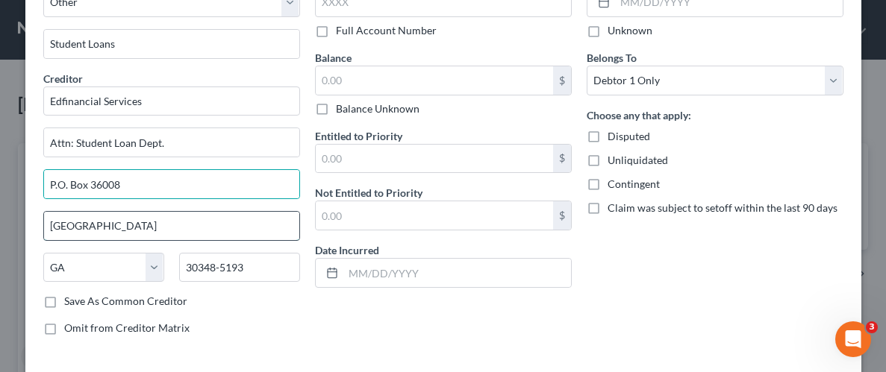
click at [155, 226] on input "[GEOGRAPHIC_DATA]" at bounding box center [171, 226] width 255 height 28
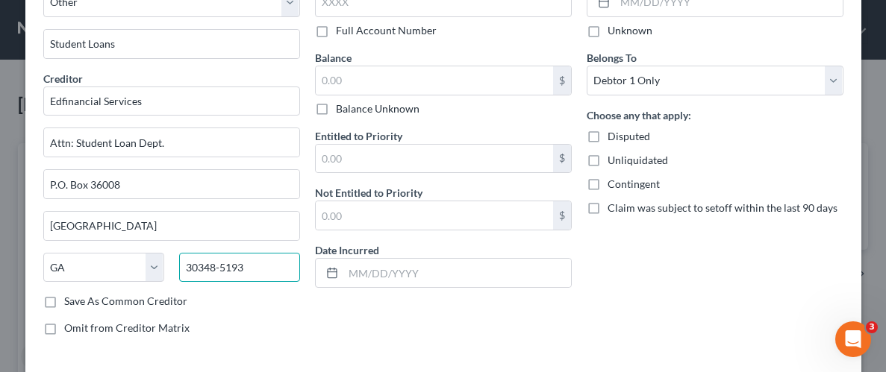
click at [253, 269] on input "30348-5193" at bounding box center [239, 268] width 121 height 30
paste input "37930"
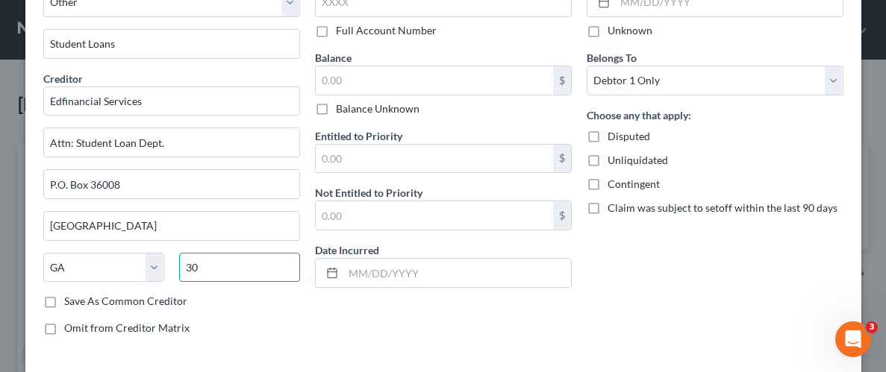
type input "3"
paste input "37930"
type input "37930"
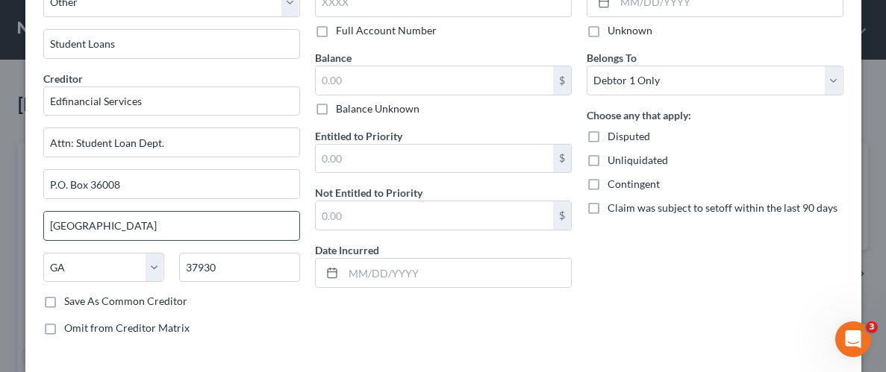
click at [84, 234] on input "[GEOGRAPHIC_DATA]" at bounding box center [171, 226] width 255 height 28
type input "[GEOGRAPHIC_DATA]"
select select "44"
click at [93, 224] on input "[GEOGRAPHIC_DATA]" at bounding box center [171, 226] width 255 height 28
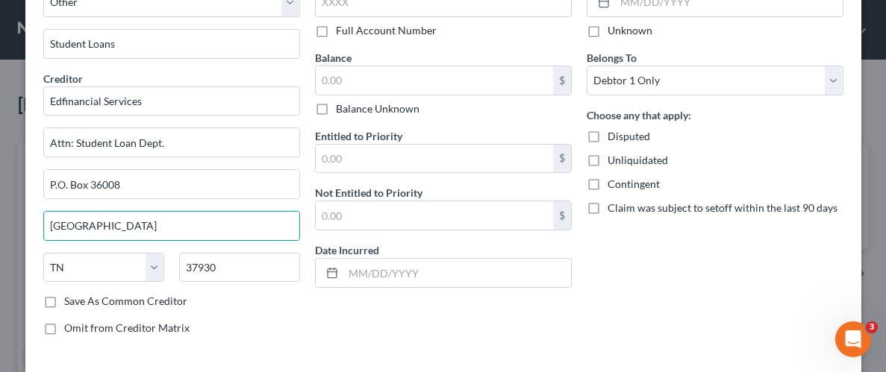
click at [294, 306] on div "Save As Common Creditor" at bounding box center [171, 301] width 257 height 15
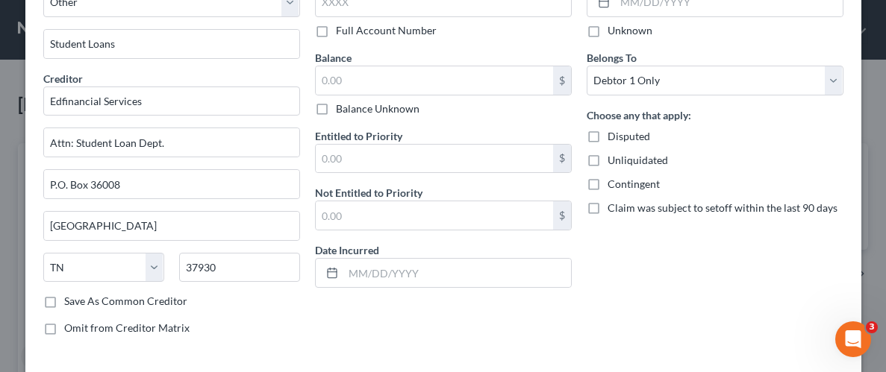
click at [637, 310] on div "Last Payment Date Unknown Belongs To * Select Debtor 1 Only Debtor 2 Only Debto…" at bounding box center [715, 160] width 272 height 376
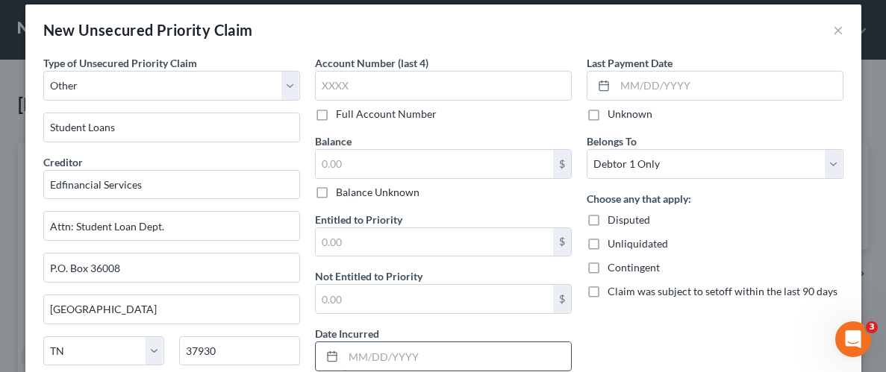
scroll to position [0, 0]
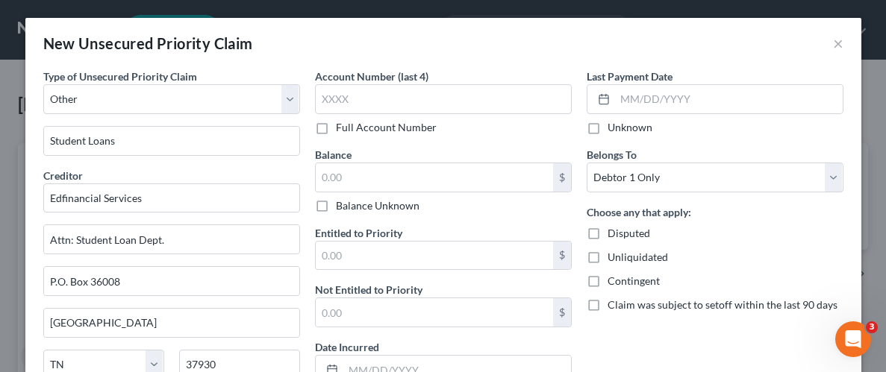
click at [608, 258] on label "Unliquidated" at bounding box center [638, 257] width 60 height 15
click at [614, 258] on input "Unliquidated" at bounding box center [619, 255] width 10 height 10
checkbox input "true"
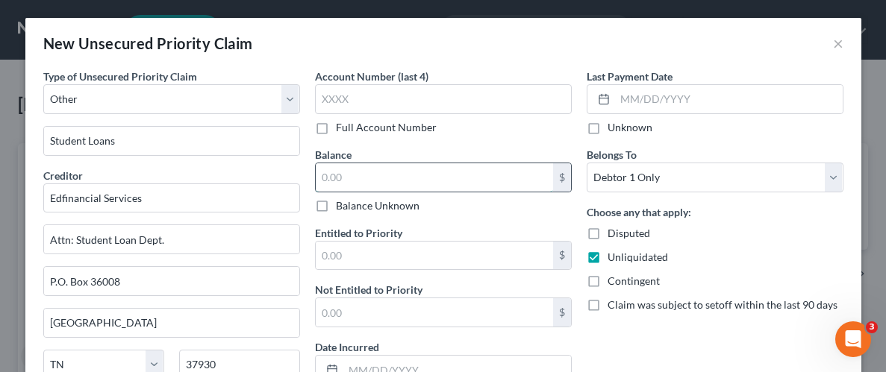
click at [481, 180] on input "text" at bounding box center [434, 177] width 237 height 28
type input "10,000"
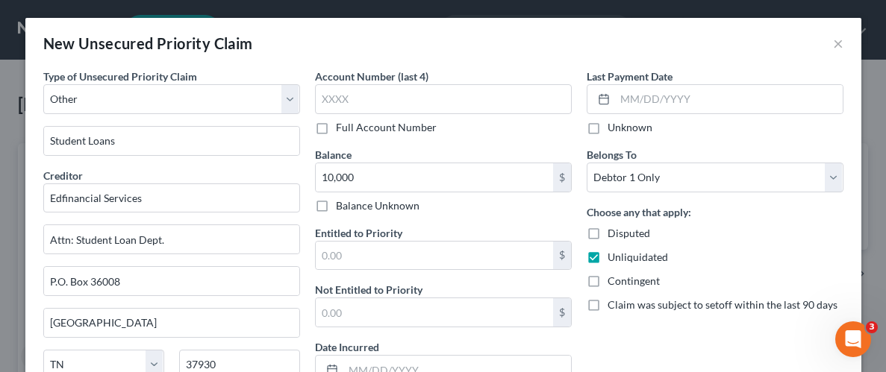
click at [643, 329] on div "Last Payment Date Unknown Belongs To * Select Debtor 1 Only Debtor 2 Only Debto…" at bounding box center [715, 257] width 272 height 376
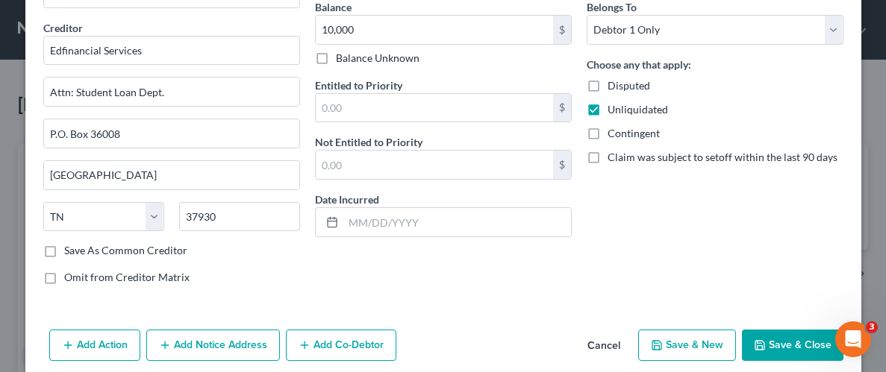
scroll to position [165, 0]
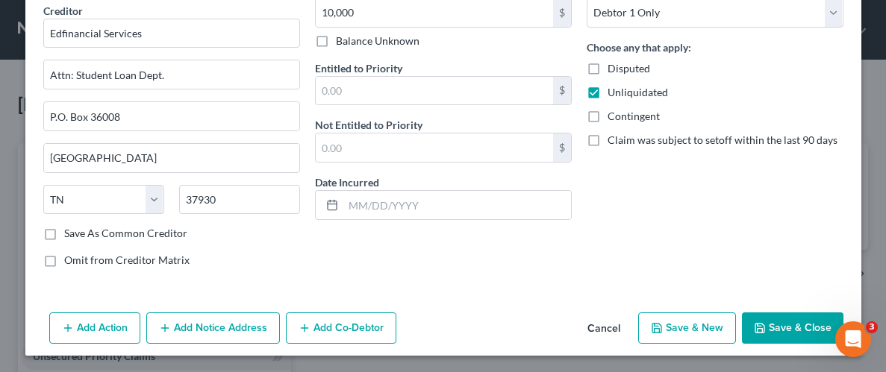
click at [787, 325] on button "Save & Close" at bounding box center [793, 328] width 102 height 31
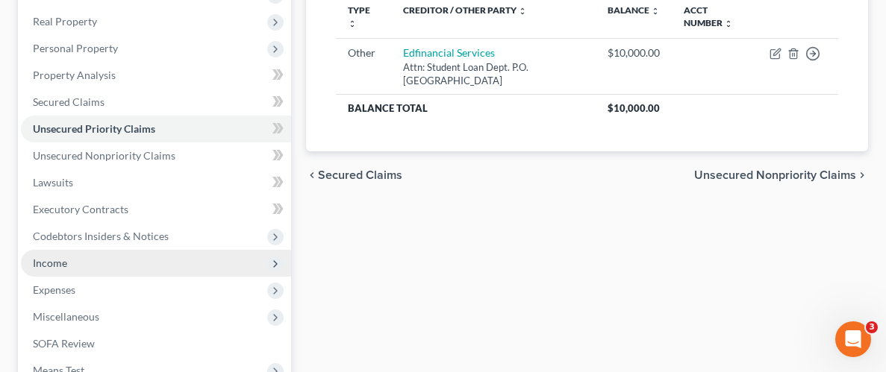
scroll to position [228, 0]
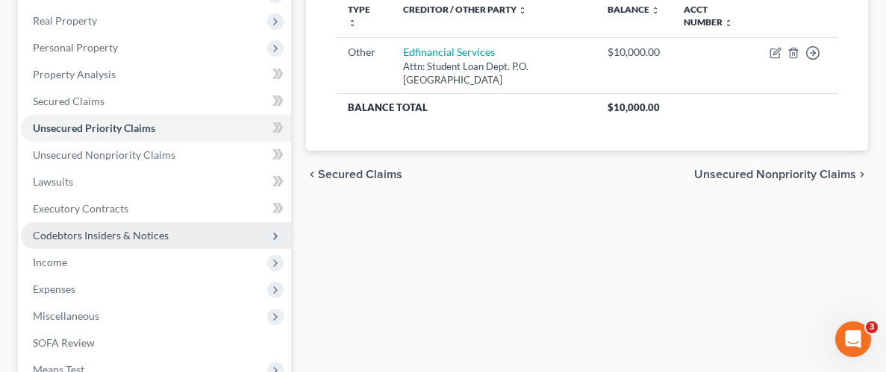
click at [111, 235] on span "Codebtors Insiders & Notices" at bounding box center [101, 235] width 136 height 13
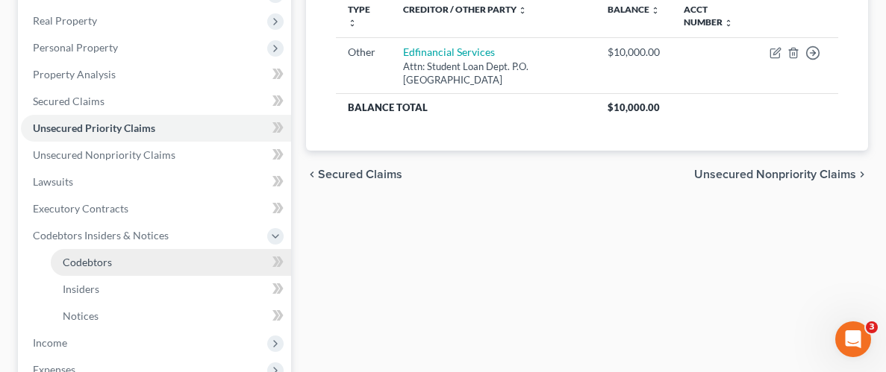
click at [90, 264] on span "Codebtors" at bounding box center [87, 262] width 49 height 13
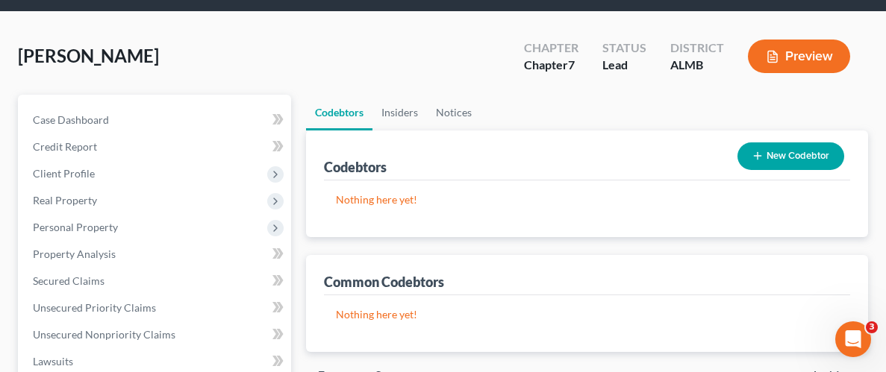
scroll to position [51, 0]
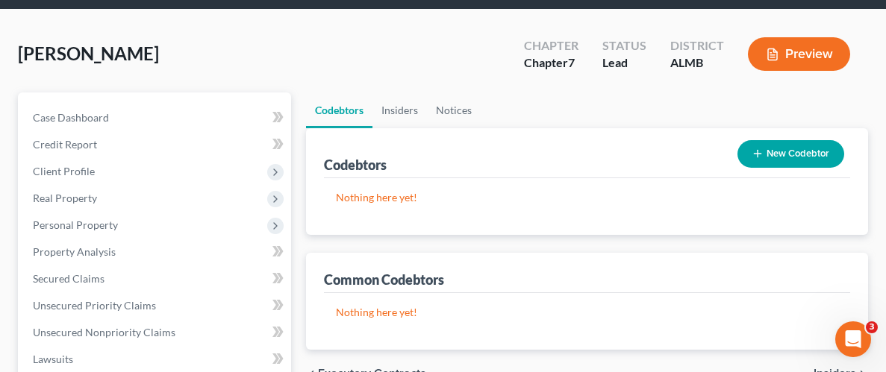
click at [782, 145] on button "New Codebtor" at bounding box center [790, 154] width 107 height 28
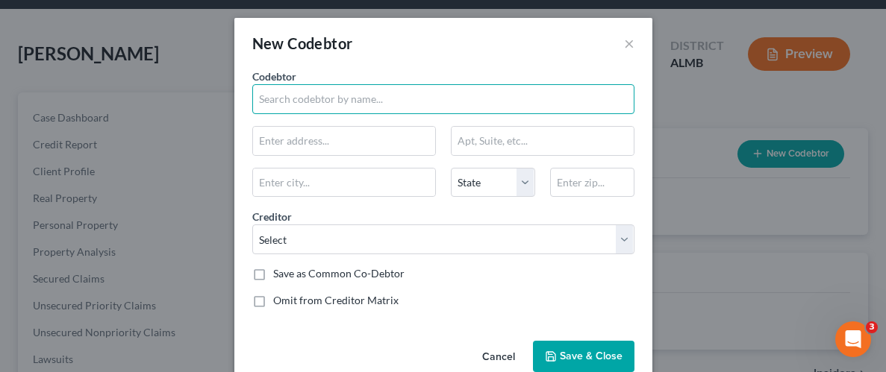
click at [358, 97] on input "text" at bounding box center [443, 99] width 382 height 30
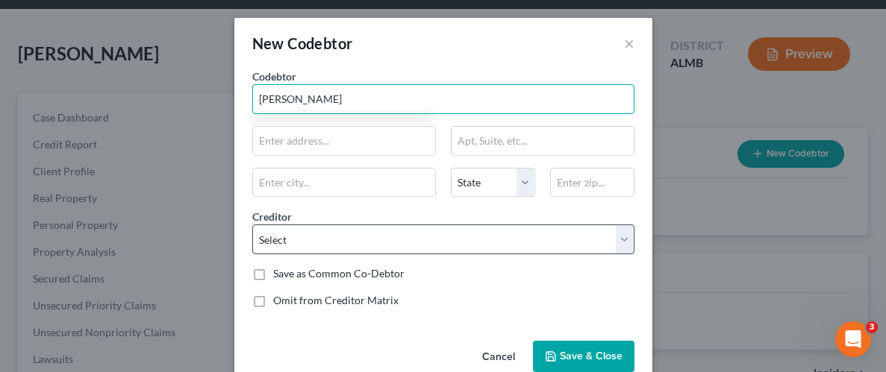
type input "[PERSON_NAME]"
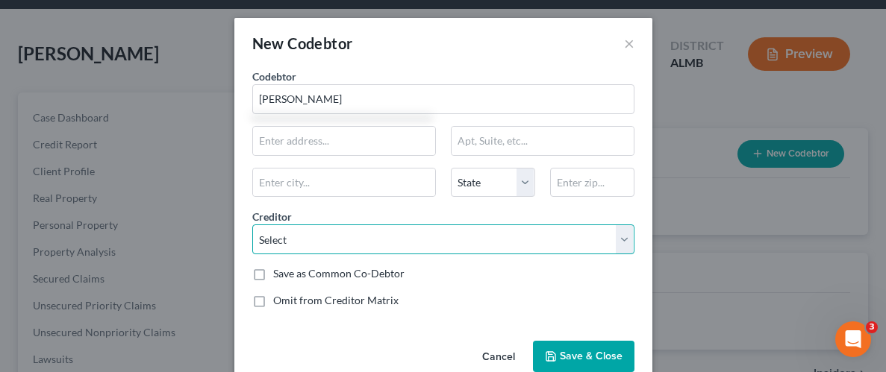
click at [632, 237] on select "Select Ally Bank Edfinancial Services" at bounding box center [443, 240] width 382 height 30
select select "0"
click at [252, 225] on select "Select Ally Bank Edfinancial Services" at bounding box center [443, 240] width 382 height 30
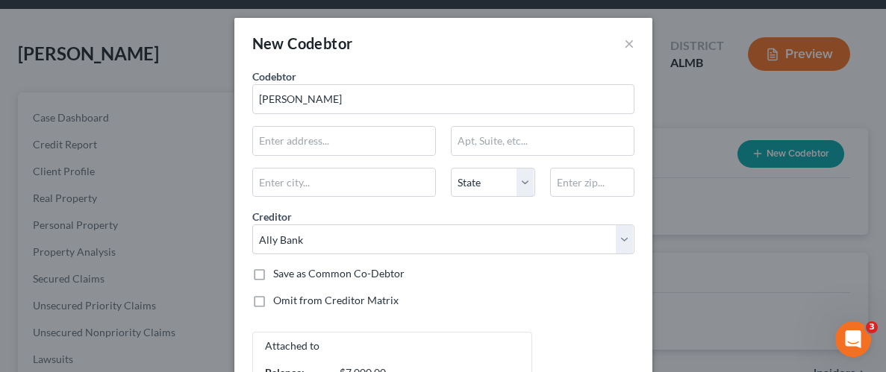
drag, startPoint x: 422, startPoint y: 293, endPoint x: 451, endPoint y: 296, distance: 29.2
click at [422, 293] on div "Omit from Creditor Matrix" at bounding box center [443, 300] width 382 height 15
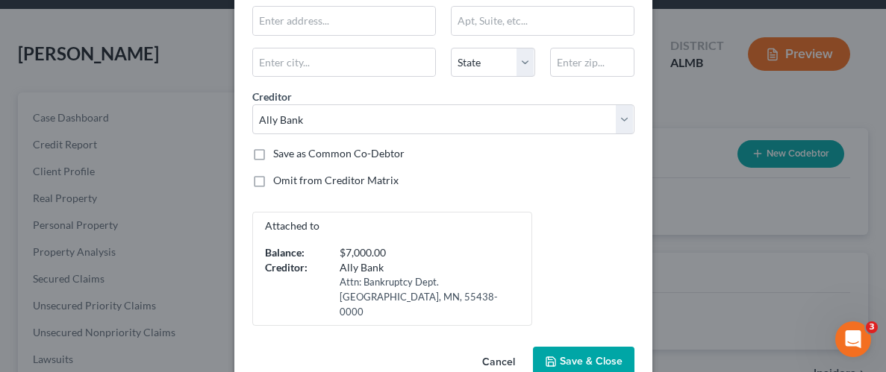
scroll to position [140, 0]
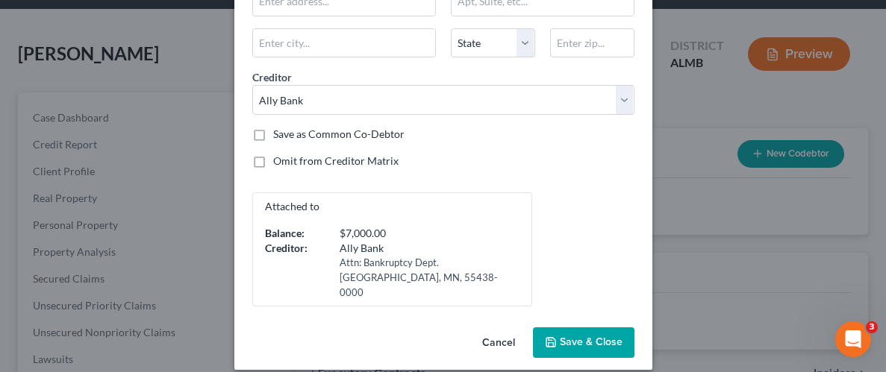
click at [582, 334] on button "Save & Close" at bounding box center [584, 343] width 102 height 31
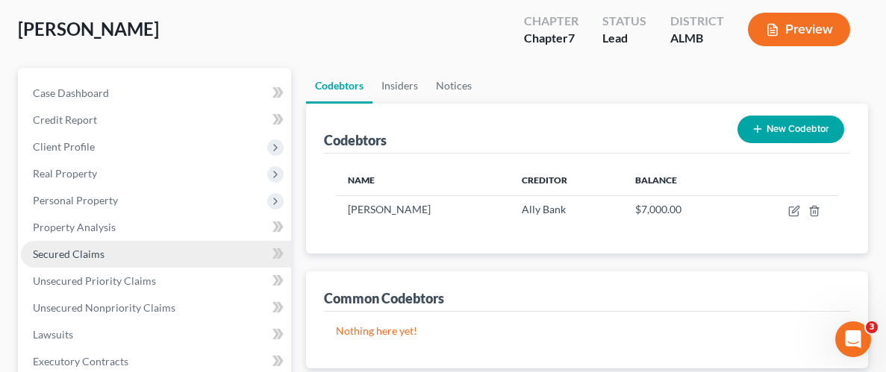
scroll to position [95, 0]
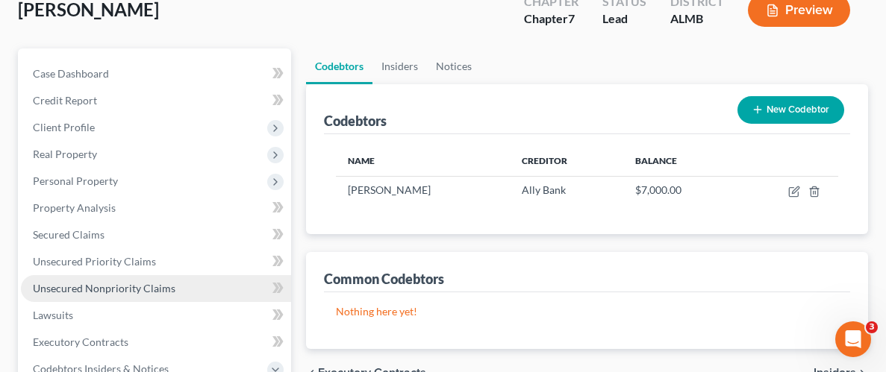
click at [89, 289] on span "Unsecured Nonpriority Claims" at bounding box center [104, 288] width 143 height 13
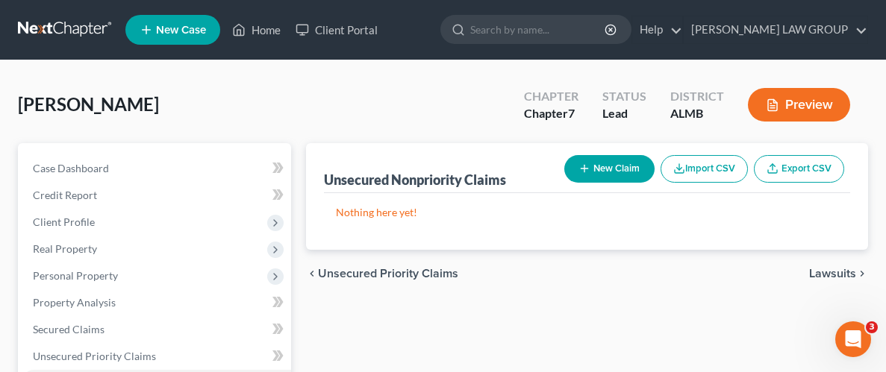
click at [614, 159] on button "New Claim" at bounding box center [609, 169] width 90 height 28
select select "0"
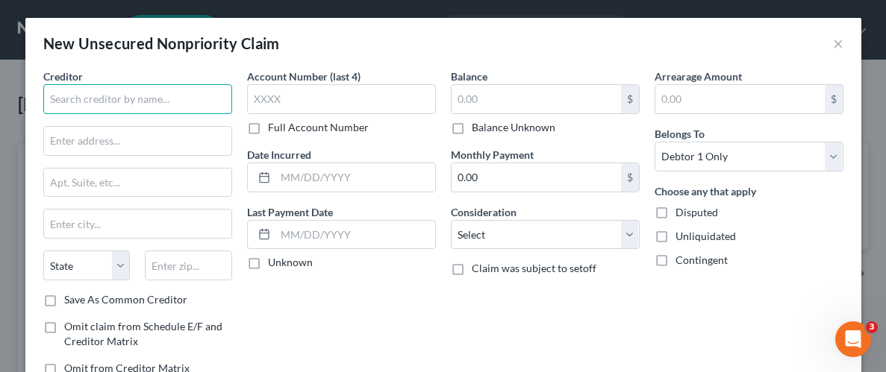
click at [166, 100] on input "text" at bounding box center [137, 99] width 189 height 30
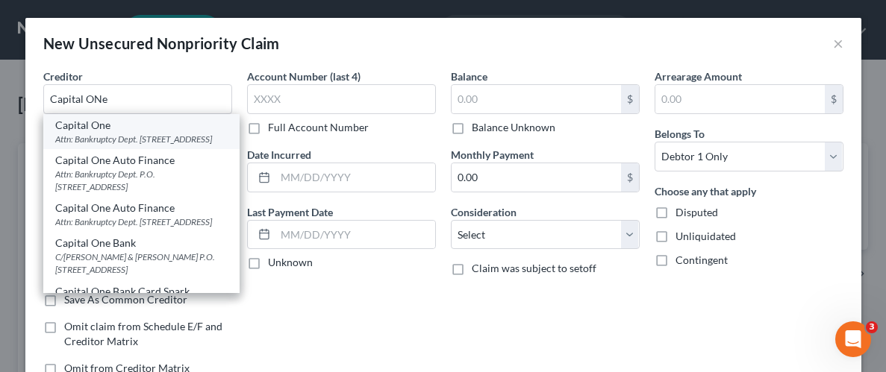
click at [90, 137] on div "Attn: Bankruptcy Dept. [STREET_ADDRESS]" at bounding box center [141, 139] width 172 height 13
type input "Capital One"
type input "Attn: Bankruptcy Dept."
type input "PO Box 30285"
type input "[GEOGRAPHIC_DATA]"
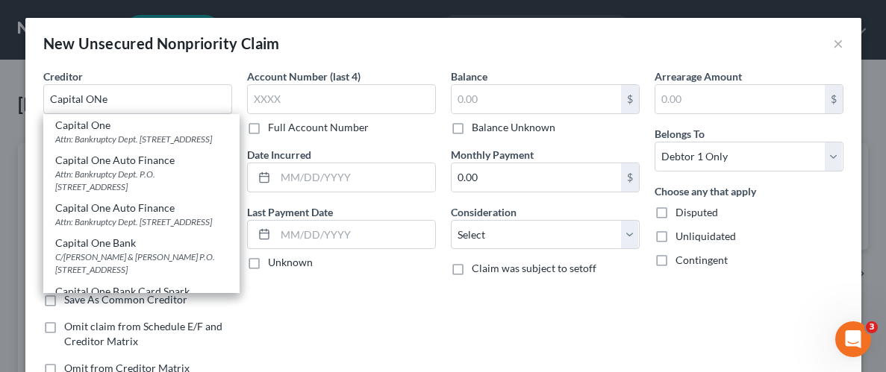
select select "46"
type input "84130-0285"
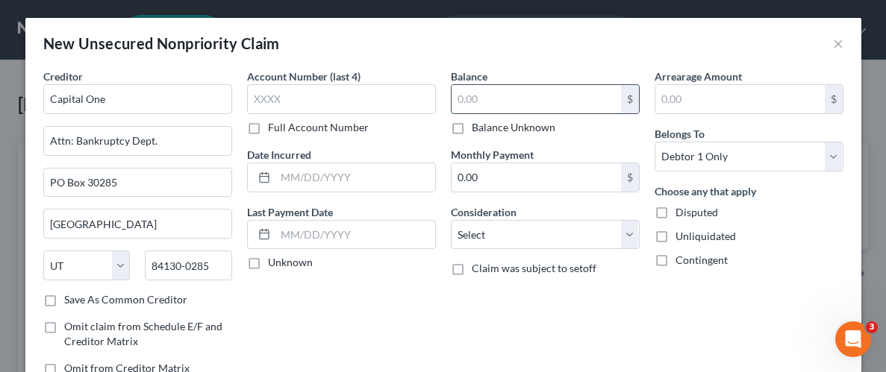
click at [504, 101] on input "text" at bounding box center [536, 99] width 169 height 28
type input "4,000"
click at [675, 235] on label "Unliquidated" at bounding box center [705, 236] width 60 height 15
click at [681, 235] on input "Unliquidated" at bounding box center [686, 234] width 10 height 10
checkbox input "true"
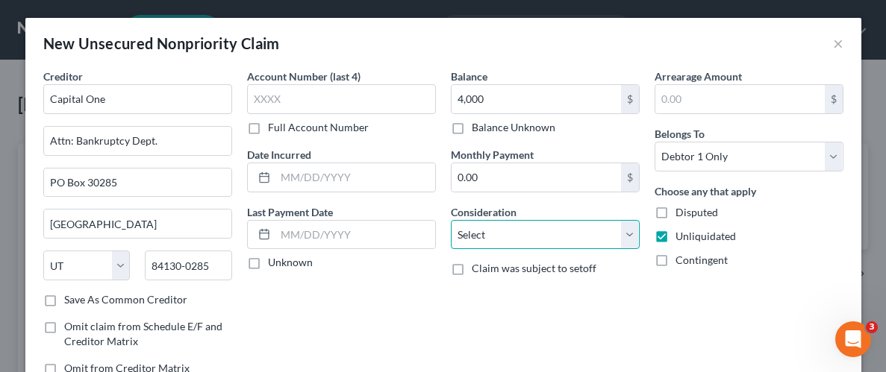
click at [630, 231] on select "Select Cable / Satellite Services Collection Agency Credit Card Debt Debt Couns…" at bounding box center [545, 235] width 189 height 30
select select "2"
click at [451, 220] on select "Select Cable / Satellite Services Collection Agency Credit Card Debt Debt Couns…" at bounding box center [545, 235] width 189 height 30
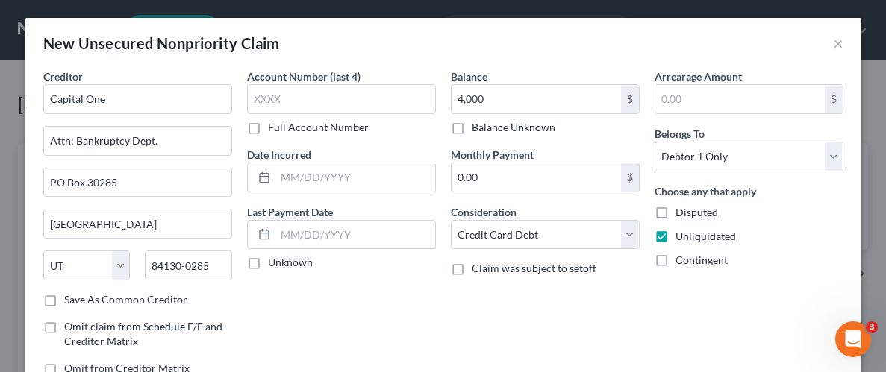
click at [684, 334] on div "Arrearage Amount $ Belongs To * Select Debtor 1 Only Debtor 2 Only Debtor 1 And…" at bounding box center [749, 228] width 204 height 319
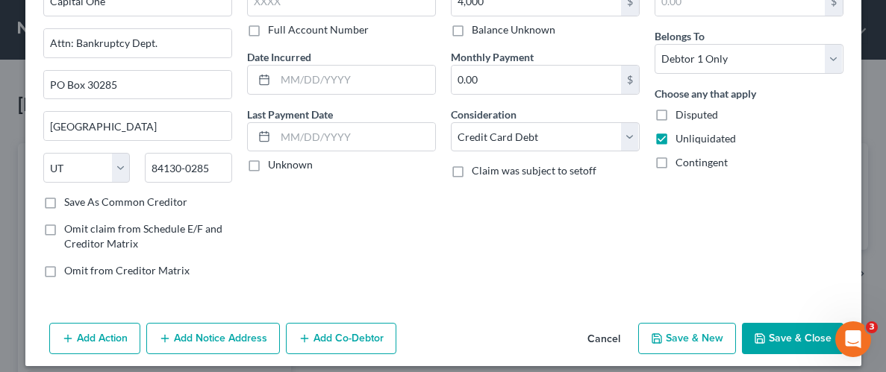
scroll to position [108, 0]
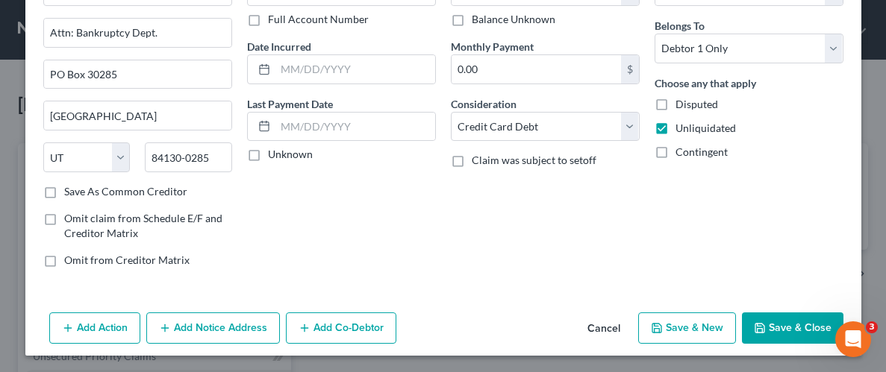
click at [796, 330] on button "Save & Close" at bounding box center [793, 328] width 102 height 31
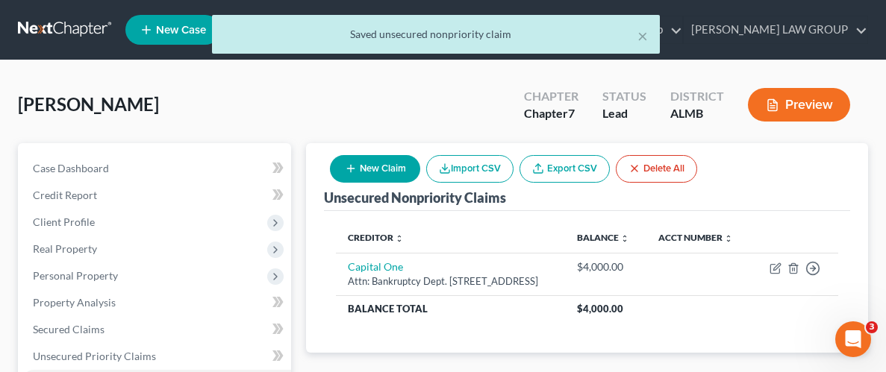
click at [407, 168] on button "New Claim" at bounding box center [375, 169] width 90 height 28
select select "0"
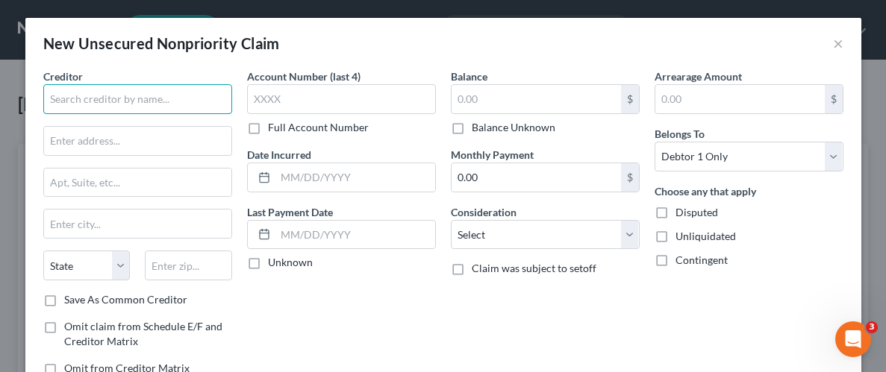
click at [128, 109] on input "text" at bounding box center [137, 99] width 189 height 30
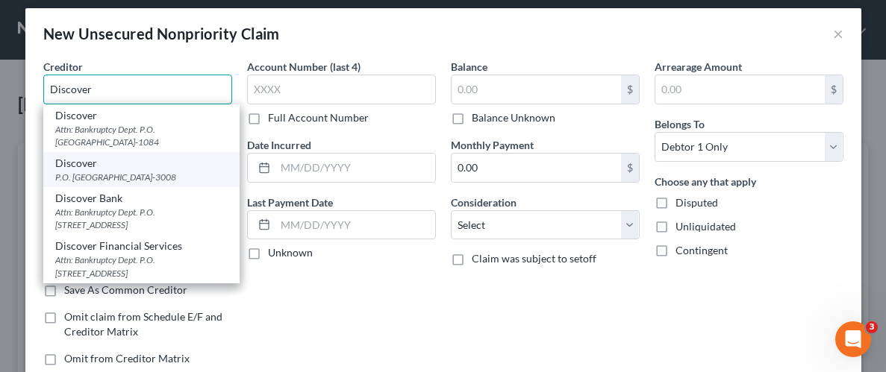
scroll to position [0, 0]
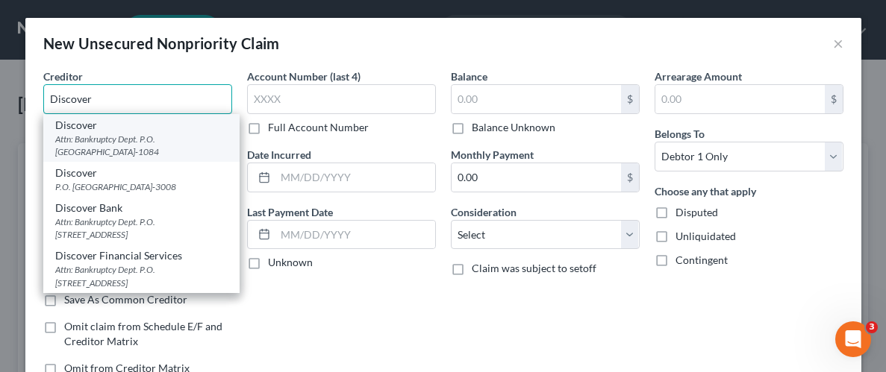
type input "Discover"
click at [116, 134] on div "Attn: Bankruptcy Dept. P.O. [GEOGRAPHIC_DATA]-1084" at bounding box center [141, 145] width 172 height 25
type input "Attn: Bankruptcy Dept."
type input "P.O. Box 71084"
type input "Charlotte"
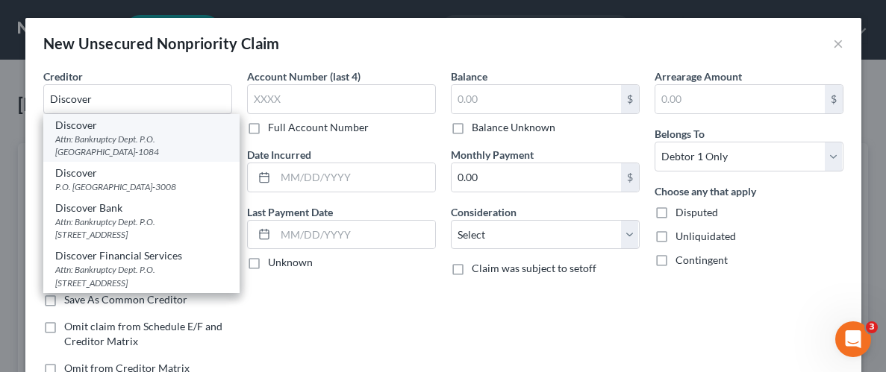
select select "28"
type input "28272-1084"
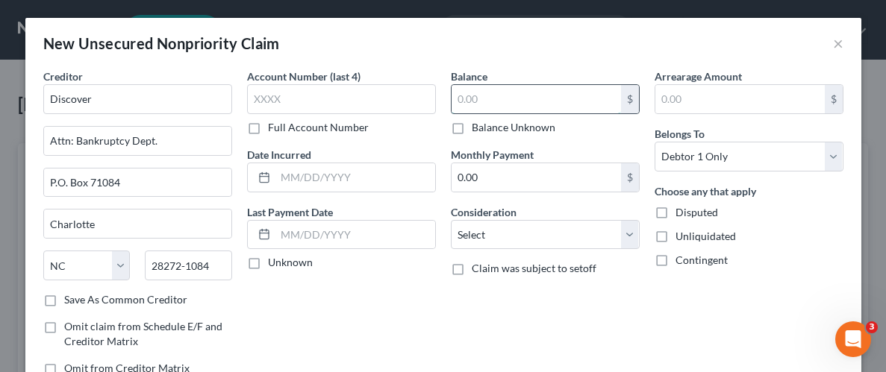
click at [515, 93] on input "text" at bounding box center [536, 99] width 169 height 28
type input "2,500"
click at [625, 243] on select "Select Cable / Satellite Services Collection Agency Credit Card Debt Debt Couns…" at bounding box center [545, 235] width 189 height 30
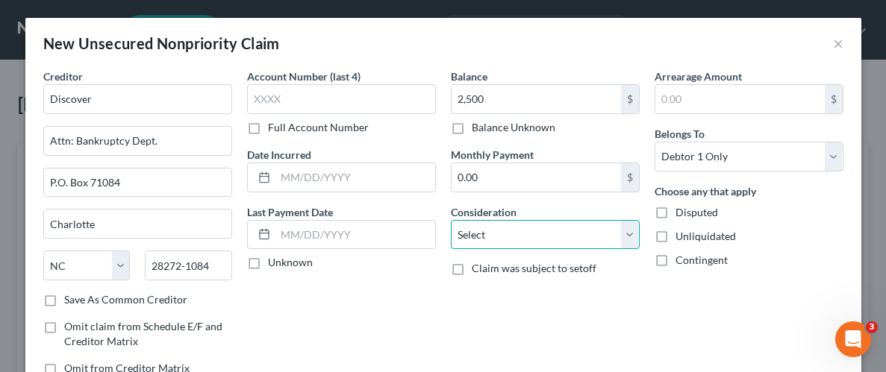
select select "2"
click at [451, 220] on select "Select Cable / Satellite Services Collection Agency Credit Card Debt Debt Couns…" at bounding box center [545, 235] width 189 height 30
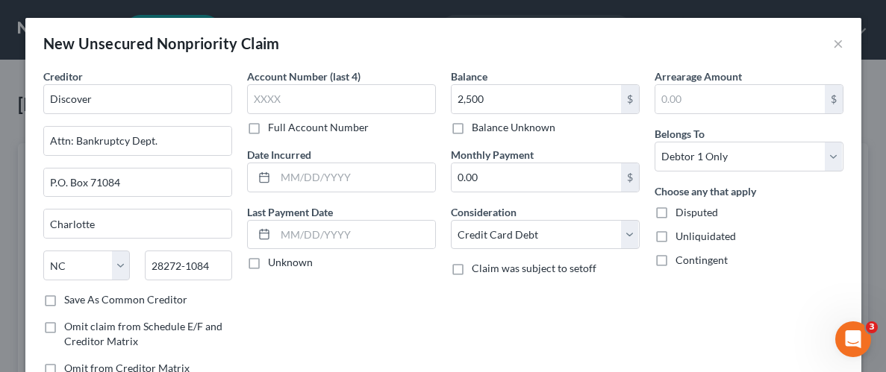
click at [675, 237] on label "Unliquidated" at bounding box center [705, 236] width 60 height 15
click at [681, 237] on input "Unliquidated" at bounding box center [686, 234] width 10 height 10
checkbox input "true"
click at [716, 299] on div "Arrearage Amount $ Belongs To * Select Debtor 1 Only Debtor 2 Only Debtor 1 And…" at bounding box center [749, 228] width 204 height 319
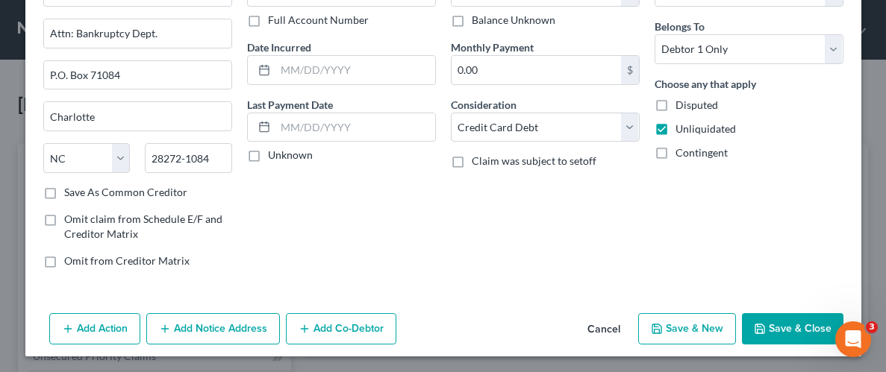
scroll to position [108, 0]
click at [794, 323] on button "Save & Close" at bounding box center [793, 328] width 102 height 31
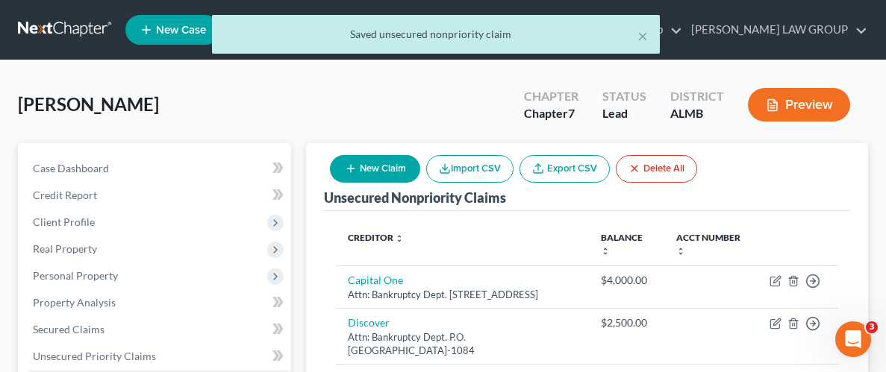
click at [372, 169] on button "New Claim" at bounding box center [375, 169] width 90 height 28
select select "0"
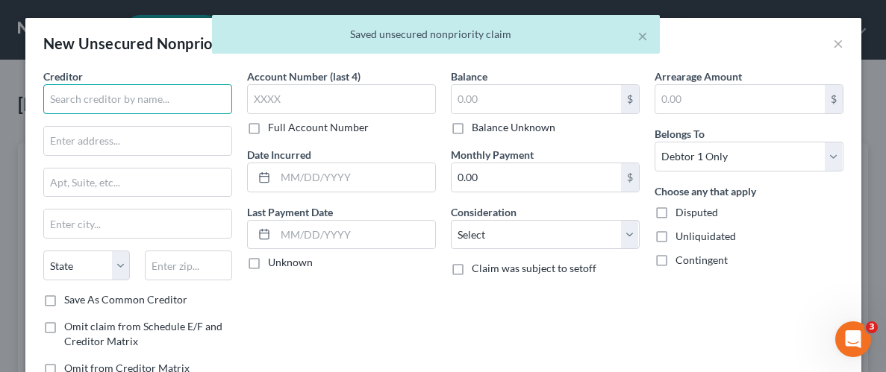
click at [127, 95] on input "text" at bounding box center [137, 99] width 189 height 30
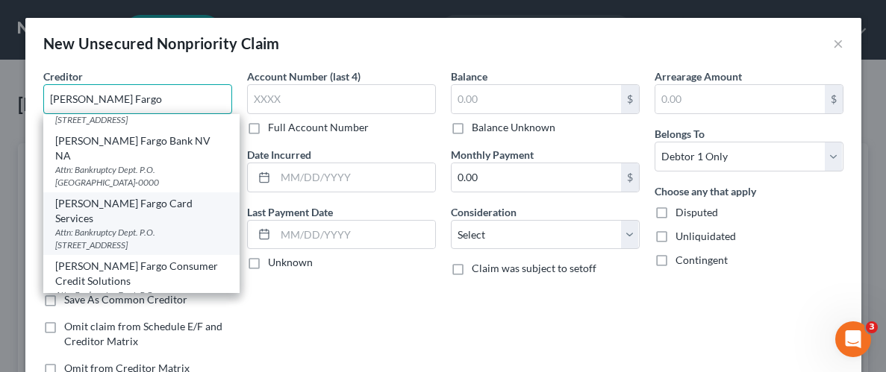
scroll to position [326, 0]
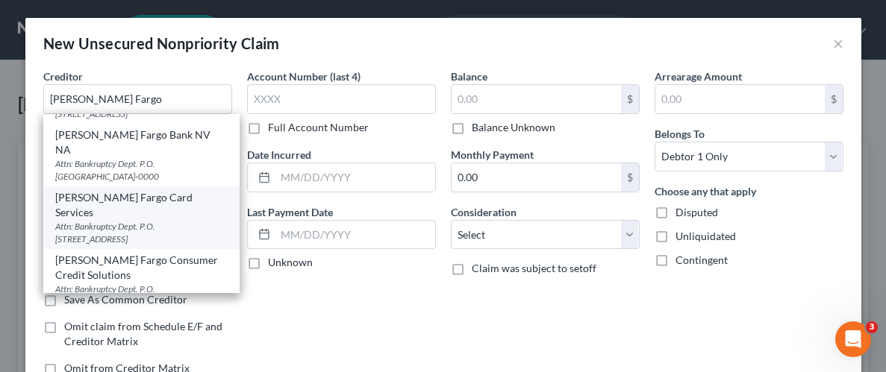
click at [95, 220] on div "Attn: Bankruptcy Dept. P.O. [STREET_ADDRESS]" at bounding box center [141, 232] width 172 height 25
type input "[PERSON_NAME] Fargo Card Services"
type input "Attn: Bankruptcy Dept."
type input "P.O. Box 14517"
type input "Des Moines"
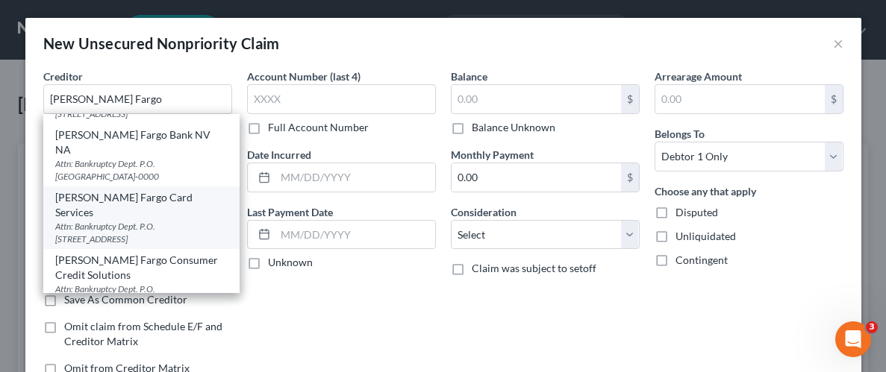
select select "16"
type input "50306-3517"
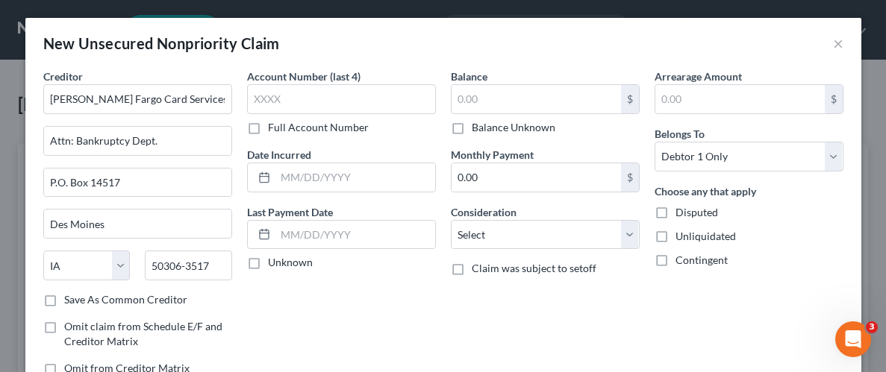
scroll to position [0, 0]
click at [196, 104] on input "[PERSON_NAME] Fargo Card Services" at bounding box center [137, 99] width 189 height 30
click at [193, 106] on input "[PERSON_NAME] Fargo Card Services" at bounding box center [137, 99] width 189 height 30
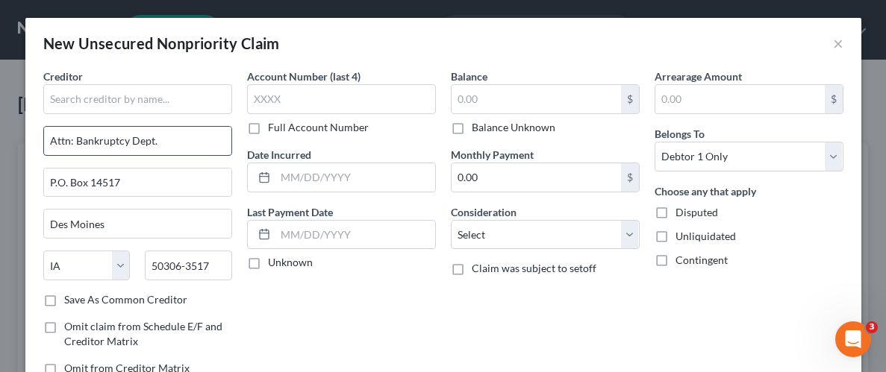
click at [191, 146] on input "Attn: Bankruptcy Dept." at bounding box center [137, 141] width 187 height 28
click at [172, 143] on input "Attn: Bankruptcy Dept." at bounding box center [137, 141] width 187 height 28
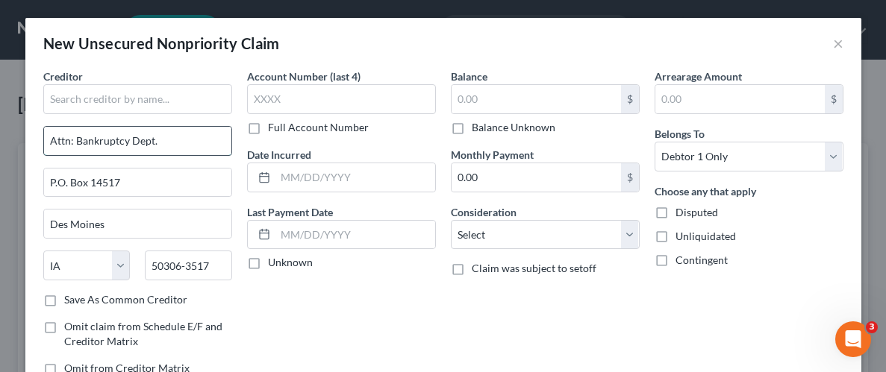
click at [172, 143] on input "Attn: Bankruptcy Dept." at bounding box center [137, 141] width 187 height 28
click at [163, 140] on input "Attn: Bankruptcy Dept." at bounding box center [137, 141] width 187 height 28
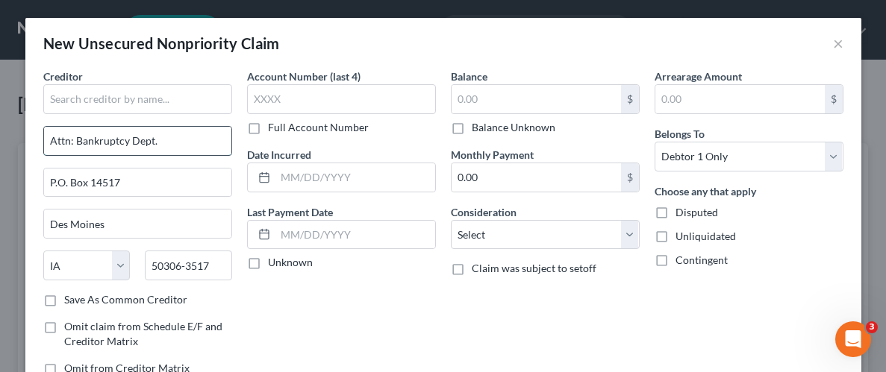
click at [163, 140] on input "Attn: Bankruptcy Dept." at bounding box center [137, 141] width 187 height 28
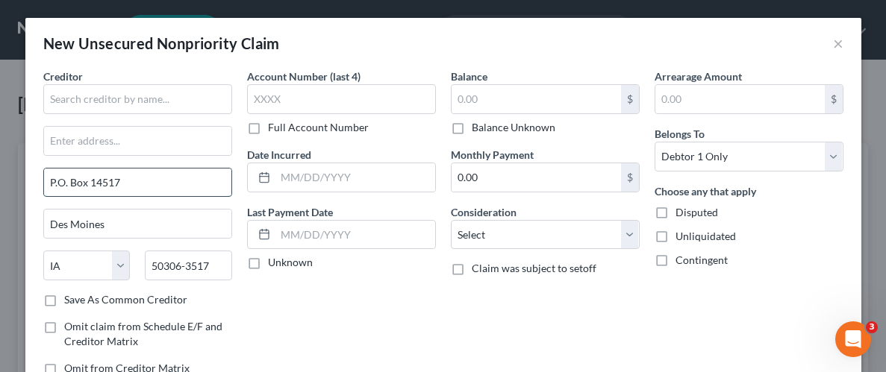
click at [119, 180] on input "P.O. Box 14517" at bounding box center [137, 183] width 187 height 28
click at [119, 222] on input "Des Moines" at bounding box center [137, 224] width 187 height 28
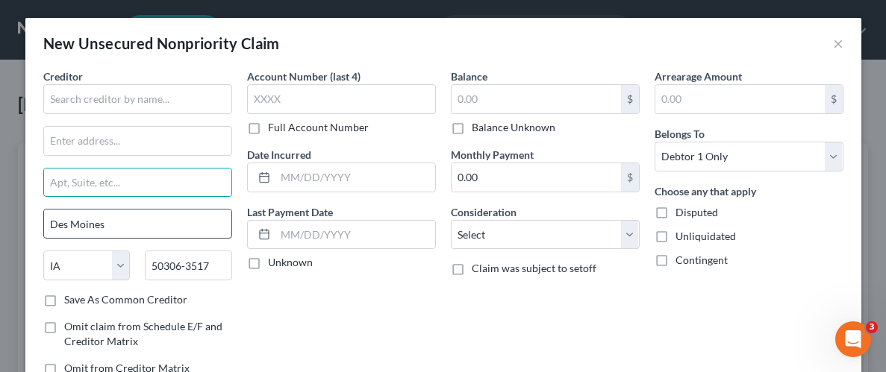
click at [119, 222] on input "Des Moines" at bounding box center [137, 224] width 187 height 28
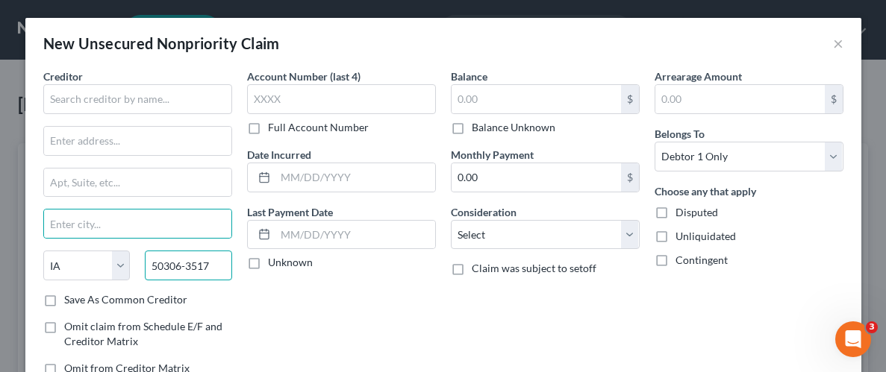
click at [204, 263] on input "50306-3517" at bounding box center [188, 266] width 87 height 30
type input "7"
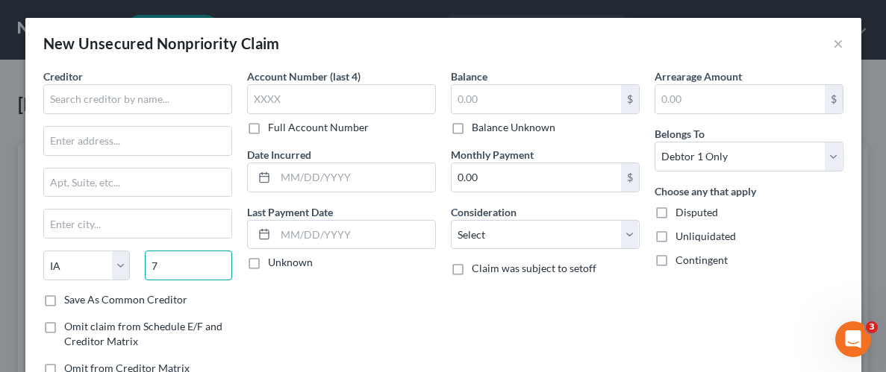
click at [178, 260] on input "7" at bounding box center [188, 266] width 87 height 30
click at [126, 113] on div "Creditor * State [US_STATE] AK AR AZ CA CO [GEOGRAPHIC_DATA] DE DC [GEOGRAPHIC_…" at bounding box center [137, 181] width 189 height 224
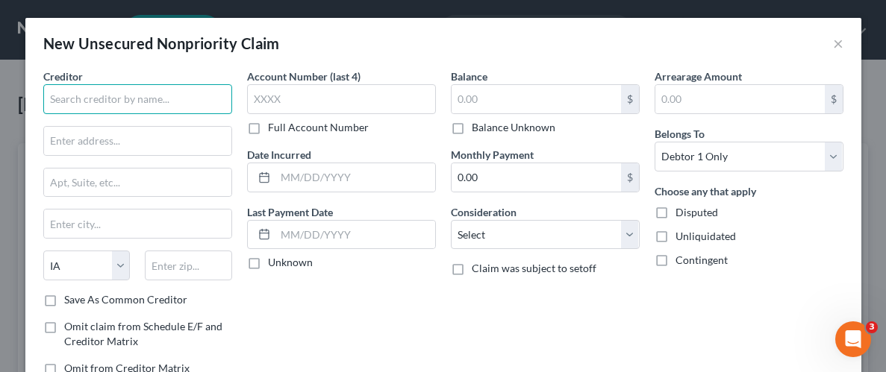
click at [145, 93] on input "text" at bounding box center [137, 99] width 189 height 30
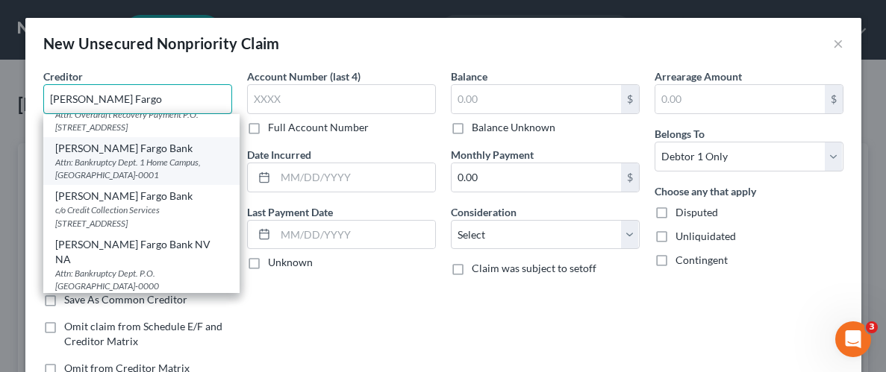
scroll to position [202, 0]
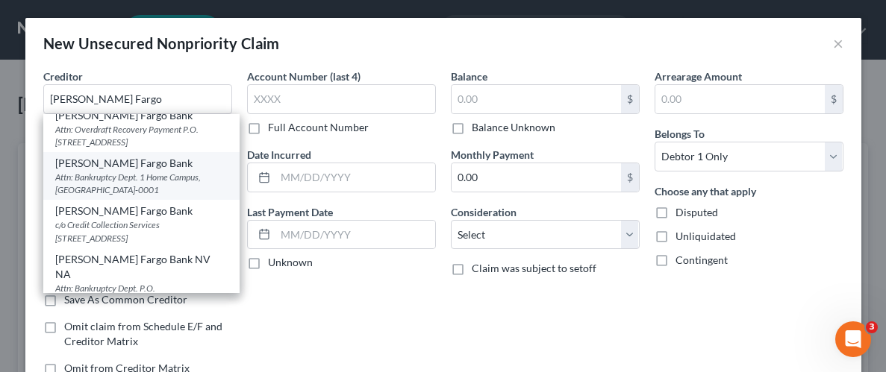
click at [97, 181] on div "Attn: Bankruptcy Dept. 1 Home Campus, [GEOGRAPHIC_DATA]-0001" at bounding box center [141, 183] width 172 height 25
type input "[PERSON_NAME] Fargo Bank"
type input "Attn: Bankruptcy Dept."
type input "1 Home Campus"
type input "Des Moines"
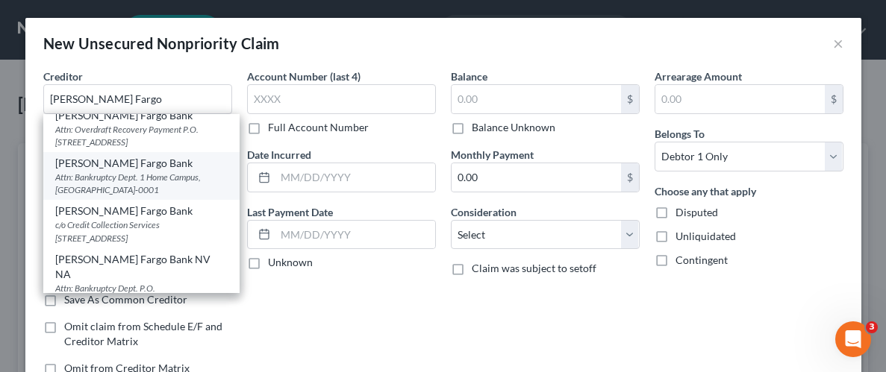
type input "50328-0001"
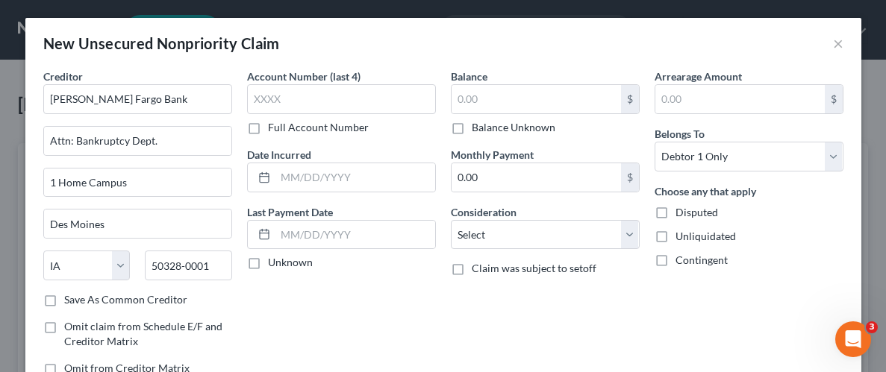
scroll to position [0, 0]
click at [567, 107] on input "text" at bounding box center [536, 99] width 169 height 28
type input "7,000"
click at [675, 237] on label "Unliquidated" at bounding box center [705, 236] width 60 height 15
click at [681, 237] on input "Unliquidated" at bounding box center [686, 234] width 10 height 10
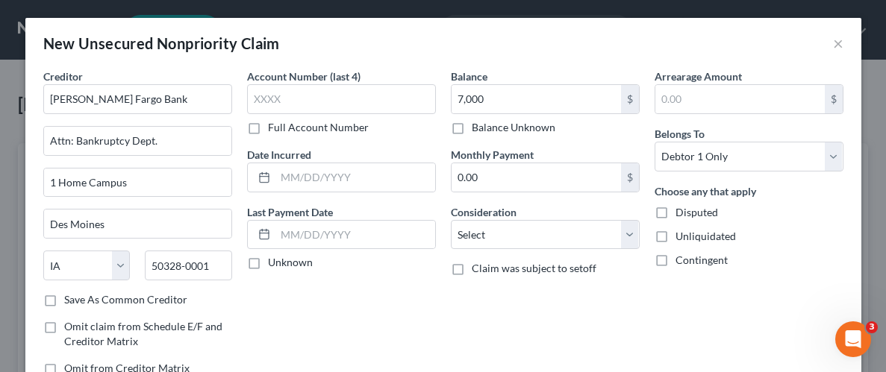
checkbox input "true"
click at [684, 308] on div "Arrearage Amount $ Belongs To * Select Debtor 1 Only Debtor 2 Only Debtor 1 And…" at bounding box center [749, 228] width 204 height 319
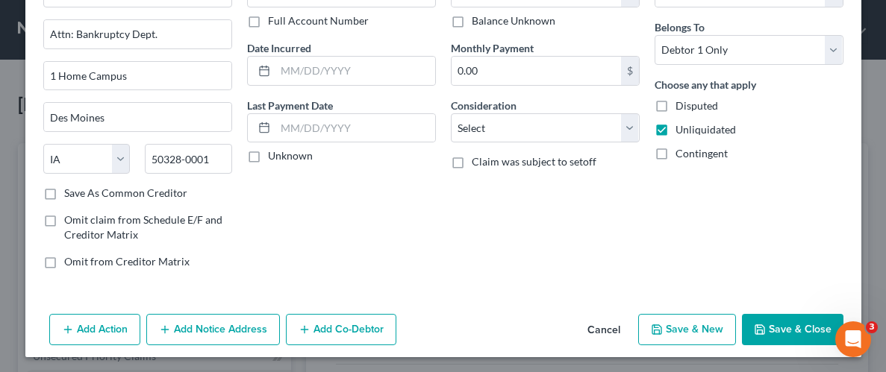
scroll to position [108, 0]
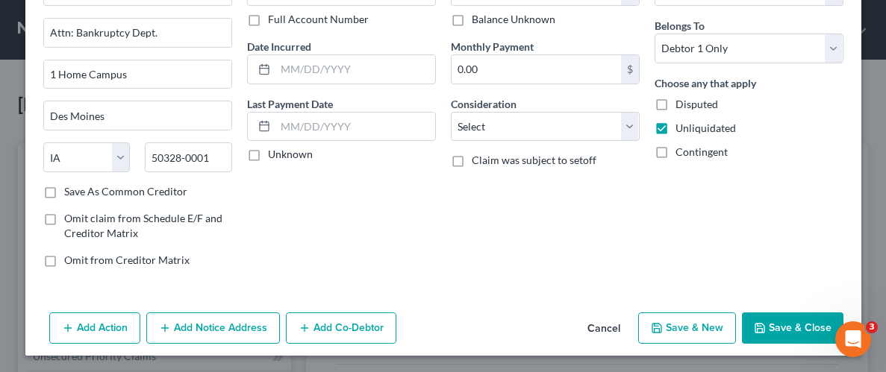
click at [783, 334] on button "Save & Close" at bounding box center [793, 328] width 102 height 31
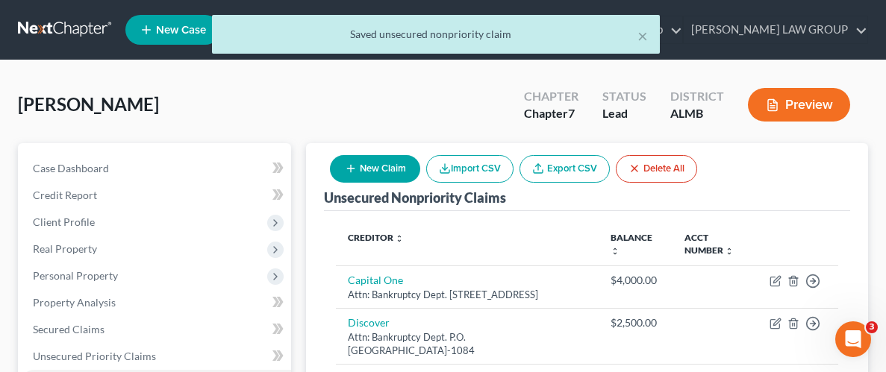
click at [386, 164] on button "New Claim" at bounding box center [375, 169] width 90 height 28
select select "0"
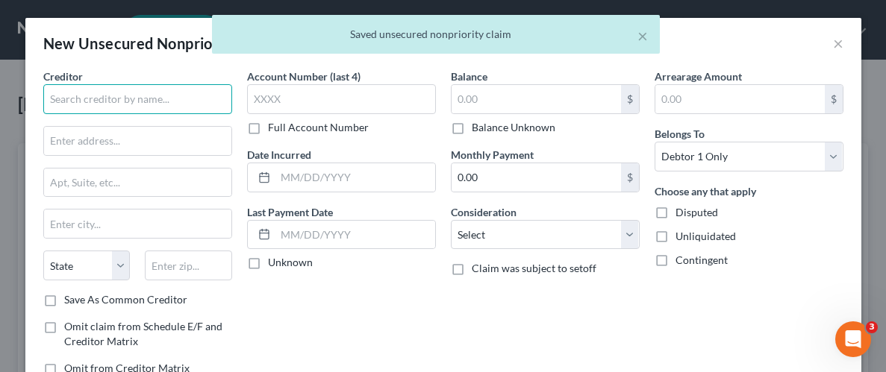
click at [111, 107] on input "text" at bounding box center [137, 99] width 189 height 30
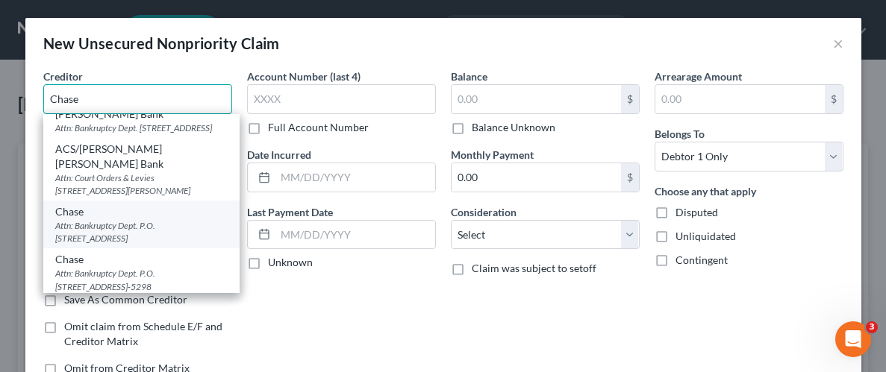
scroll to position [35, 0]
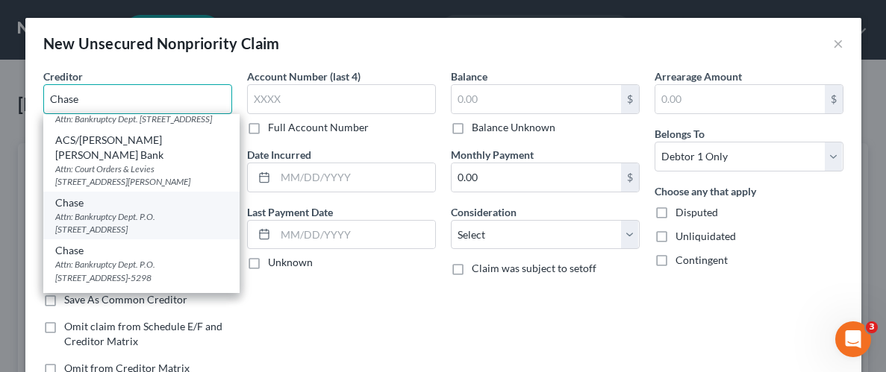
type input "Chase"
click at [72, 210] on div "Attn: Bankruptcy Dept. P.O. [STREET_ADDRESS]" at bounding box center [141, 222] width 172 height 25
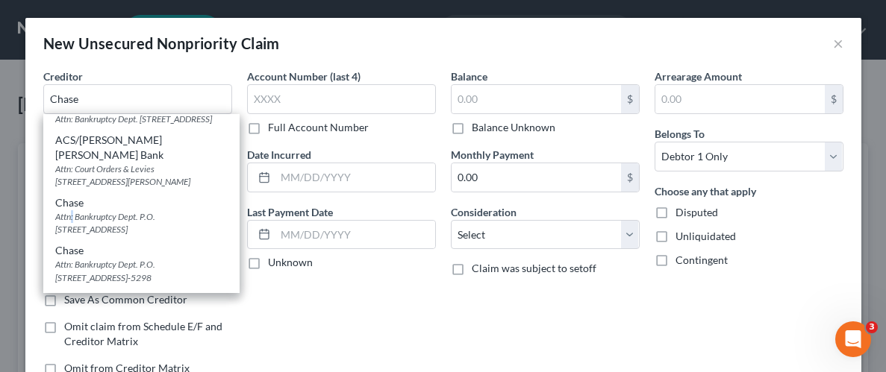
type input "Attn: Bankruptcy Dept."
type input "P.O. Box 15123"
type input "Wilmington"
select select "7"
type input "19850-5123"
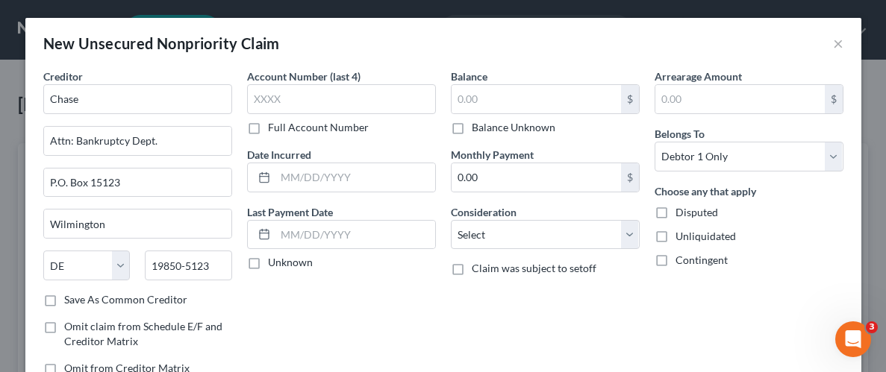
scroll to position [0, 0]
click at [499, 100] on input "text" at bounding box center [536, 99] width 169 height 28
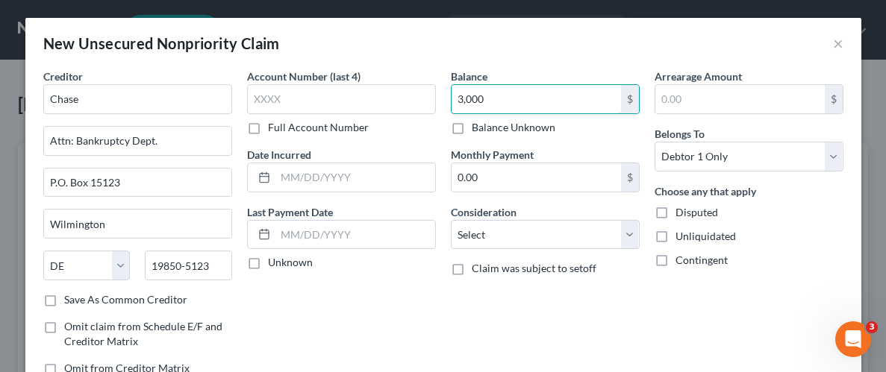
type input "3,000"
click at [675, 240] on label "Unliquidated" at bounding box center [705, 236] width 60 height 15
click at [681, 239] on input "Unliquidated" at bounding box center [686, 234] width 10 height 10
checkbox input "true"
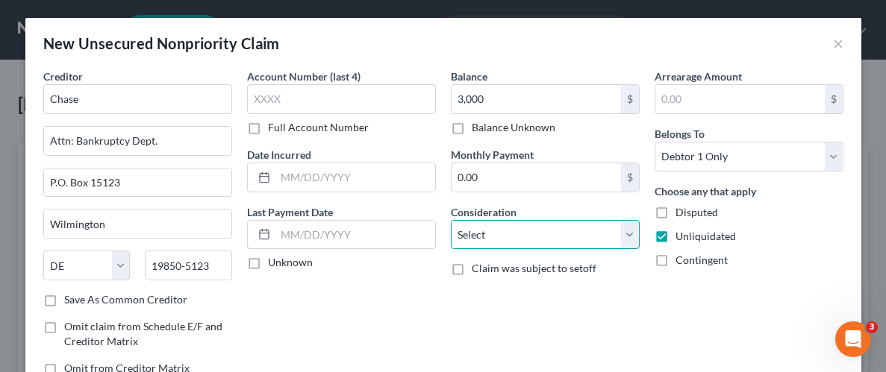
click at [637, 239] on select "Select Cable / Satellite Services Collection Agency Credit Card Debt Debt Couns…" at bounding box center [545, 235] width 189 height 30
select select "2"
click at [451, 220] on select "Select Cable / Satellite Services Collection Agency Credit Card Debt Debt Couns…" at bounding box center [545, 235] width 189 height 30
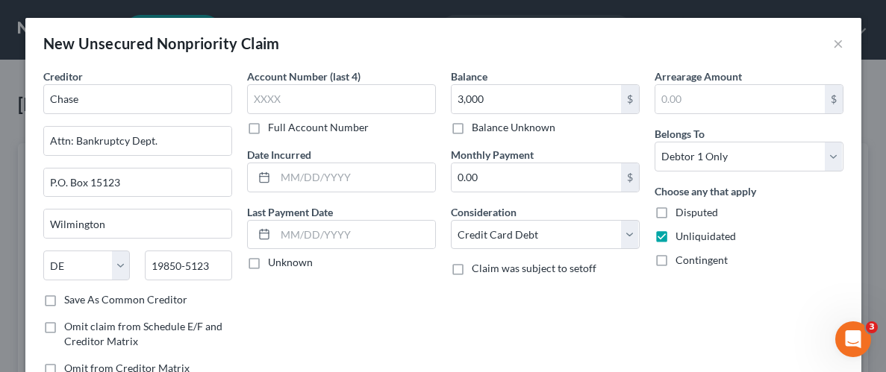
click at [681, 307] on div "Arrearage Amount $ Belongs To * Select Debtor 1 Only Debtor 2 Only Debtor 1 And…" at bounding box center [749, 228] width 204 height 319
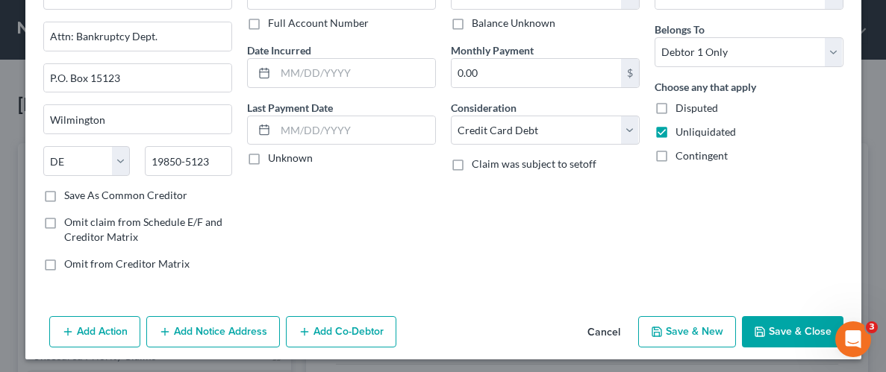
scroll to position [108, 0]
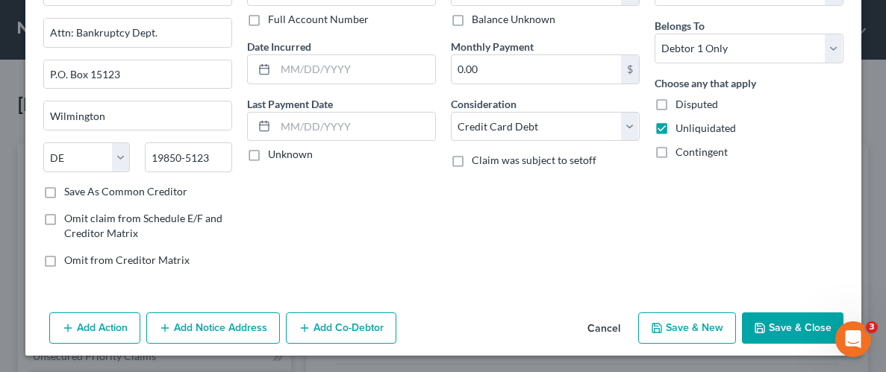
click at [779, 342] on div "Add Action Add Notice Address Add Co-Debtor Cancel Save & New Save & Close" at bounding box center [443, 331] width 836 height 49
click at [783, 330] on button "Save & Close" at bounding box center [793, 328] width 102 height 31
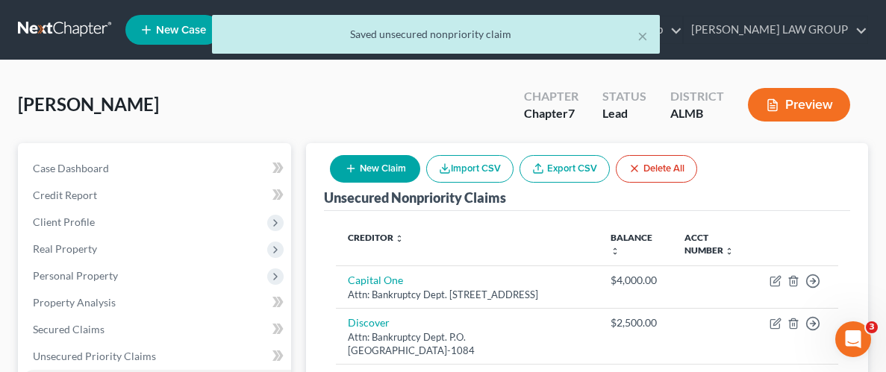
click at [384, 169] on button "New Claim" at bounding box center [375, 169] width 90 height 28
select select "0"
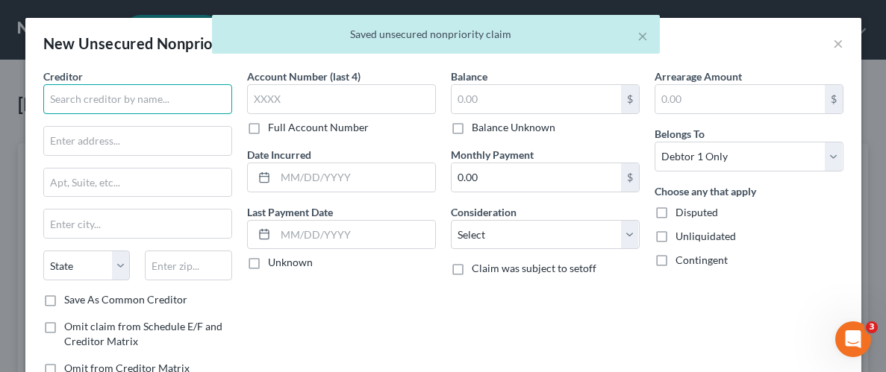
click at [130, 104] on input "text" at bounding box center [137, 99] width 189 height 30
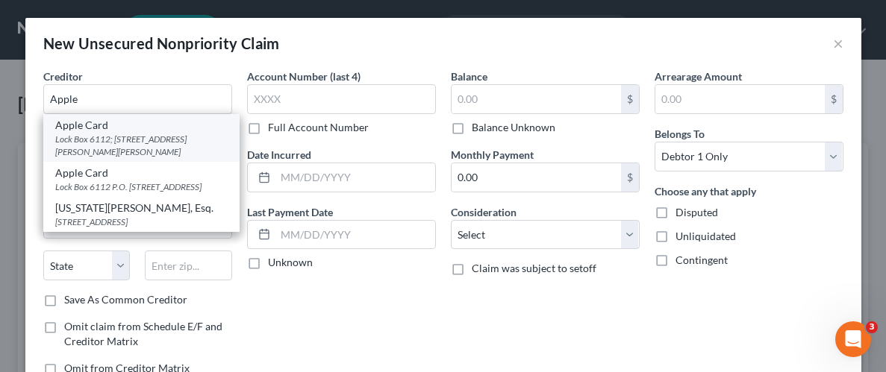
click at [128, 131] on div "Apple Card" at bounding box center [141, 125] width 172 height 15
type input "Apple Card"
type input "Lock Box 6112; [STREET_ADDRESS]"
type input "[PERSON_NAME] [PERSON_NAME] Bank"
type input "[GEOGRAPHIC_DATA]"
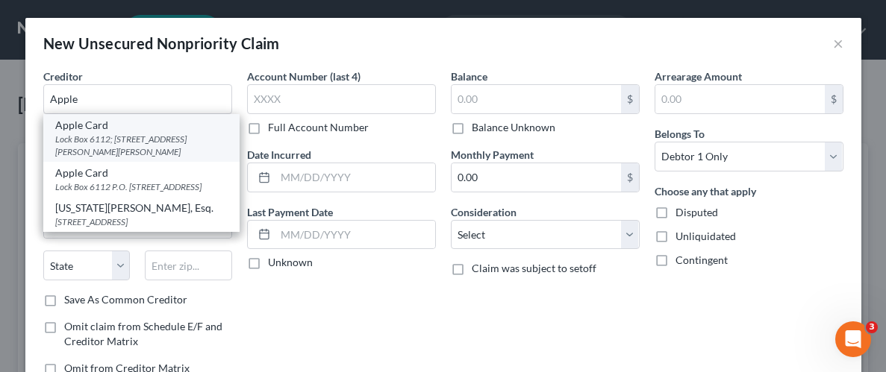
select select "39"
type input "19170"
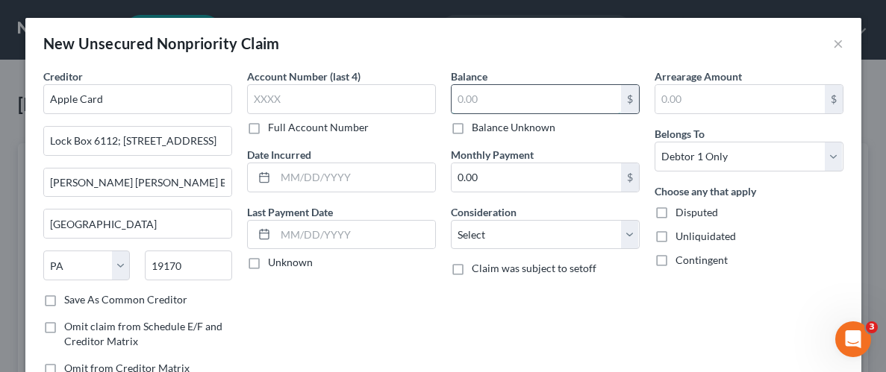
click at [469, 107] on input "text" at bounding box center [536, 99] width 169 height 28
type input "4,000"
click at [675, 236] on label "Unliquidated" at bounding box center [705, 236] width 60 height 15
click at [681, 236] on input "Unliquidated" at bounding box center [686, 234] width 10 height 10
checkbox input "true"
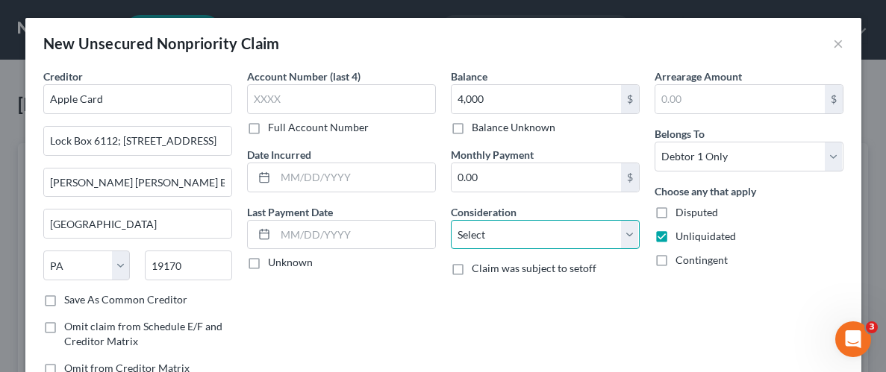
click at [629, 242] on select "Select Cable / Satellite Services Collection Agency Credit Card Debt Debt Couns…" at bounding box center [545, 235] width 189 height 30
select select "2"
click at [451, 220] on select "Select Cable / Satellite Services Collection Agency Credit Card Debt Debt Couns…" at bounding box center [545, 235] width 189 height 30
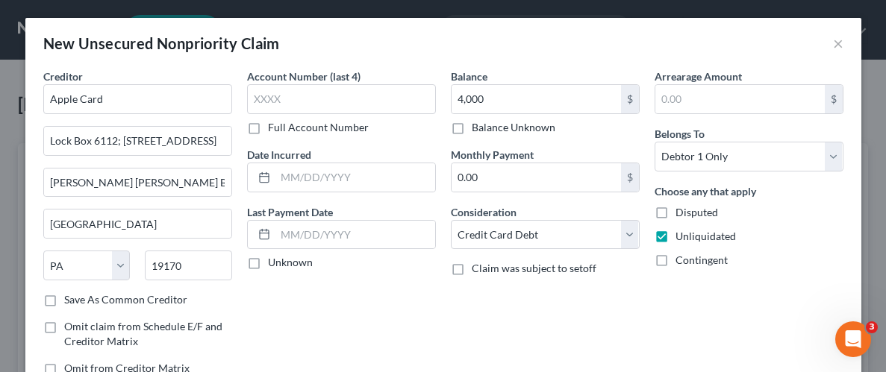
click at [661, 316] on div "Arrearage Amount $ Belongs To * Select Debtor 1 Only Debtor 2 Only Debtor 1 And…" at bounding box center [749, 228] width 204 height 319
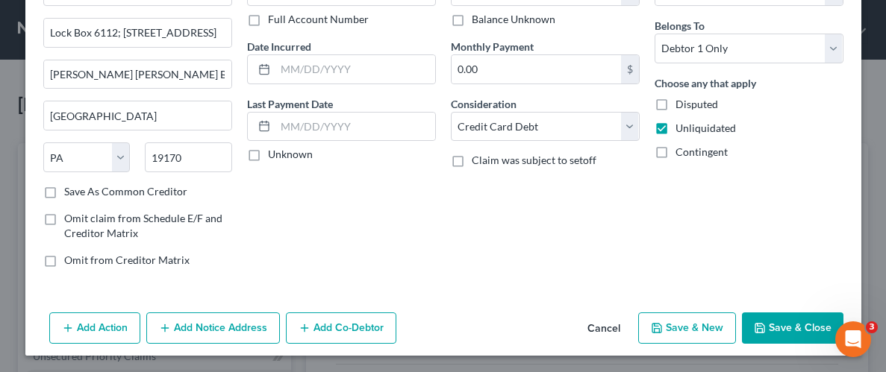
click at [790, 321] on button "Save & Close" at bounding box center [793, 328] width 102 height 31
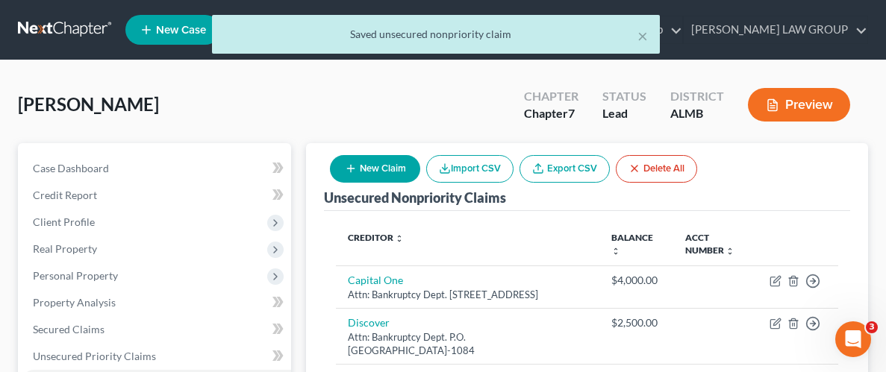
click at [374, 168] on button "New Claim" at bounding box center [375, 169] width 90 height 28
select select "0"
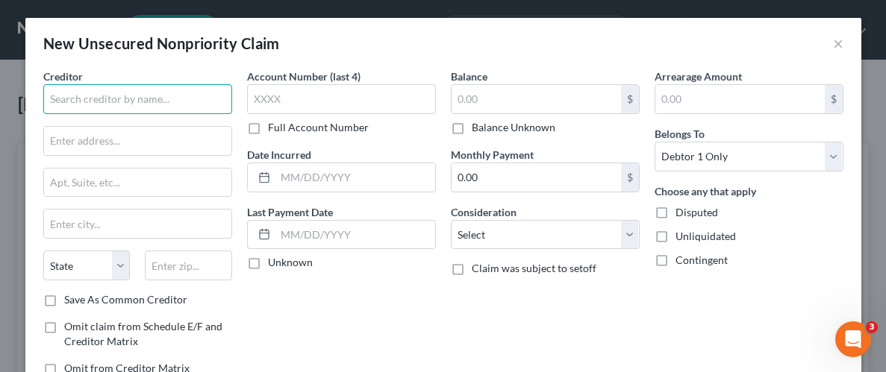
click at [172, 101] on input "text" at bounding box center [137, 99] width 189 height 30
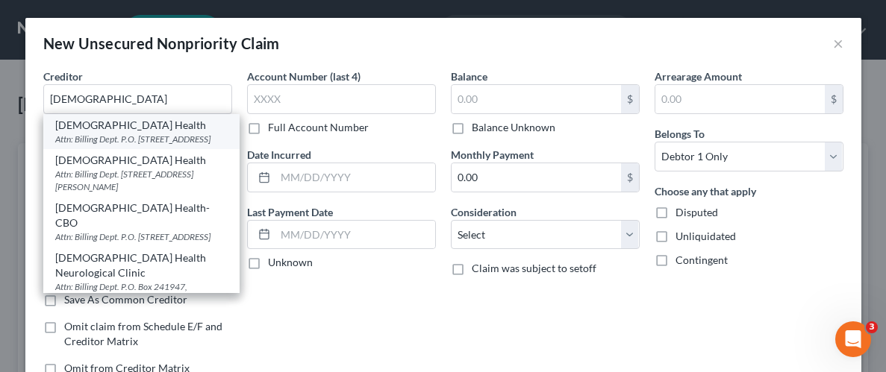
click at [96, 128] on div "[DEMOGRAPHIC_DATA] Health" at bounding box center [141, 125] width 172 height 15
type input "[DEMOGRAPHIC_DATA] Health"
type input "Attn: Billing Dept."
type input "P.O. Box 241145"
type input "[PERSON_NAME]"
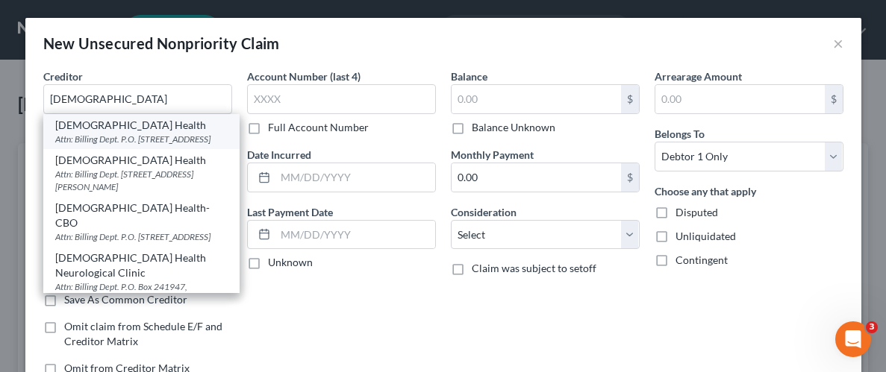
select select "0"
type input "36124"
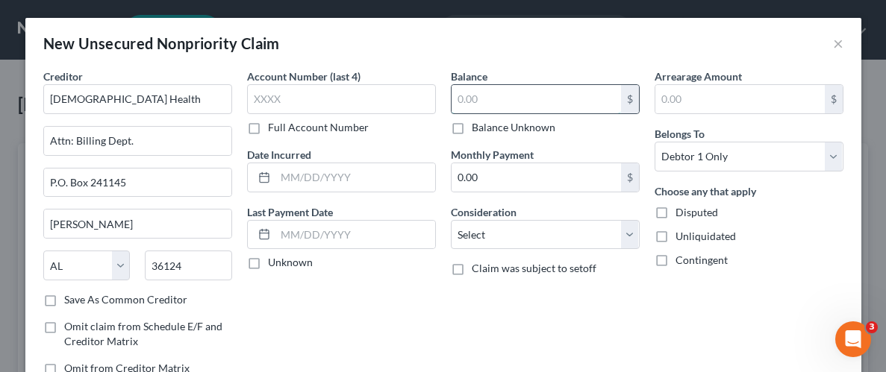
click at [548, 99] on input "text" at bounding box center [536, 99] width 169 height 28
type input "1,000"
click at [675, 237] on label "Unliquidated" at bounding box center [705, 236] width 60 height 15
click at [681, 237] on input "Unliquidated" at bounding box center [686, 234] width 10 height 10
checkbox input "true"
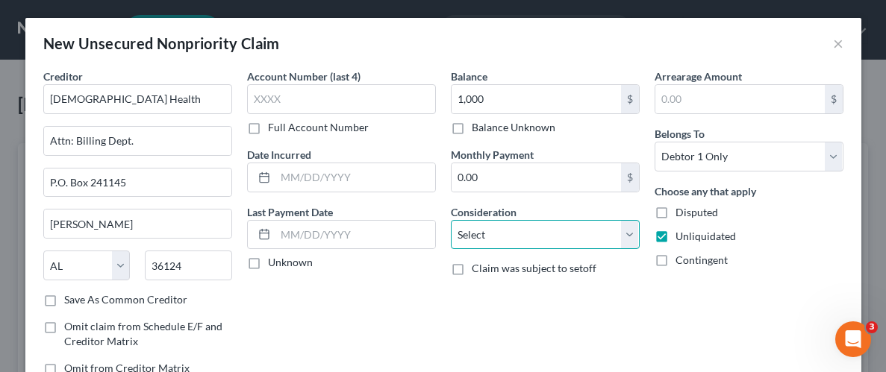
click at [626, 228] on select "Select Cable / Satellite Services Collection Agency Credit Card Debt Debt Couns…" at bounding box center [545, 235] width 189 height 30
select select "9"
click at [451, 220] on select "Select Cable / Satellite Services Collection Agency Credit Card Debt Debt Couns…" at bounding box center [545, 235] width 189 height 30
click at [629, 316] on div "Balance 1,000.00 $ Balance Unknown Balance Undetermined 1,000 $ Balance Unknown…" at bounding box center [545, 228] width 204 height 319
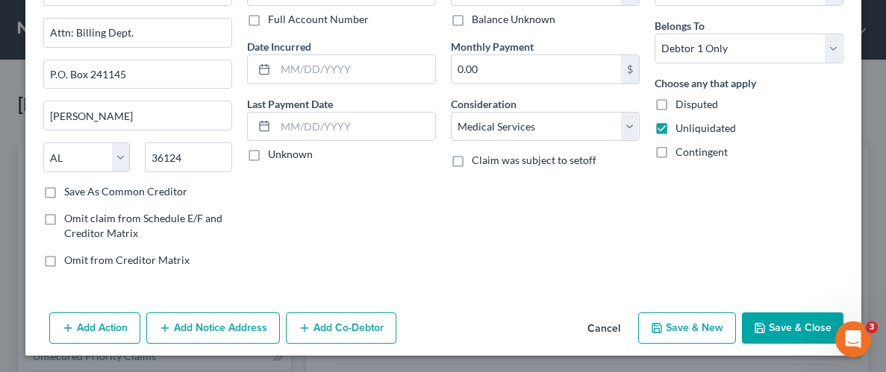
click at [794, 316] on button "Save & Close" at bounding box center [793, 328] width 102 height 31
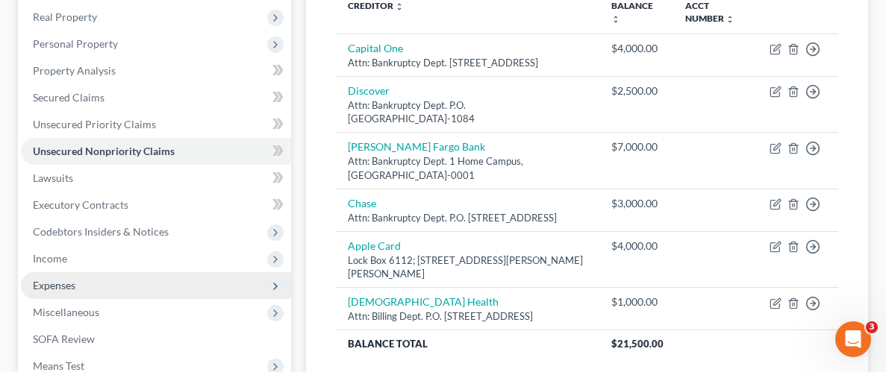
scroll to position [242, 0]
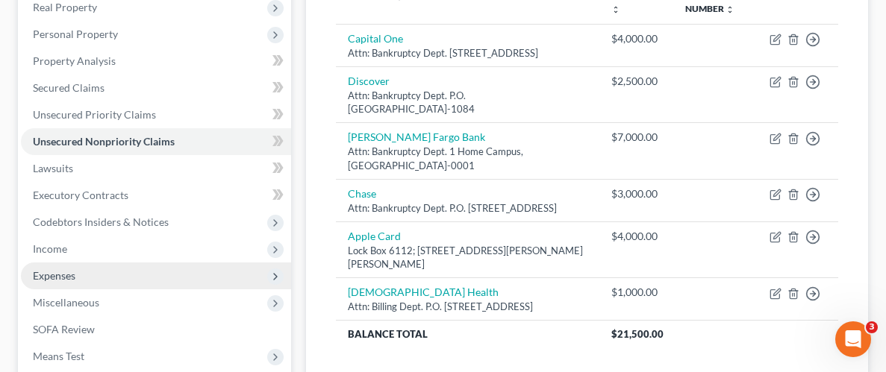
click at [78, 277] on span "Expenses" at bounding box center [156, 276] width 270 height 27
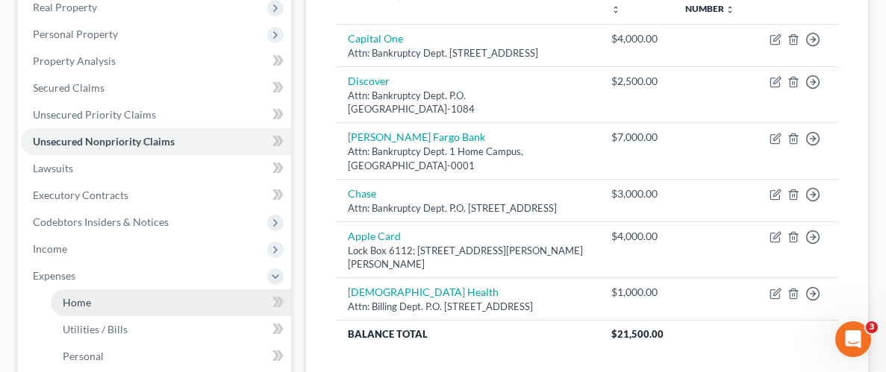
click at [91, 304] on link "Home" at bounding box center [171, 303] width 240 height 27
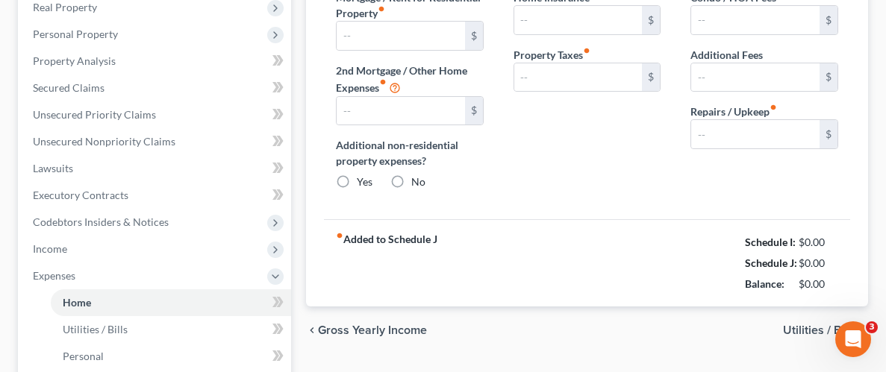
type input "0.00"
radio input "true"
type input "0.00"
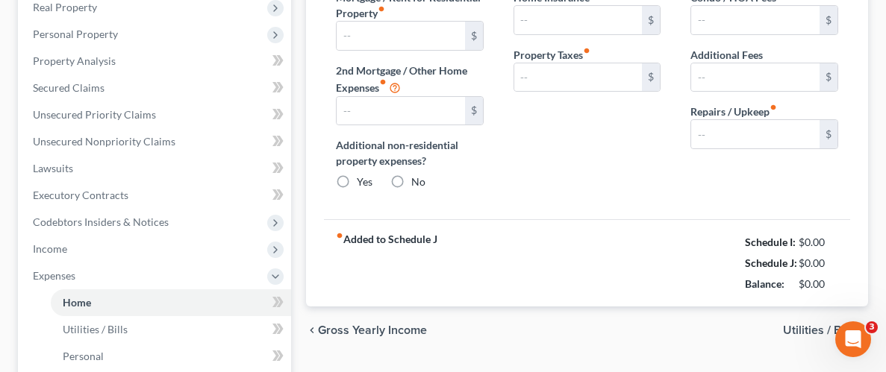
type input "0.00"
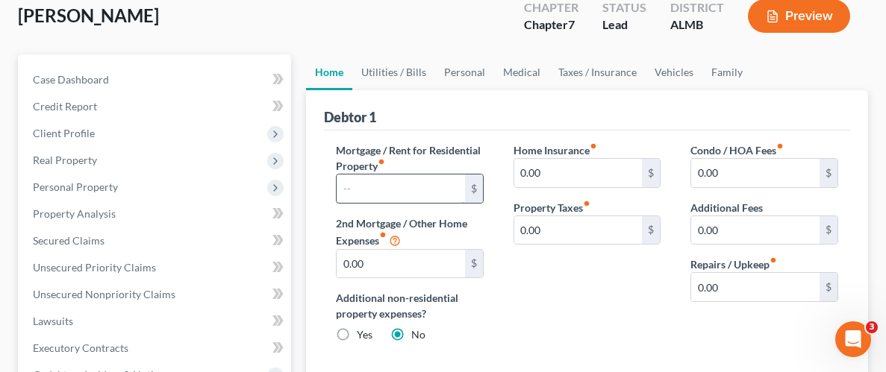
scroll to position [107, 0]
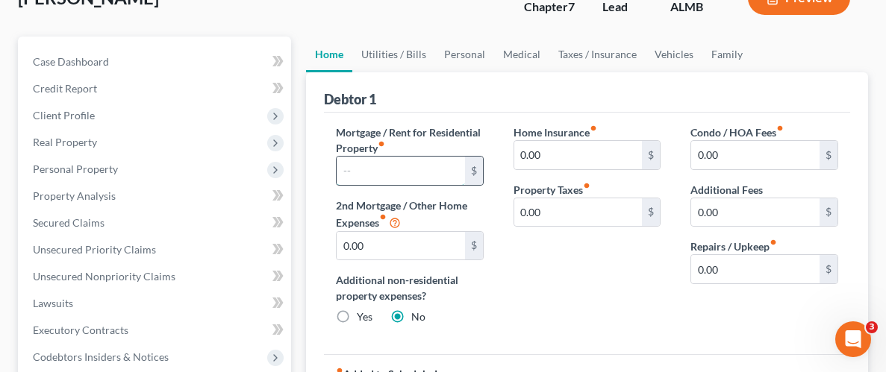
click at [447, 171] on input "text" at bounding box center [401, 171] width 128 height 28
click at [650, 300] on div "Home Insurance fiber_manual_record 0.00 $ Property Taxes fiber_manual_record 0.…" at bounding box center [588, 231] width 178 height 213
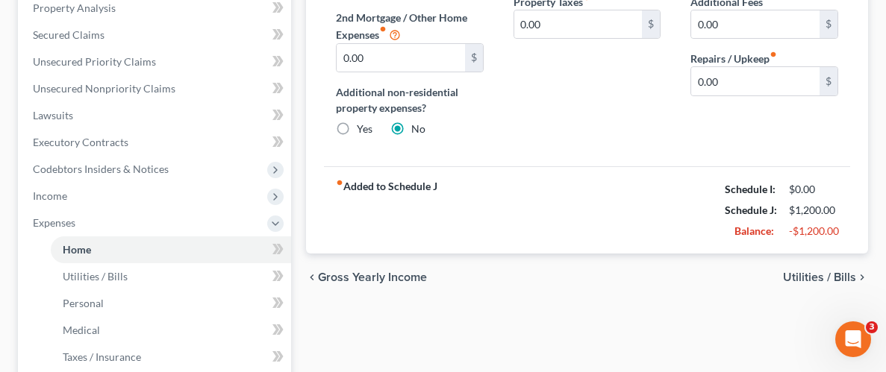
scroll to position [296, 0]
click at [812, 272] on span "Utilities / Bills" at bounding box center [819, 276] width 73 height 12
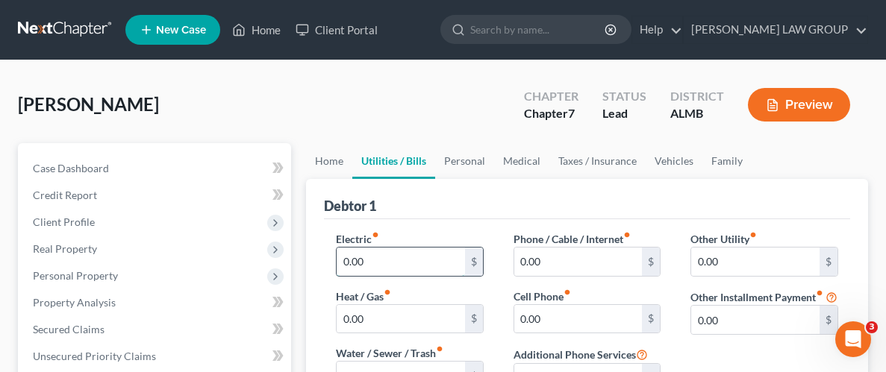
click at [452, 268] on input "0.00" at bounding box center [401, 262] width 128 height 28
click at [581, 311] on input "0.00" at bounding box center [578, 319] width 128 height 28
click at [500, 227] on div "Electric fiber_manual_record 0.00 $ Heat / Gas fiber_manual_record 0.00 $ Water…" at bounding box center [587, 321] width 526 height 204
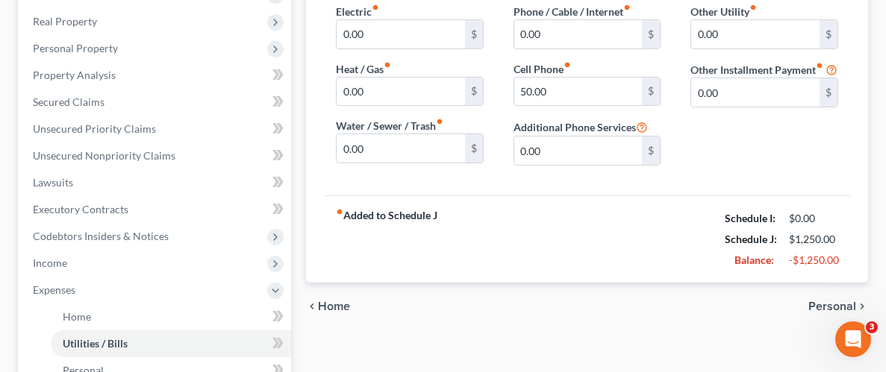
scroll to position [244, 0]
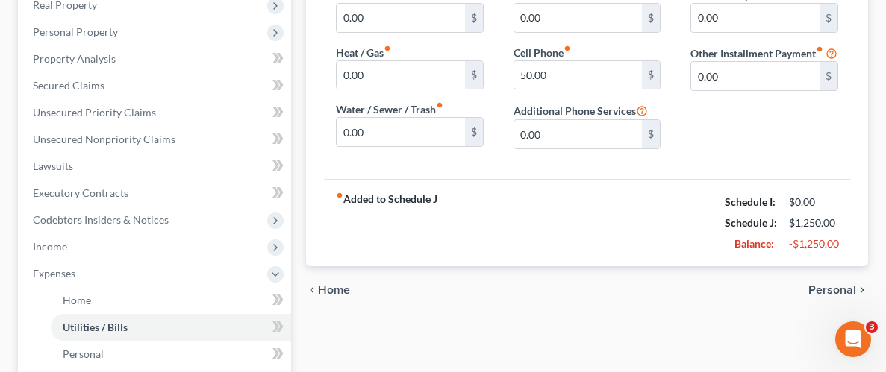
click at [838, 287] on span "Personal" at bounding box center [832, 290] width 48 height 12
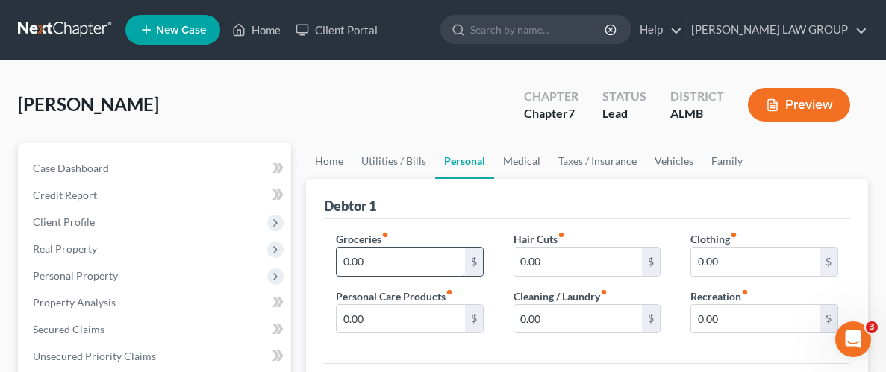
click at [425, 266] on input "0.00" at bounding box center [401, 262] width 128 height 28
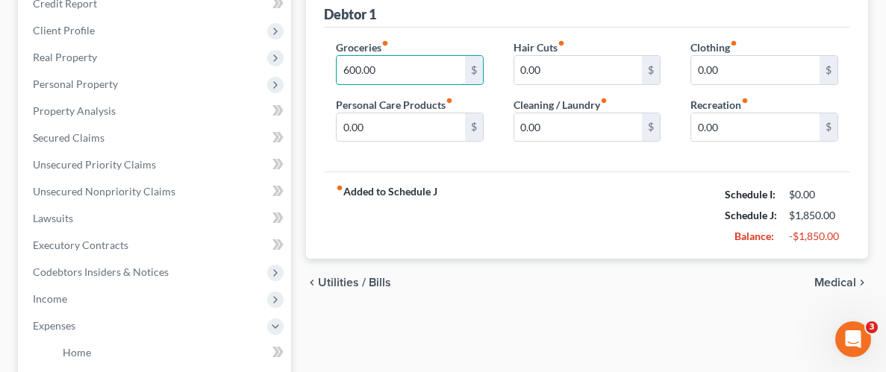
scroll to position [202, 0]
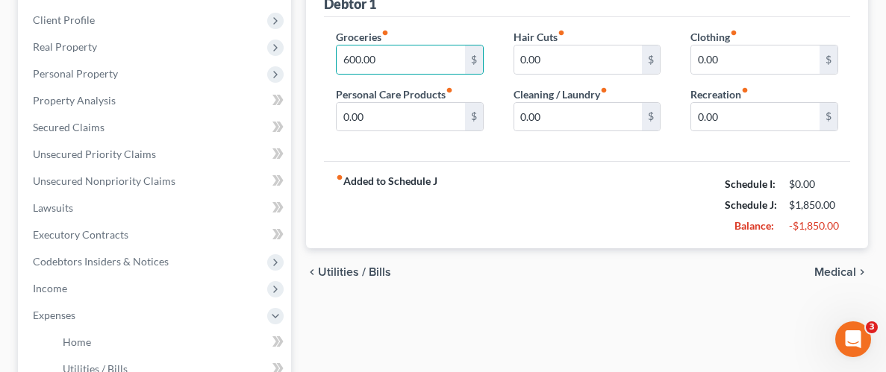
click at [840, 271] on span "Medical" at bounding box center [835, 272] width 42 height 12
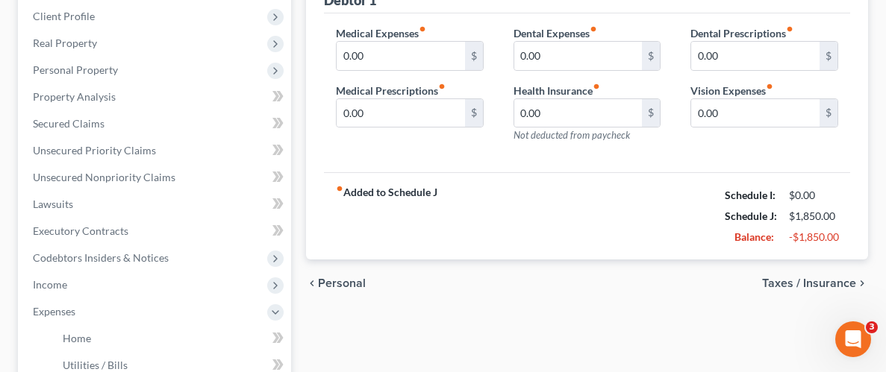
scroll to position [222, 0]
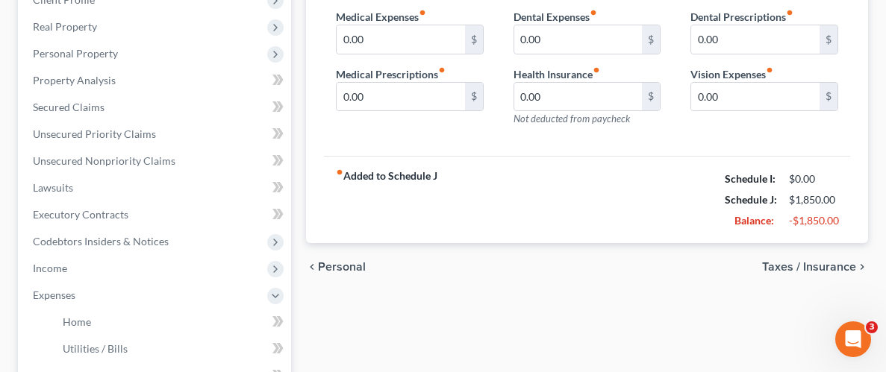
click at [820, 263] on span "Taxes / Insurance" at bounding box center [809, 267] width 94 height 12
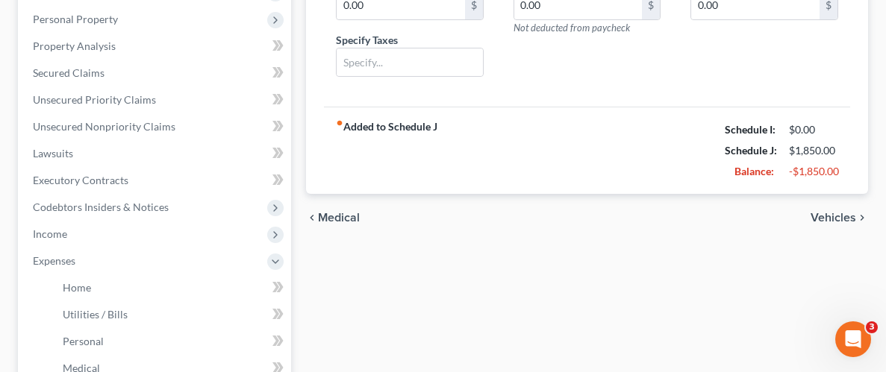
scroll to position [258, 0]
click at [825, 215] on span "Vehicles" at bounding box center [834, 217] width 46 height 12
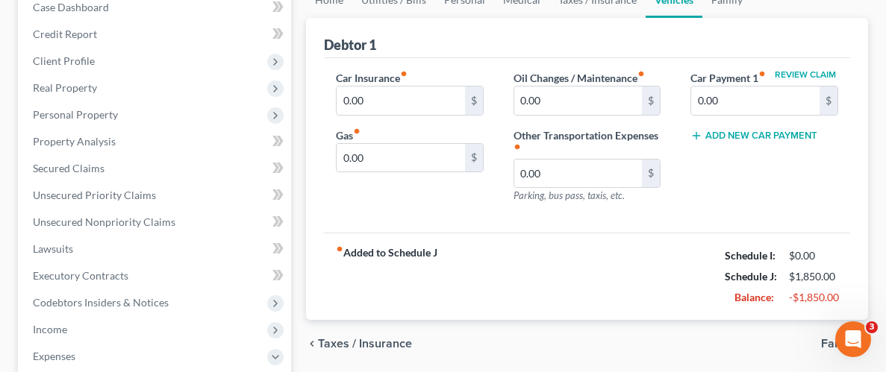
scroll to position [163, 0]
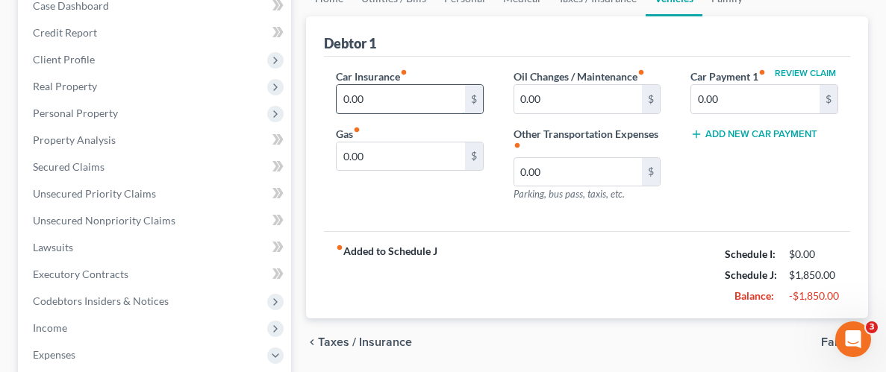
click at [434, 92] on input "0.00" at bounding box center [401, 99] width 128 height 28
click at [563, 260] on div "fiber_manual_record Added to Schedule J Schedule I: $0.00 Schedule J: $1,950.00…" at bounding box center [587, 274] width 526 height 87
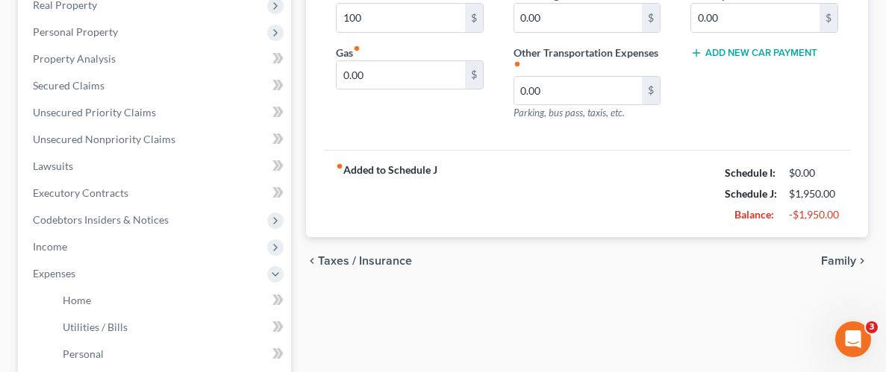
scroll to position [254, 0]
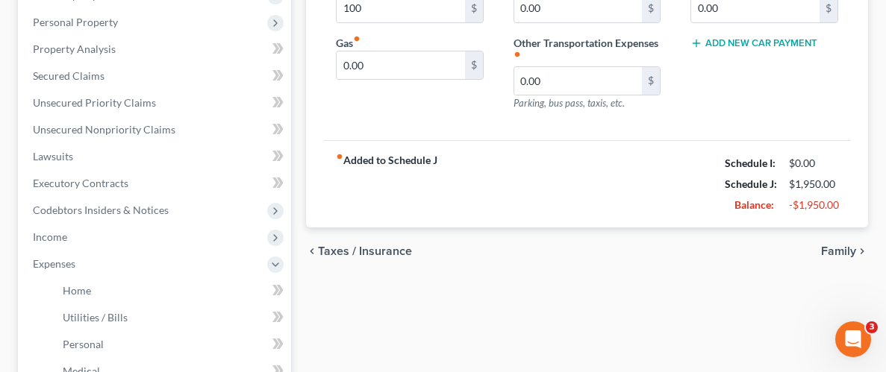
click at [832, 246] on span "Family" at bounding box center [838, 252] width 35 height 12
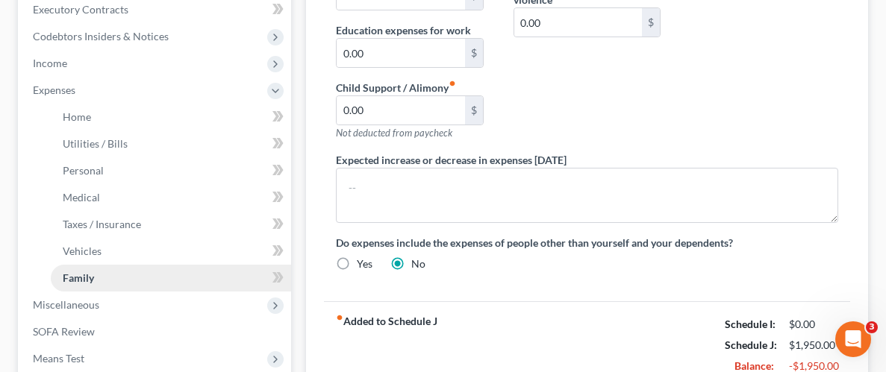
scroll to position [421, 0]
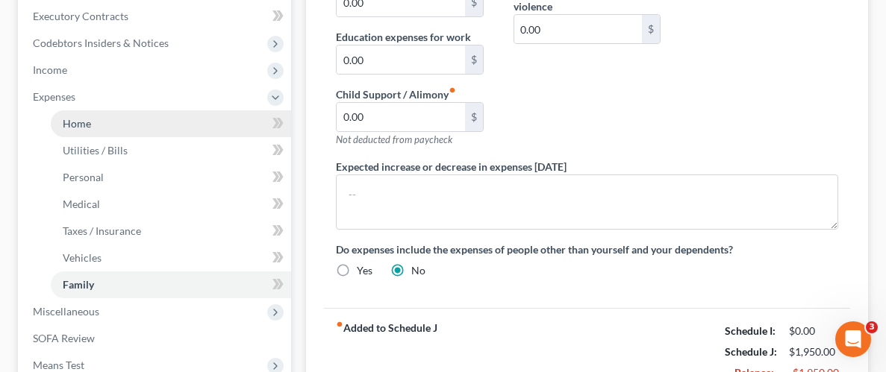
click at [86, 118] on span "Home" at bounding box center [77, 123] width 28 height 13
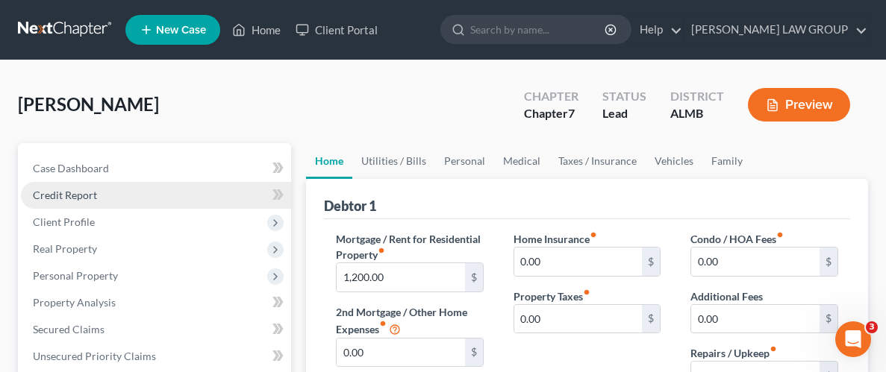
click at [84, 198] on span "Credit Report" at bounding box center [65, 195] width 64 height 13
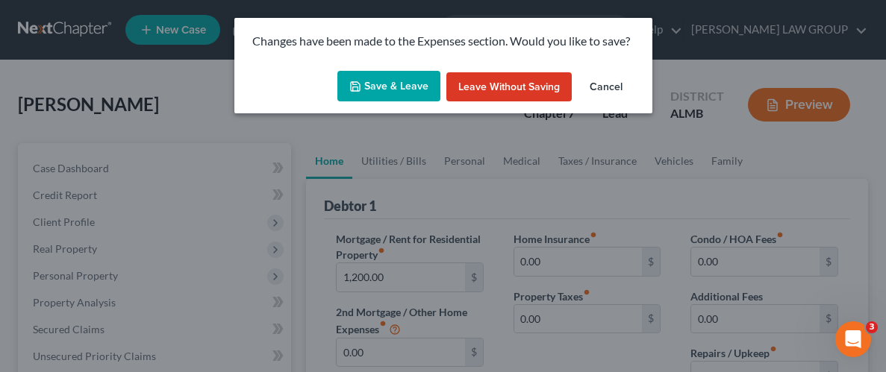
click at [396, 93] on button "Save & Leave" at bounding box center [388, 86] width 103 height 31
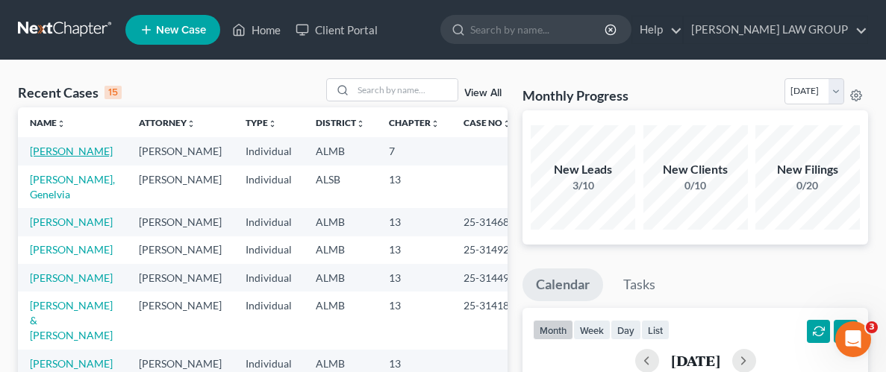
click at [69, 152] on link "[PERSON_NAME]" at bounding box center [71, 151] width 83 height 13
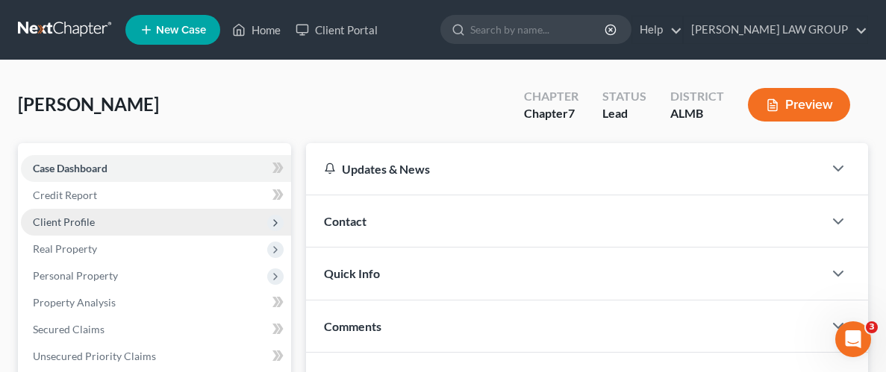
click at [77, 223] on span "Client Profile" at bounding box center [64, 222] width 62 height 13
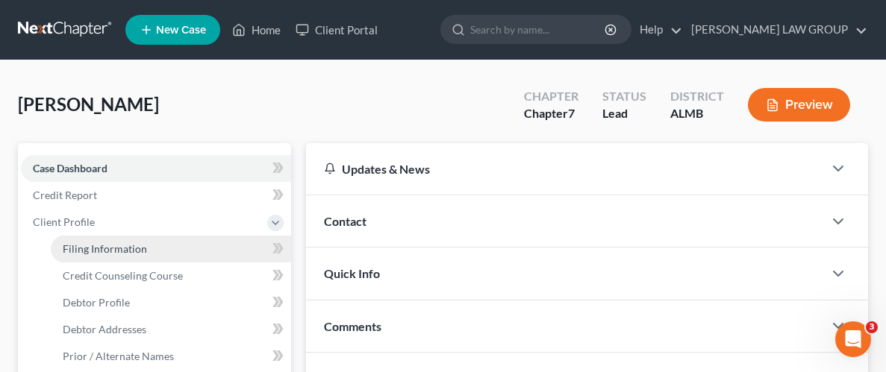
click at [88, 243] on span "Filing Information" at bounding box center [105, 249] width 84 height 13
select select "1"
select select "0"
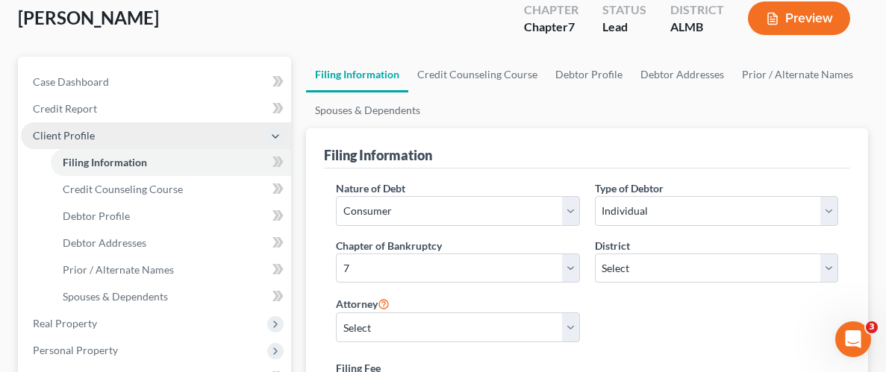
scroll to position [86, 0]
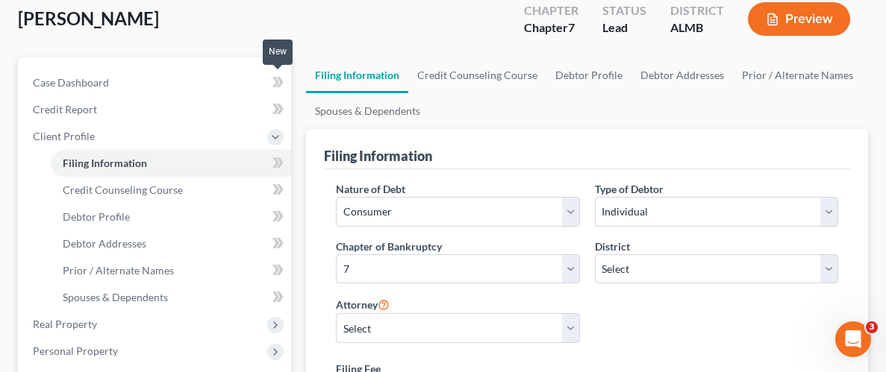
click at [275, 78] on icon at bounding box center [275, 82] width 7 height 10
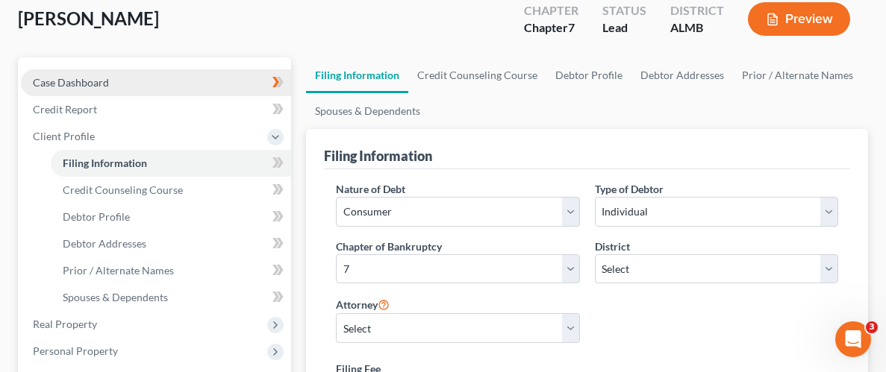
click at [72, 82] on span "Case Dashboard" at bounding box center [71, 82] width 76 height 13
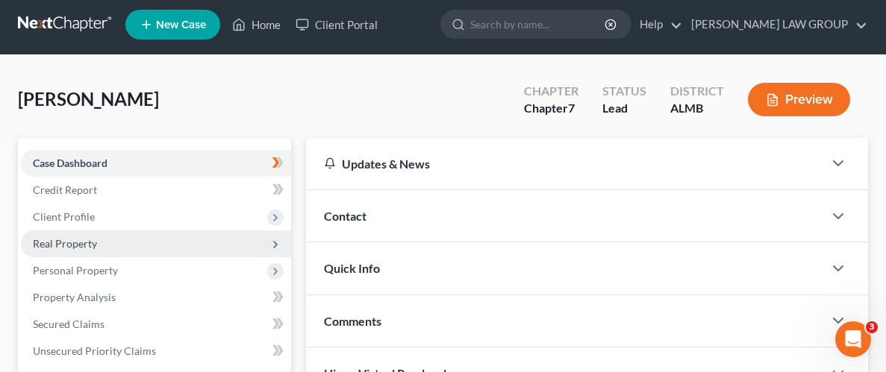
scroll to position [14, 0]
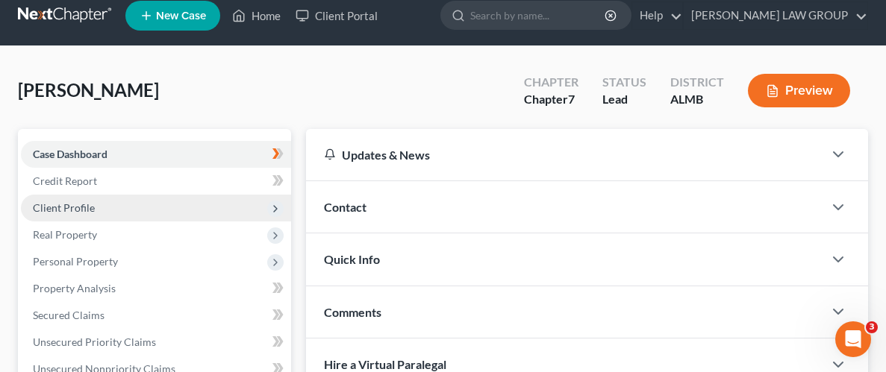
click at [85, 209] on span "Client Profile" at bounding box center [64, 208] width 62 height 13
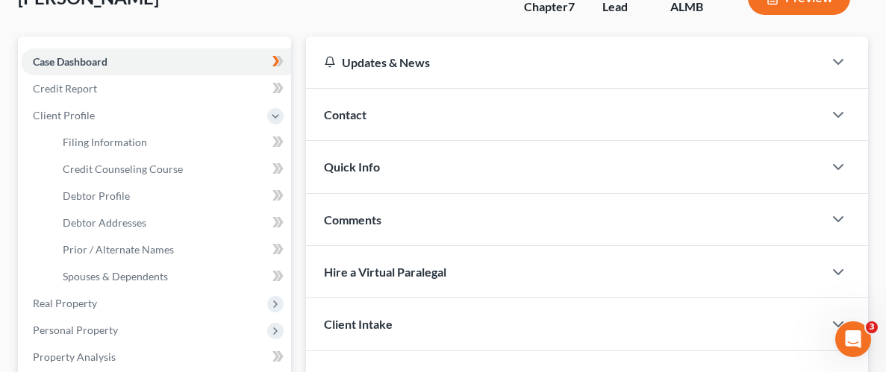
scroll to position [108, 0]
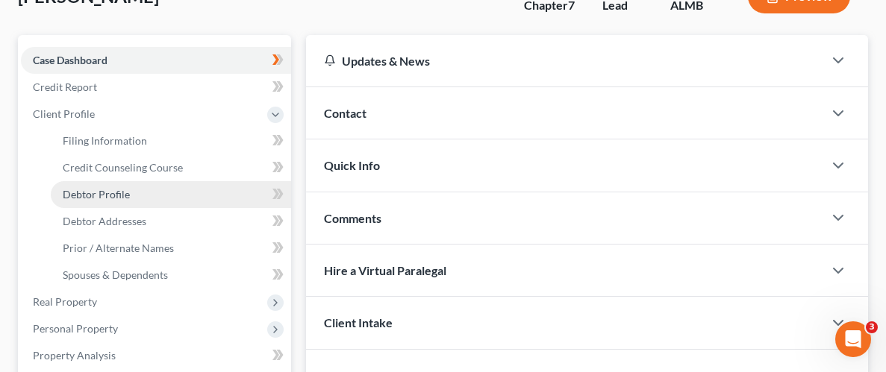
click at [110, 190] on span "Debtor Profile" at bounding box center [96, 194] width 67 height 13
select select "1"
select select "0"
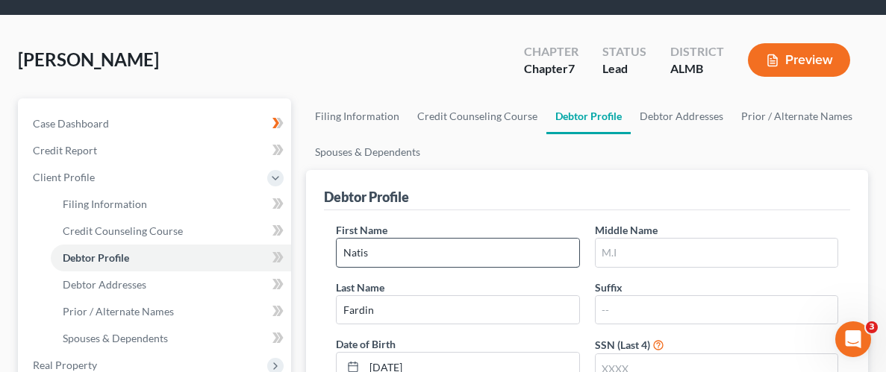
scroll to position [59, 0]
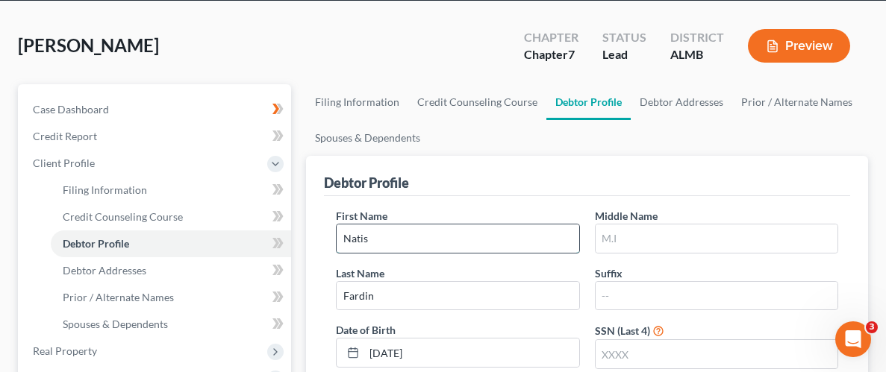
click at [360, 236] on input "Natis" at bounding box center [458, 239] width 242 height 28
type input "Nafis"
click at [838, 166] on div "Debtor Profile" at bounding box center [587, 176] width 526 height 40
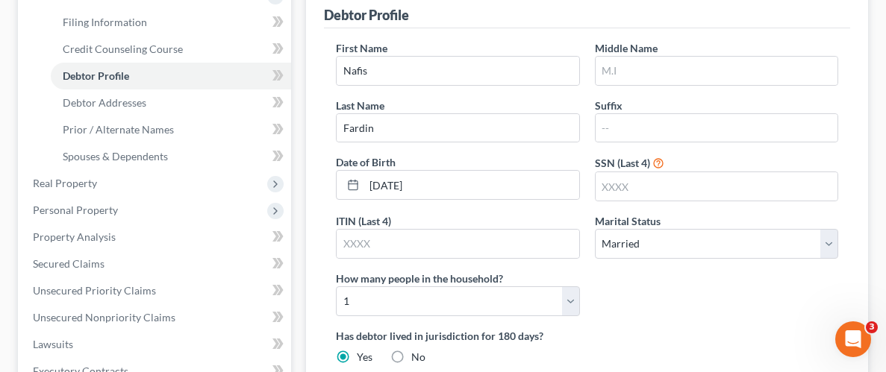
scroll to position [123, 0]
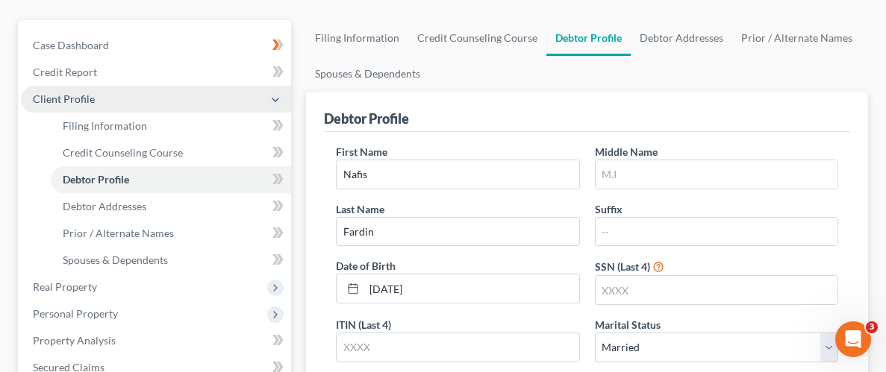
click at [75, 100] on span "Client Profile" at bounding box center [64, 99] width 62 height 13
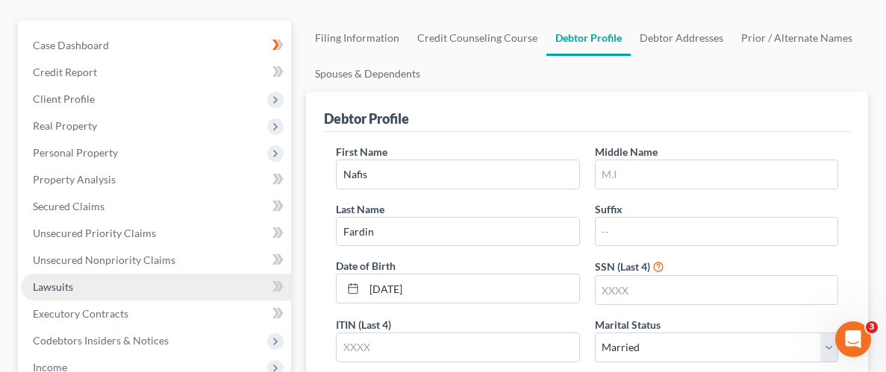
click at [62, 291] on span "Lawsuits" at bounding box center [53, 287] width 40 height 13
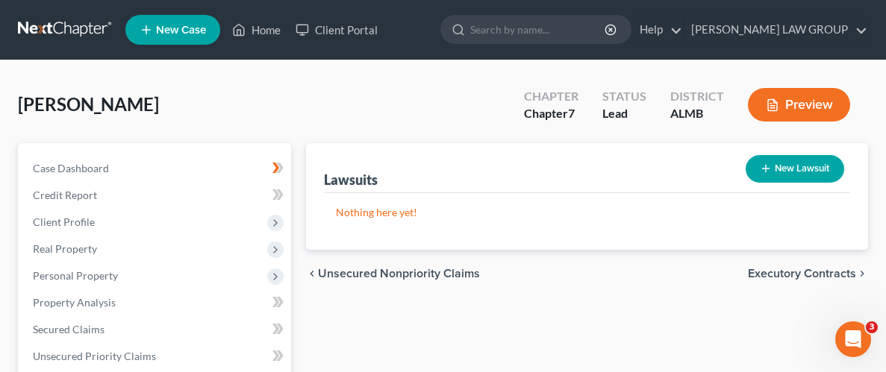
click at [97, 109] on span "[PERSON_NAME]" at bounding box center [88, 104] width 141 height 22
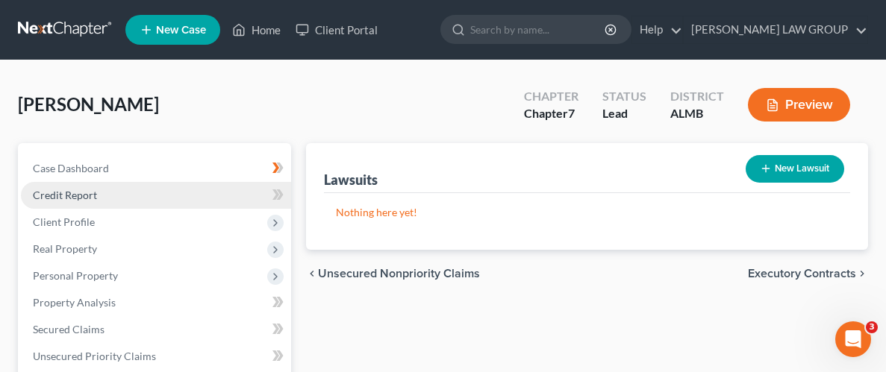
click at [61, 200] on link "Credit Report" at bounding box center [156, 195] width 270 height 27
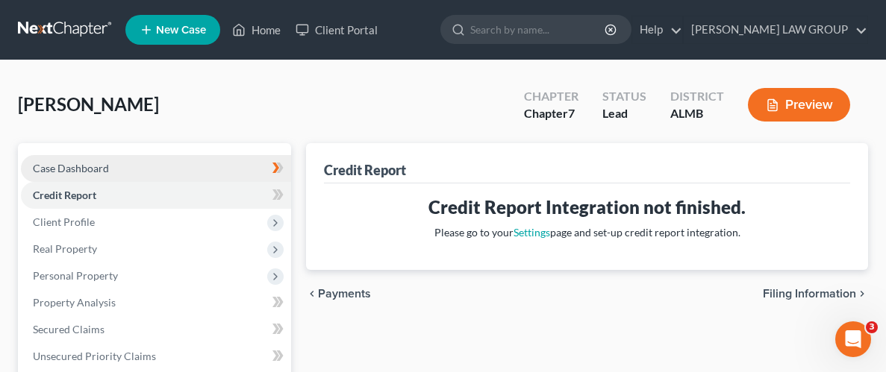
click at [75, 169] on span "Case Dashboard" at bounding box center [71, 168] width 76 height 13
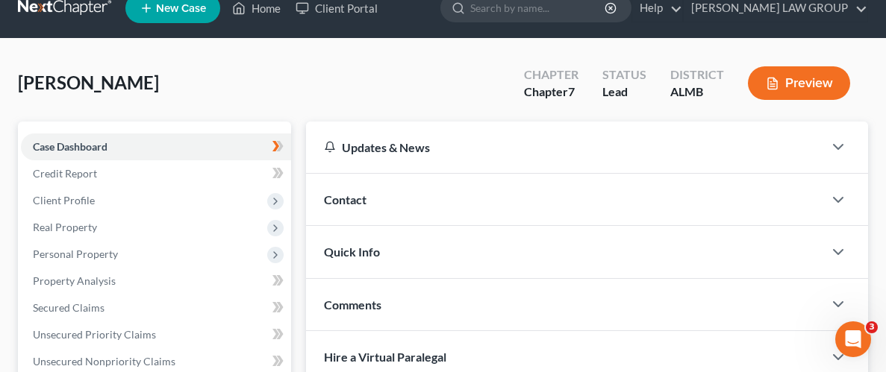
scroll to position [23, 0]
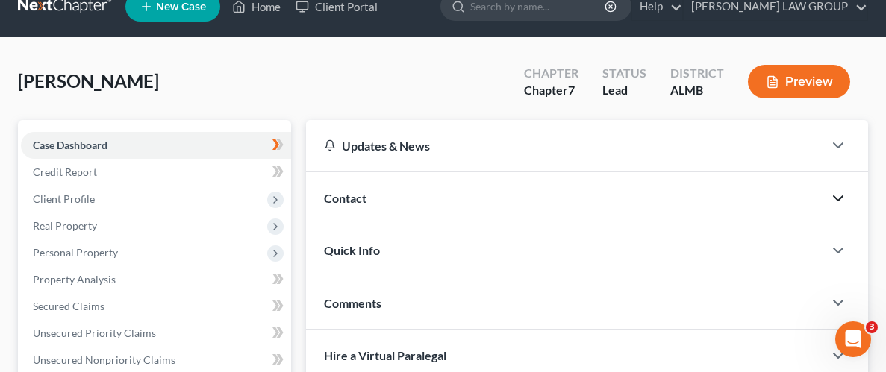
click at [843, 199] on icon "button" at bounding box center [838, 199] width 18 height 18
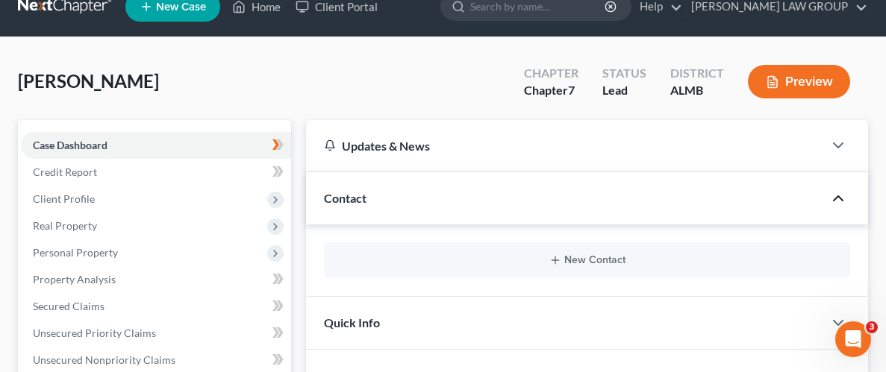
click at [843, 199] on polyline "button" at bounding box center [838, 198] width 9 height 4
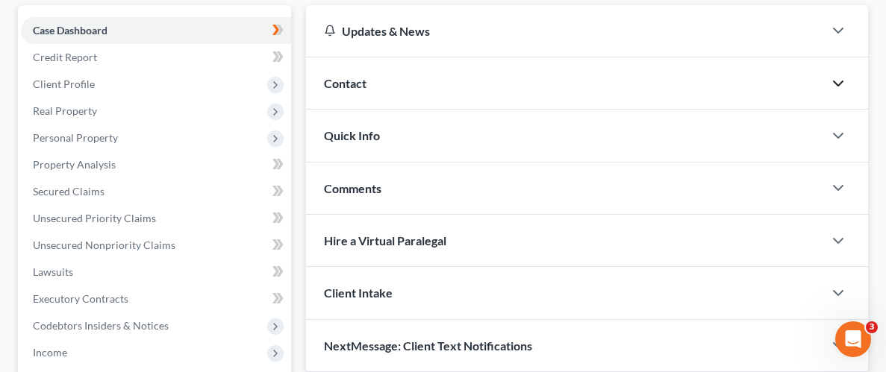
scroll to position [168, 0]
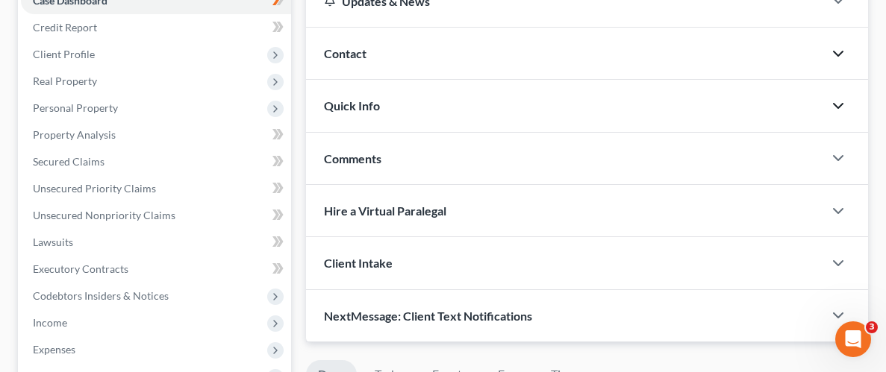
click at [834, 100] on icon "button" at bounding box center [838, 106] width 18 height 18
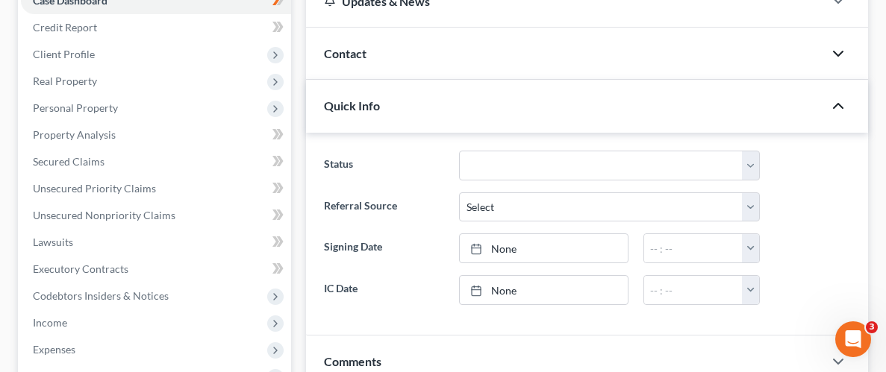
click at [834, 100] on icon "button" at bounding box center [838, 106] width 18 height 18
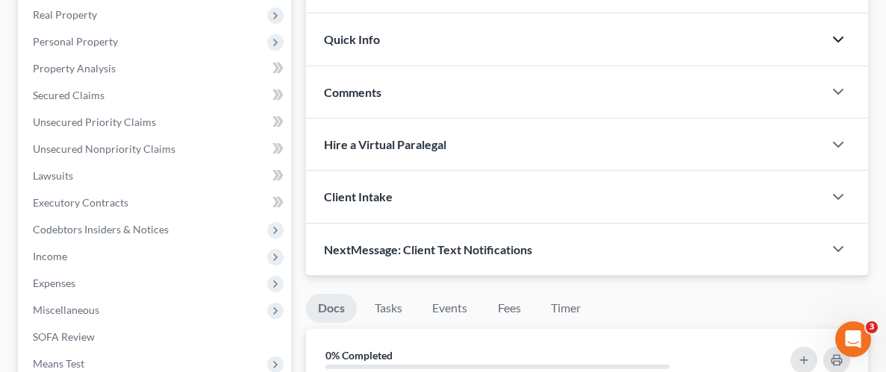
scroll to position [237, 0]
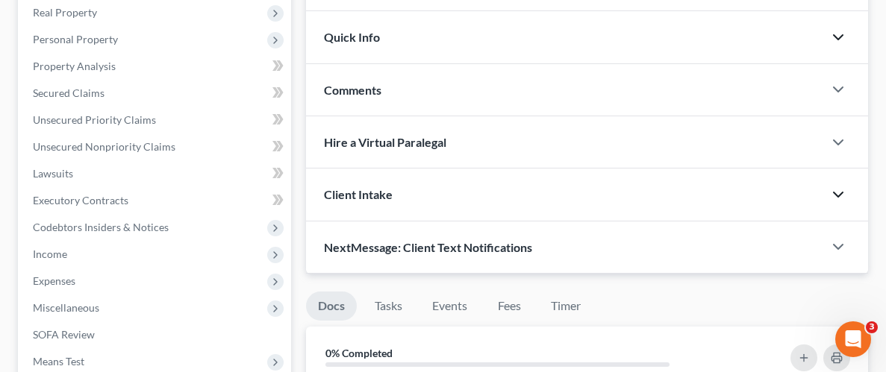
click at [839, 187] on icon "button" at bounding box center [838, 195] width 18 height 18
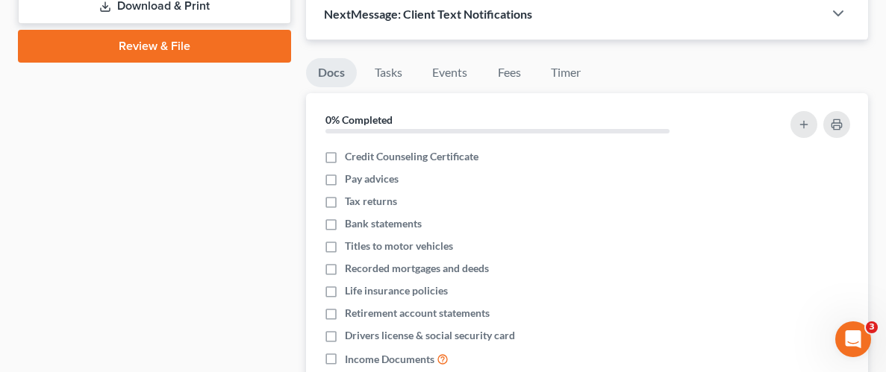
scroll to position [642, 0]
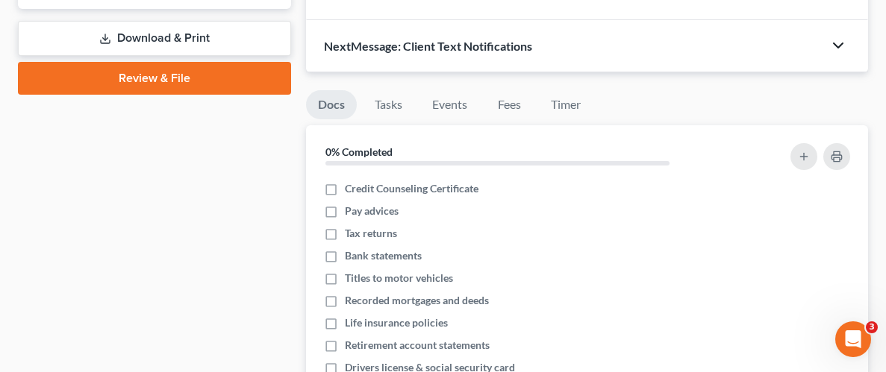
click at [843, 46] on icon "button" at bounding box center [838, 46] width 18 height 18
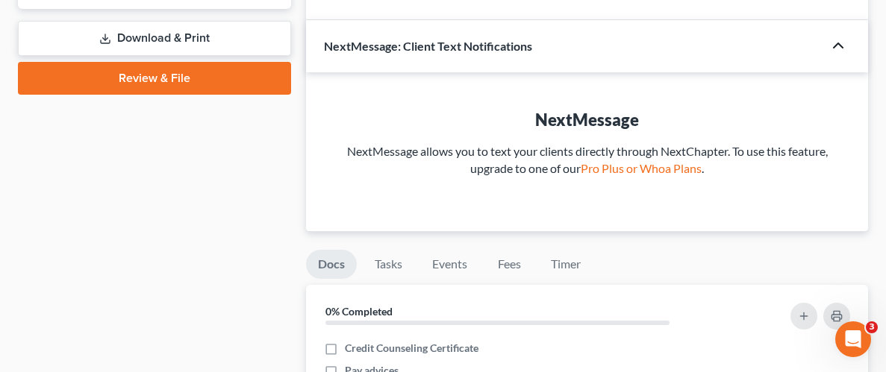
click at [839, 39] on icon "button" at bounding box center [838, 46] width 18 height 18
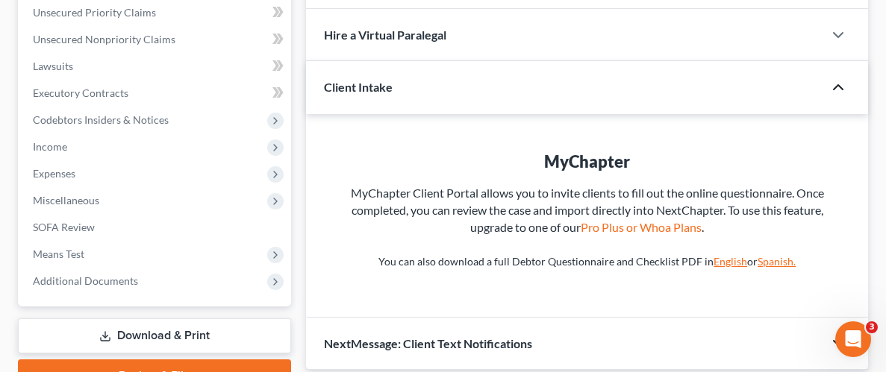
scroll to position [322, 0]
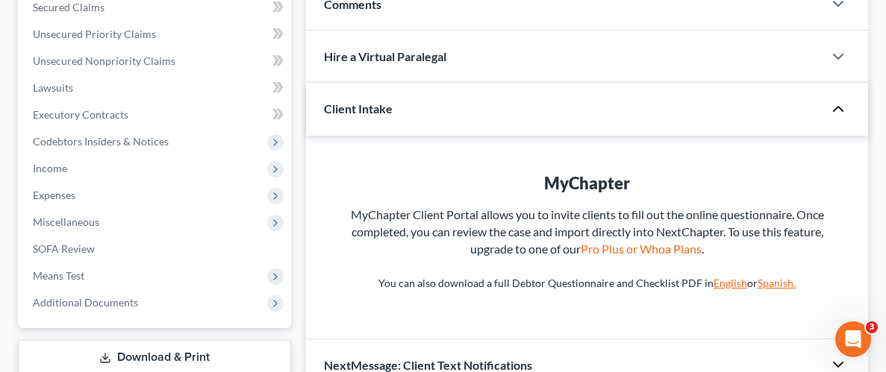
click at [834, 104] on icon "button" at bounding box center [838, 109] width 18 height 18
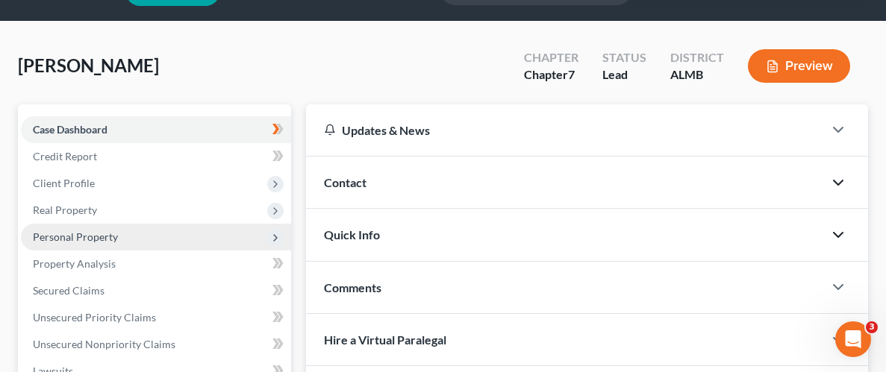
scroll to position [78, 0]
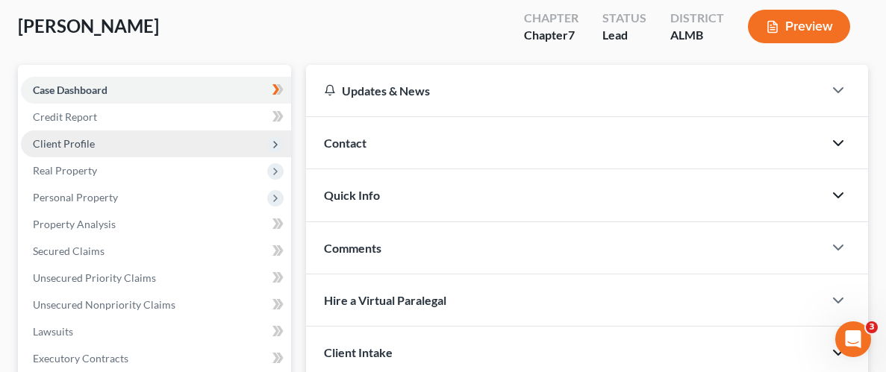
click at [75, 146] on span "Client Profile" at bounding box center [64, 143] width 62 height 13
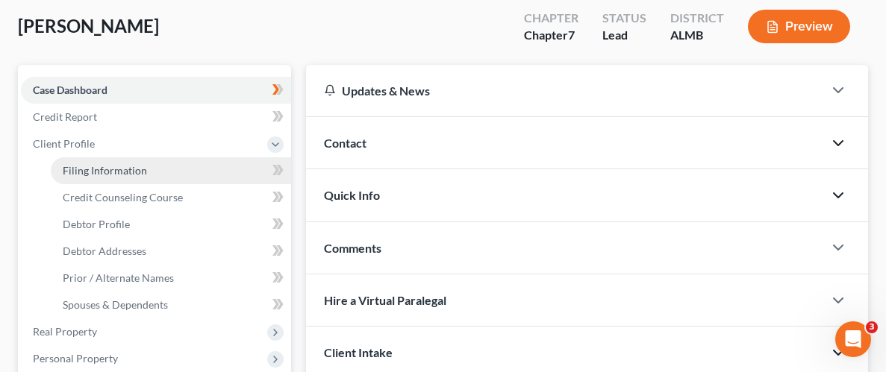
click at [127, 167] on span "Filing Information" at bounding box center [105, 170] width 84 height 13
select select "1"
select select "0"
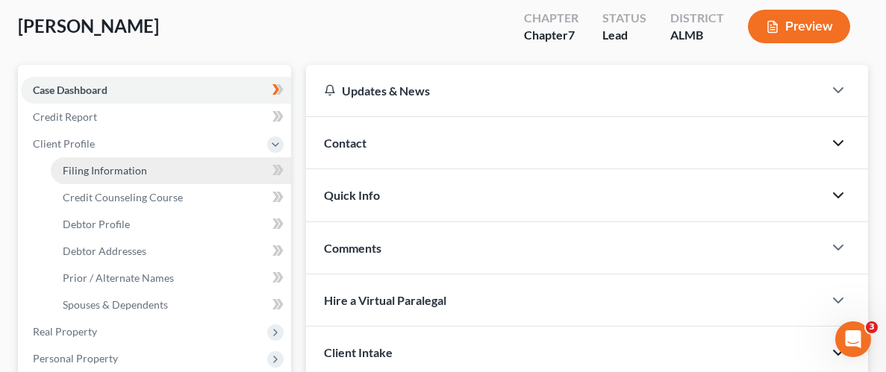
select select "0"
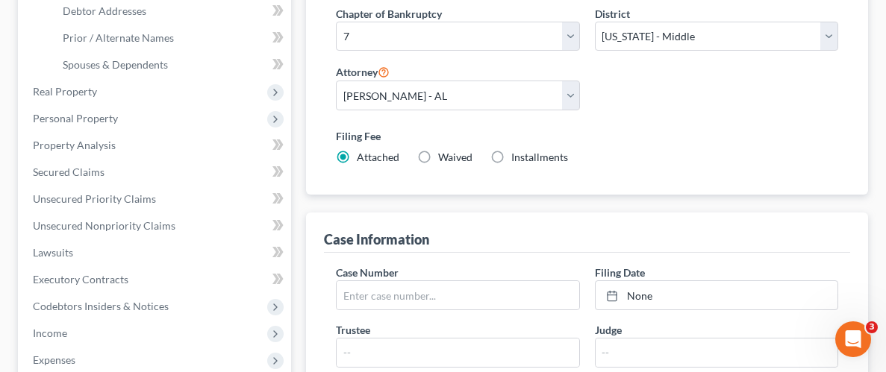
scroll to position [190, 0]
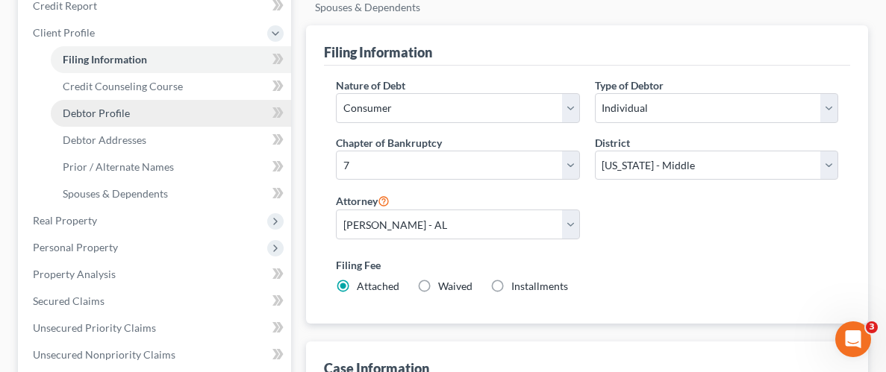
click at [110, 111] on span "Debtor Profile" at bounding box center [96, 113] width 67 height 13
select select "1"
select select "0"
